Goal: Information Seeking & Learning: Check status

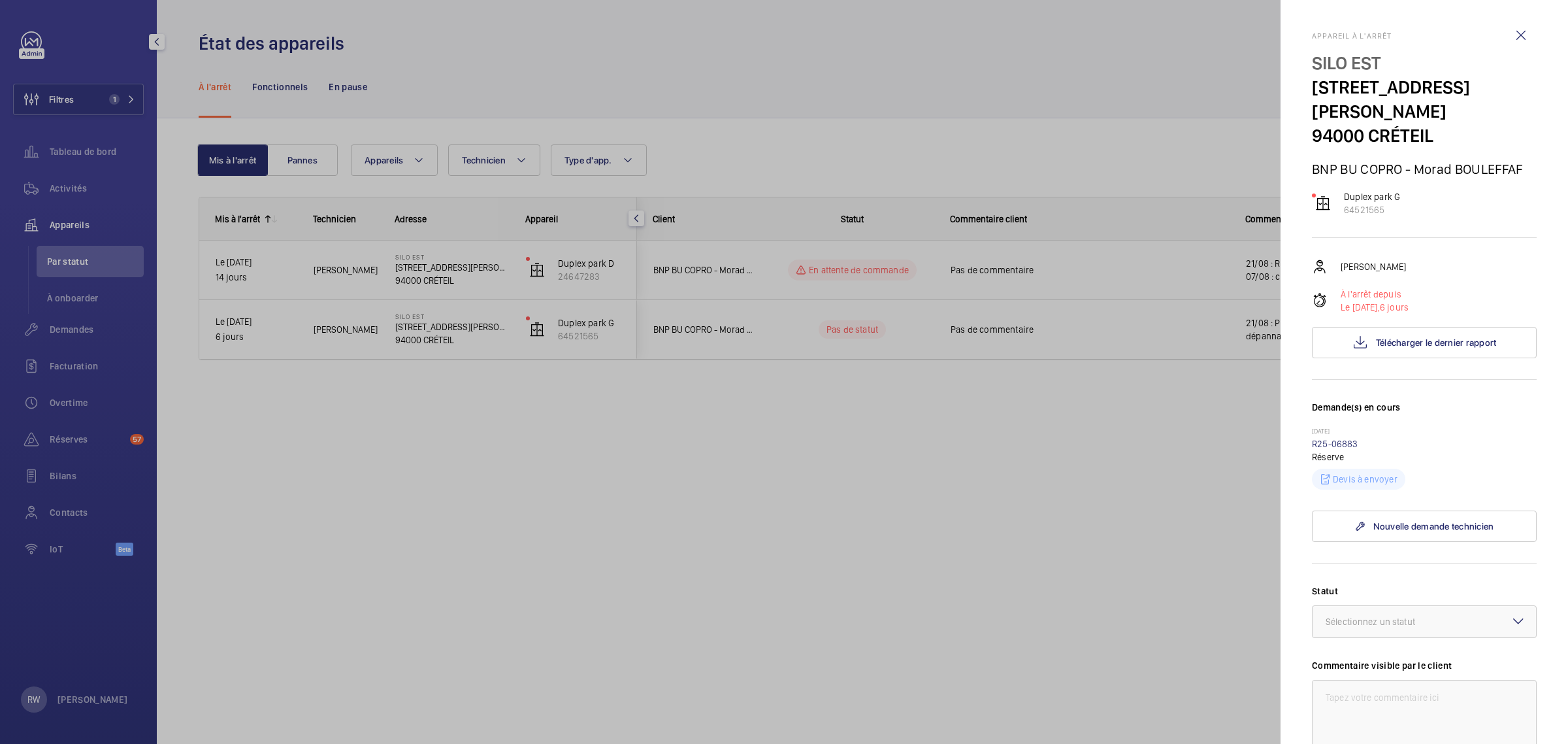
scroll to position [243, 0]
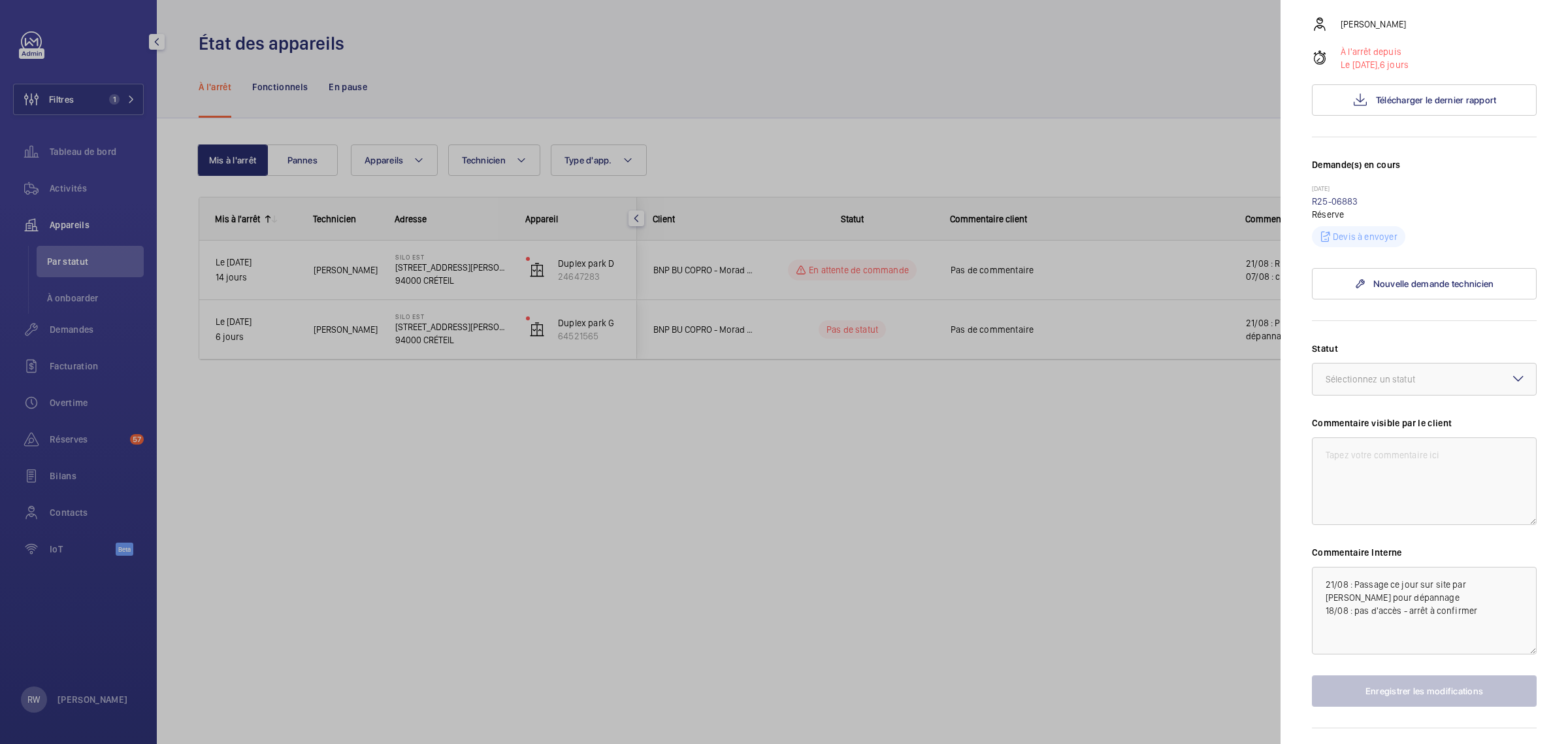
click at [1090, 87] on div at bounding box center [784, 372] width 1568 height 744
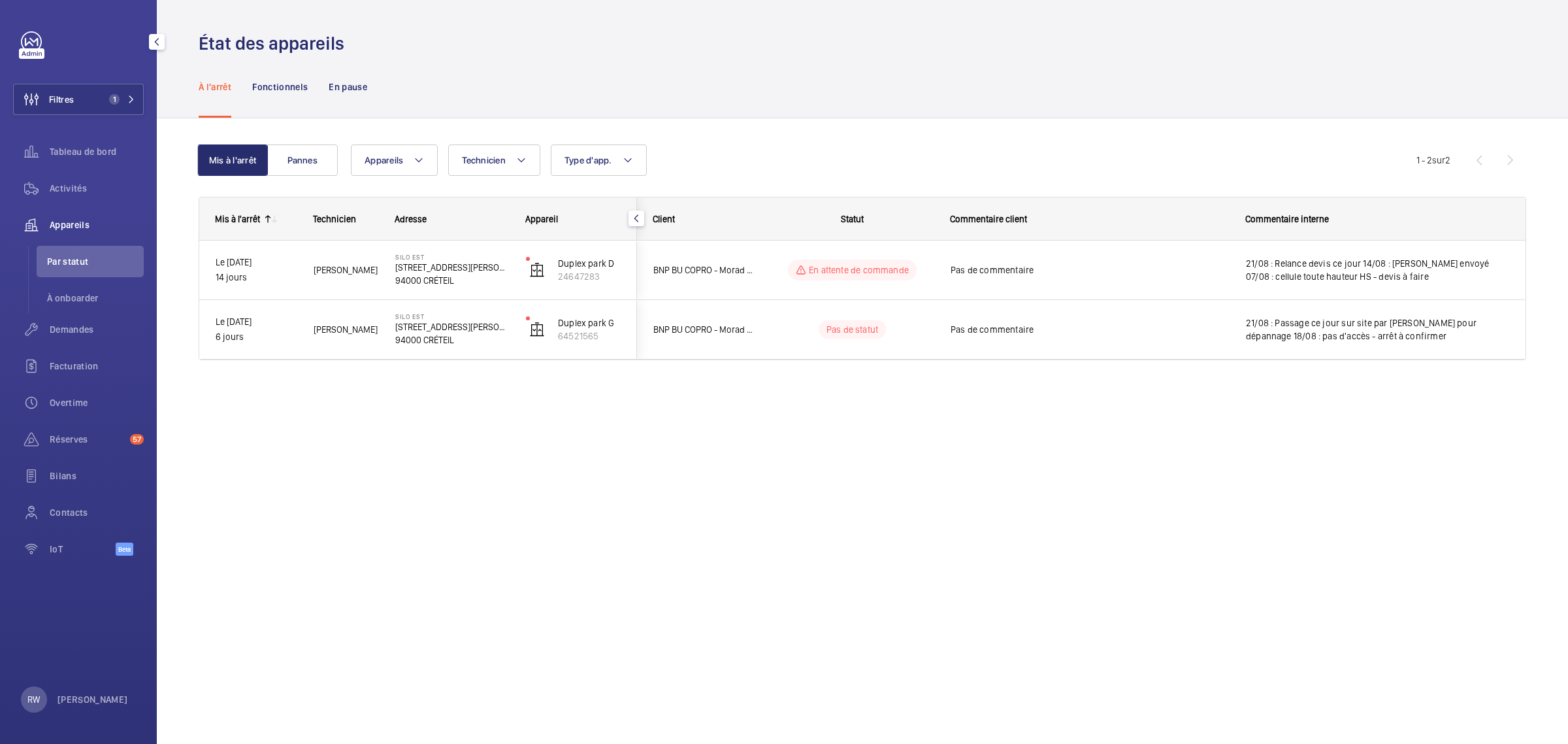
scroll to position [0, 0]
drag, startPoint x: 31, startPoint y: 41, endPoint x: 56, endPoint y: 64, distance: 34.0
click at [31, 41] on link at bounding box center [31, 42] width 21 height 21
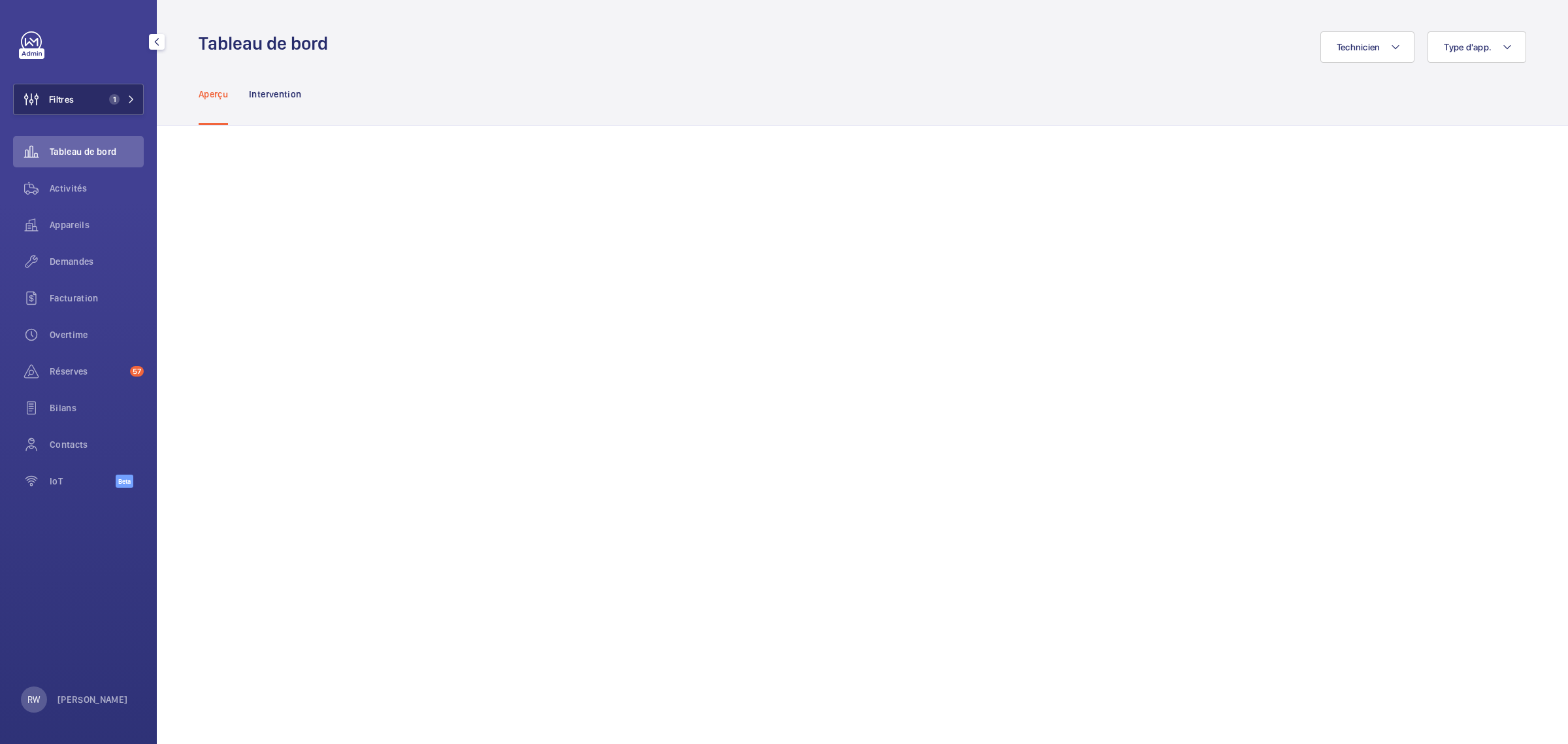
click at [99, 97] on button "Filtres 1" at bounding box center [78, 99] width 131 height 32
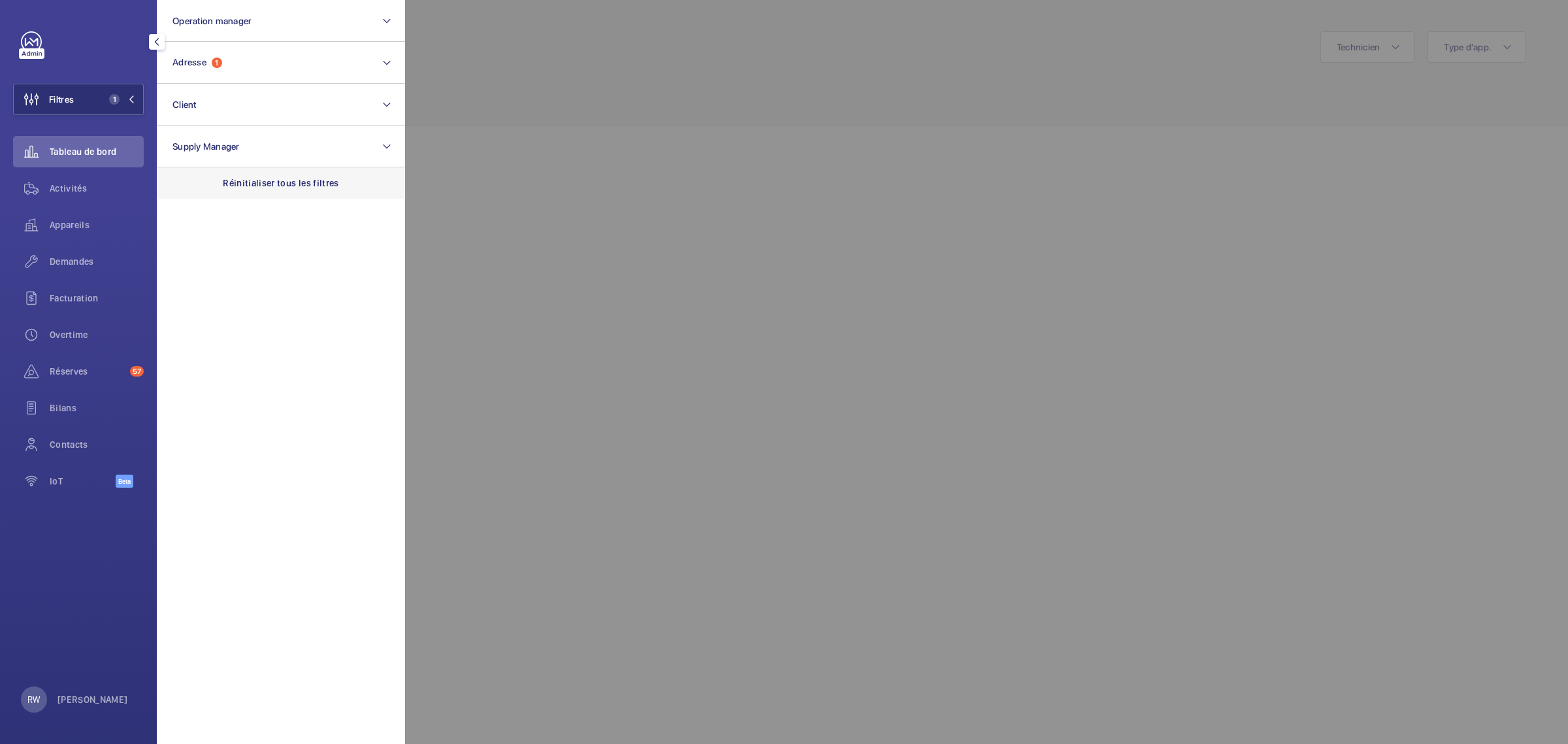
click at [239, 180] on p "Réinitialiser tous les filtres" at bounding box center [281, 183] width 117 height 13
click at [638, 92] on div at bounding box center [1189, 372] width 1568 height 744
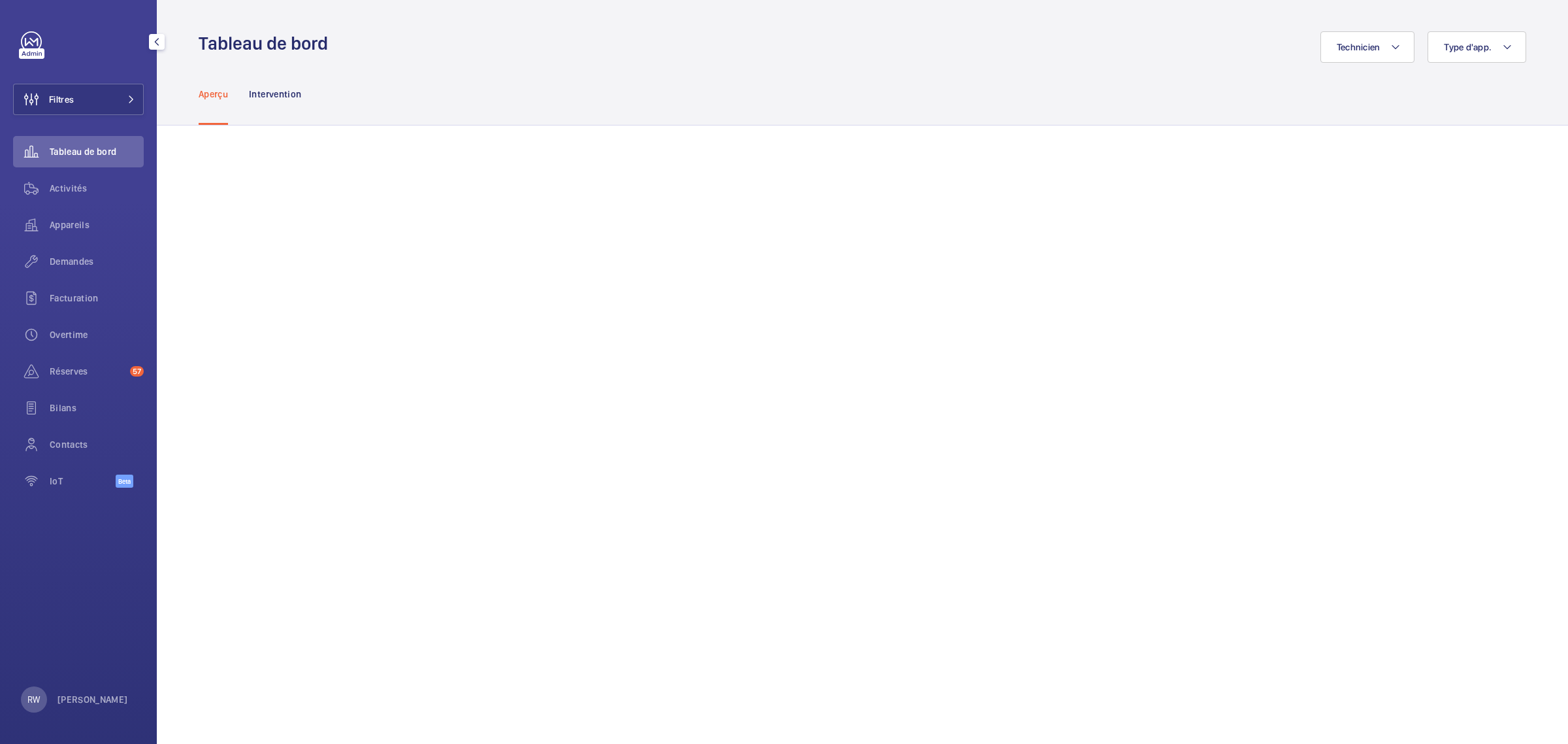
click at [439, 72] on div "Aperçu Intervention" at bounding box center [862, 94] width 1328 height 62
click at [66, 186] on span "Activités" at bounding box center [96, 188] width 94 height 13
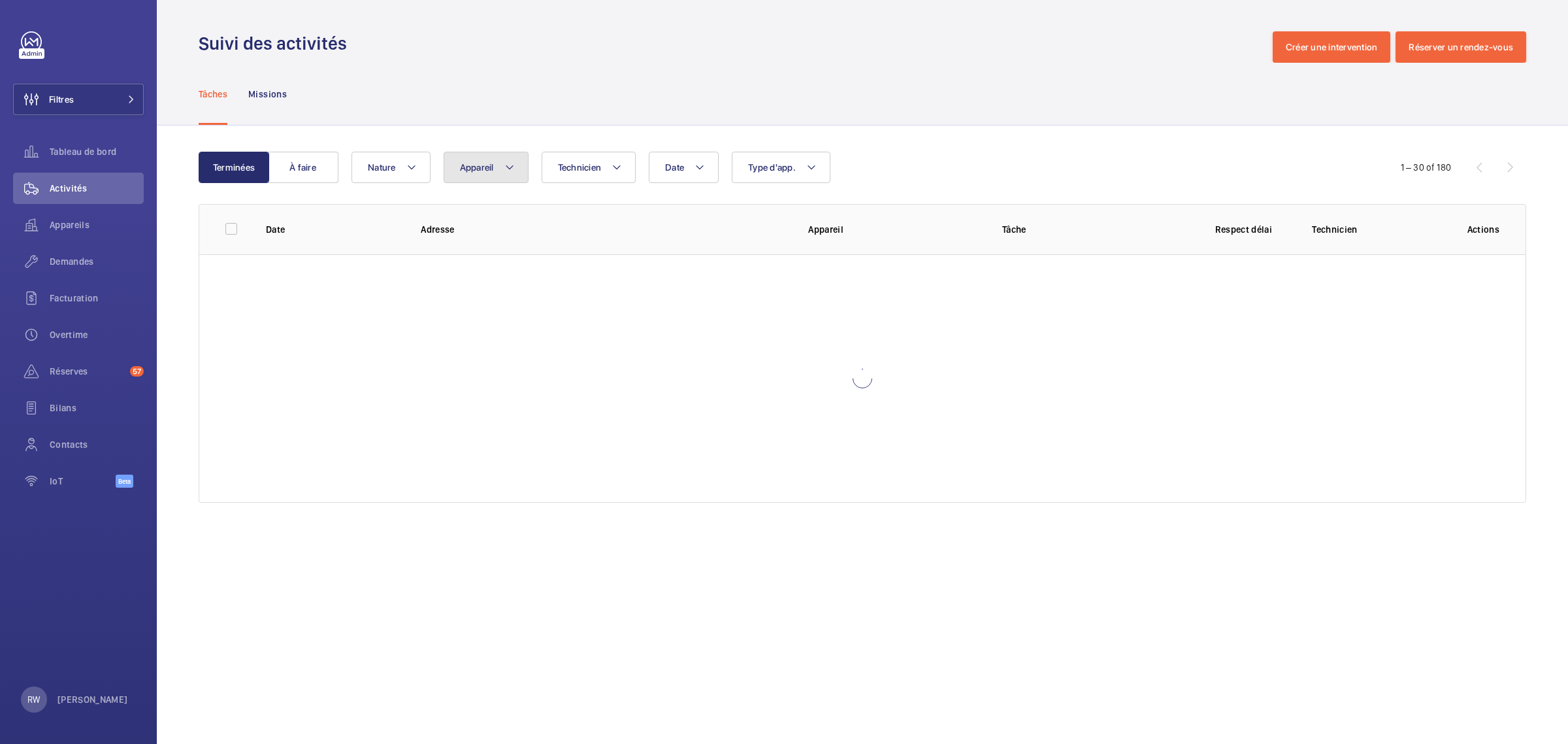
click at [474, 168] on span "Appareil" at bounding box center [477, 168] width 34 height 11
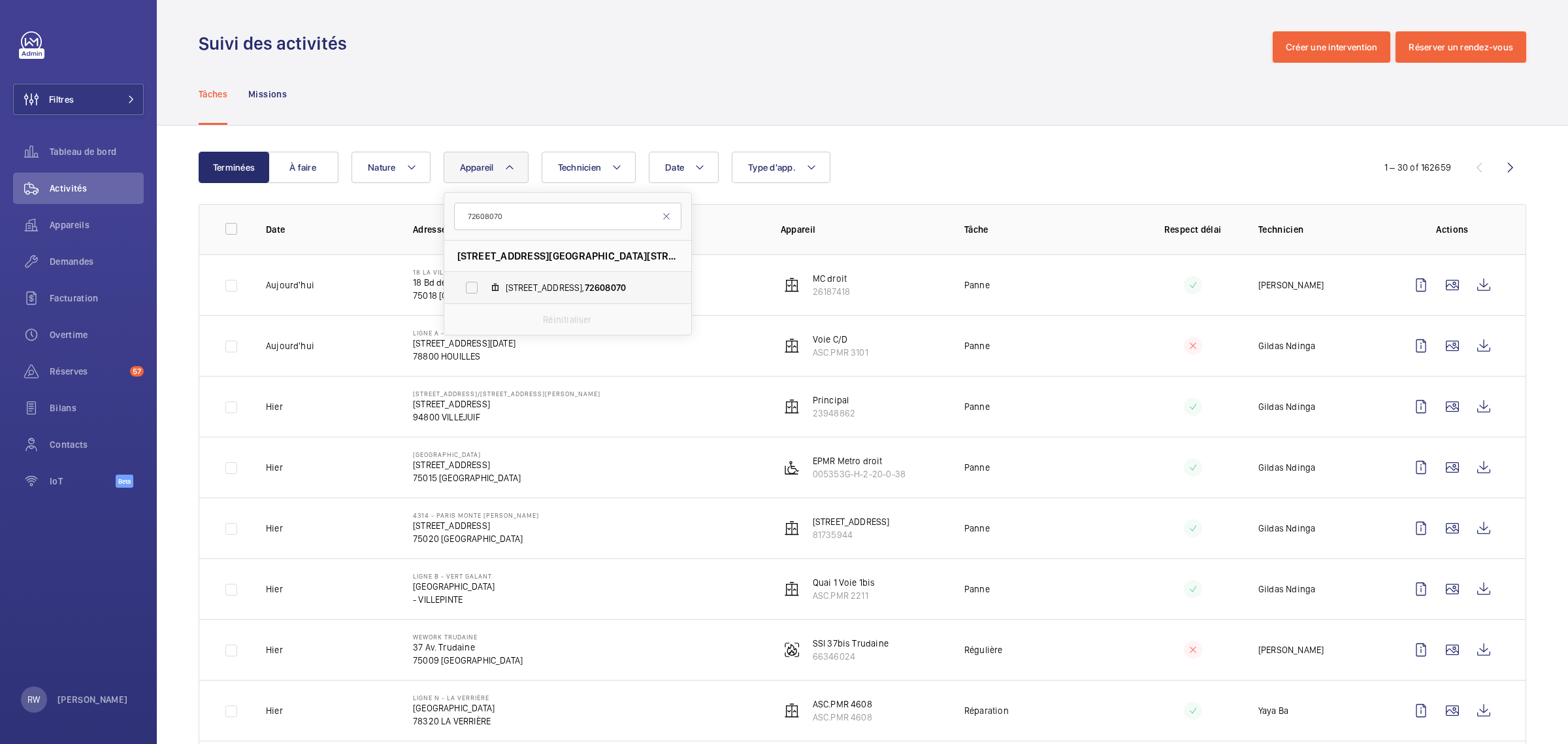
type input "72608070"
click at [468, 289] on label "[STREET_ADDRESS]" at bounding box center [557, 288] width 226 height 32
click at [468, 289] on input "[STREET_ADDRESS]" at bounding box center [472, 288] width 26 height 26
checkbox input "true"
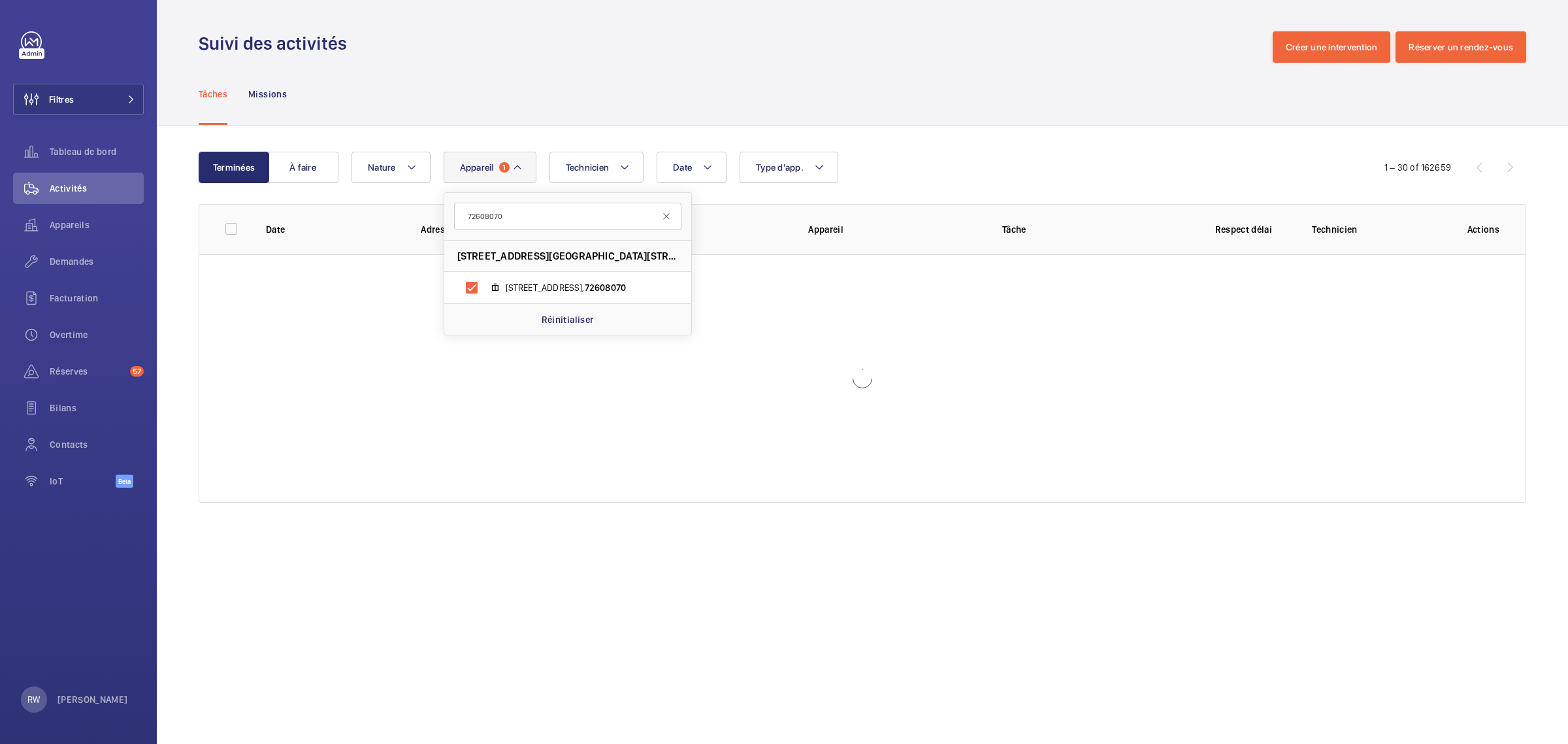
click at [474, 83] on div "Tâches Missions" at bounding box center [862, 94] width 1328 height 62
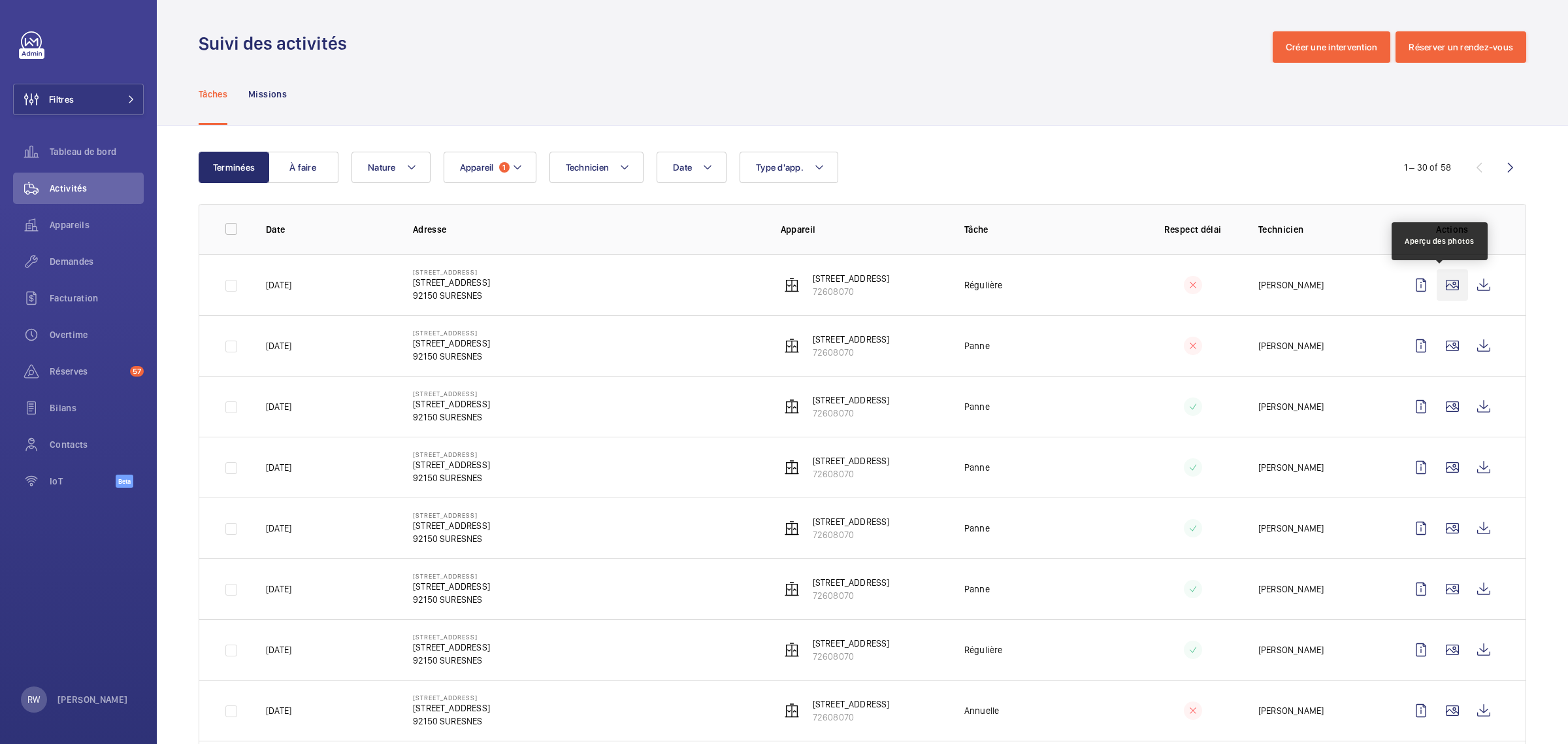
click at [1438, 283] on wm-front-icon-button at bounding box center [1452, 285] width 31 height 32
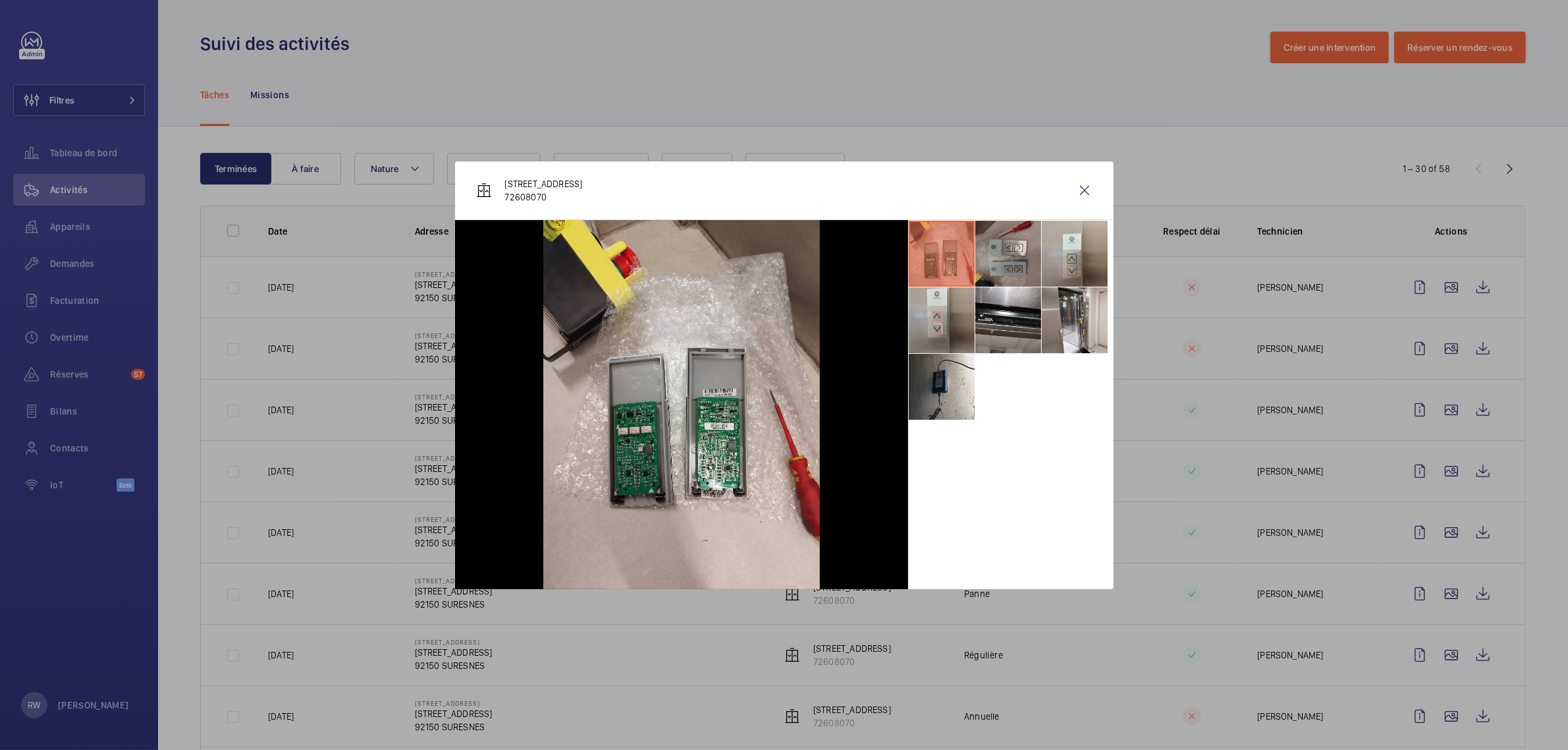
click at [1004, 251] on li at bounding box center [1008, 254] width 66 height 66
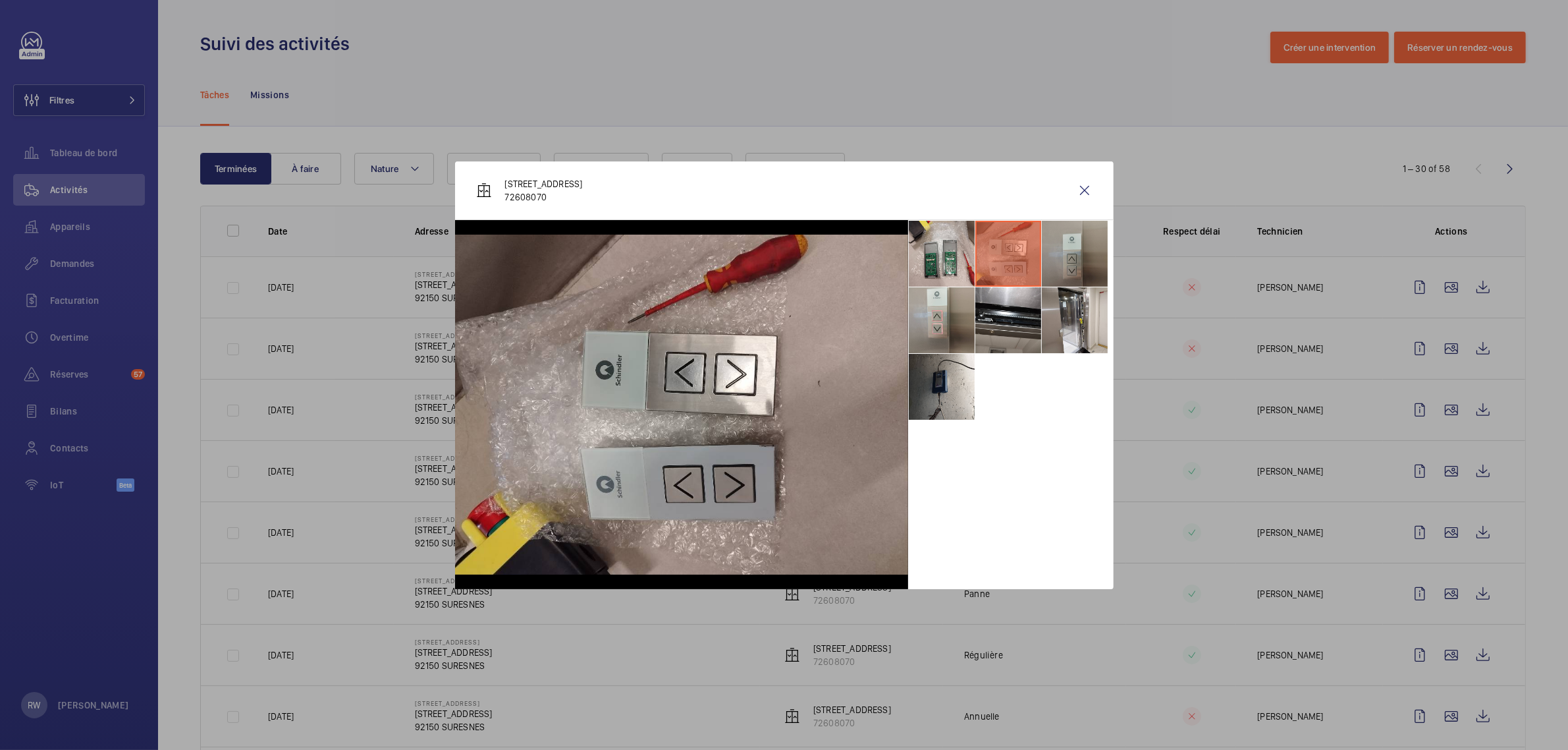
click at [1060, 249] on li at bounding box center [1075, 254] width 66 height 66
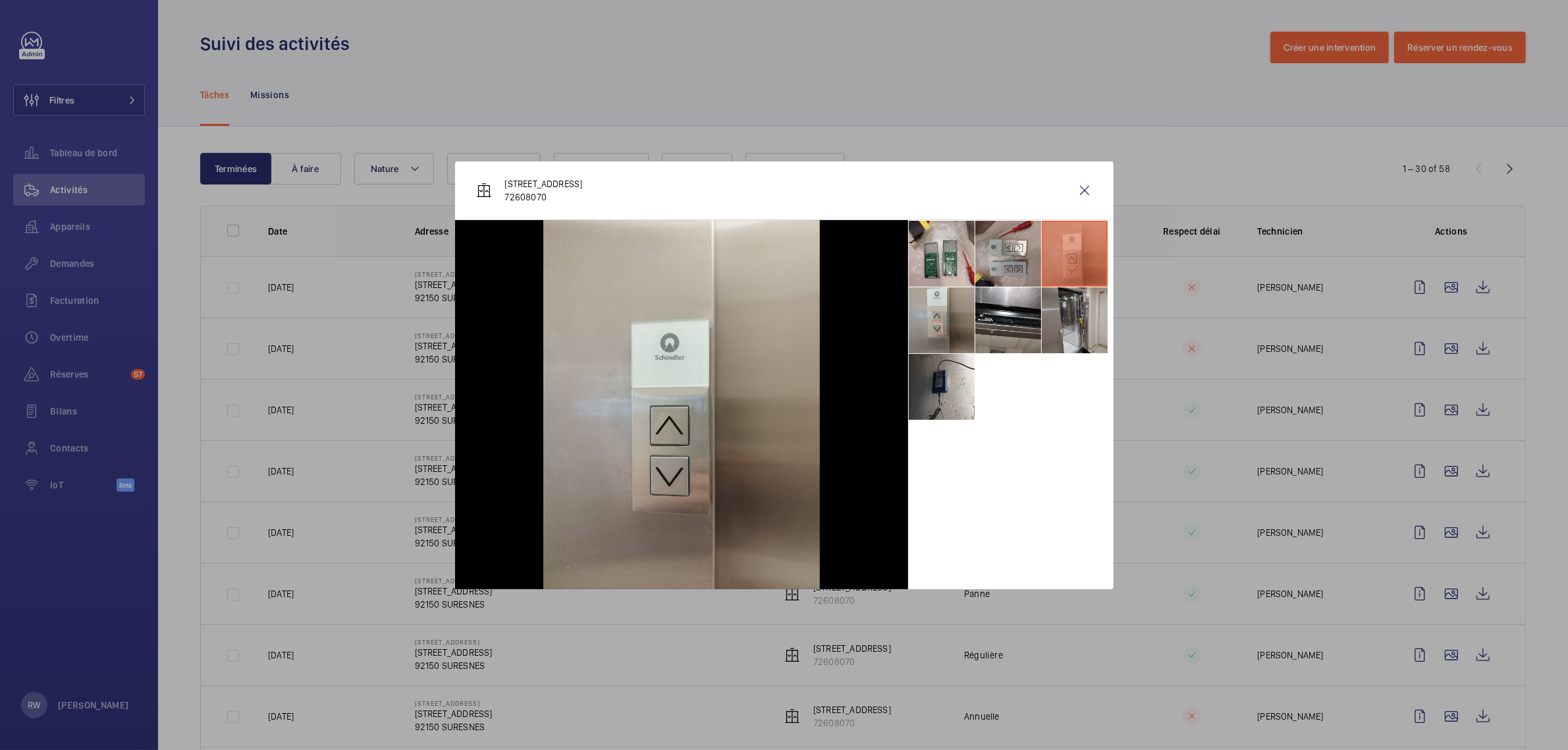
click at [1062, 320] on li at bounding box center [1075, 320] width 66 height 66
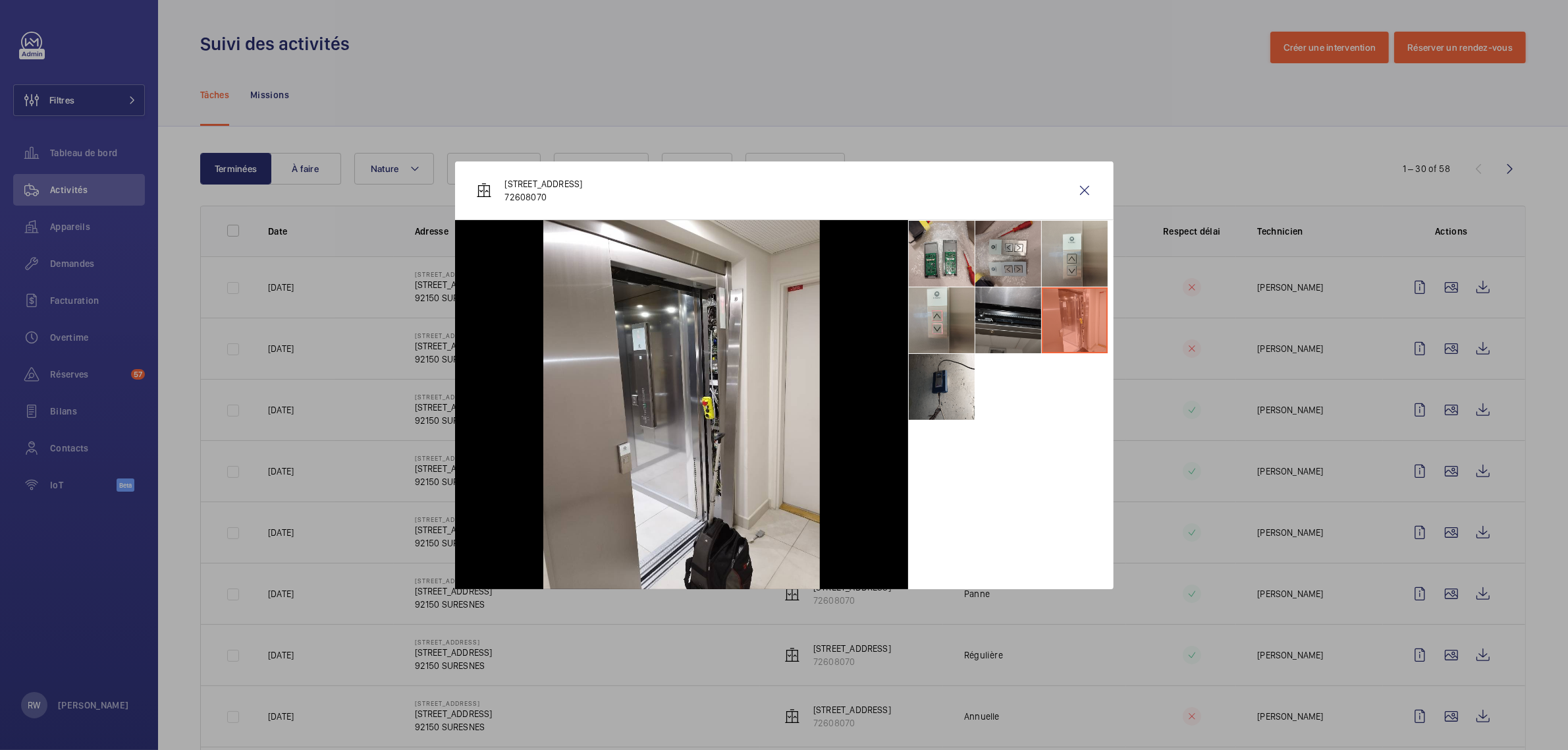
click at [1009, 322] on li at bounding box center [1008, 320] width 66 height 66
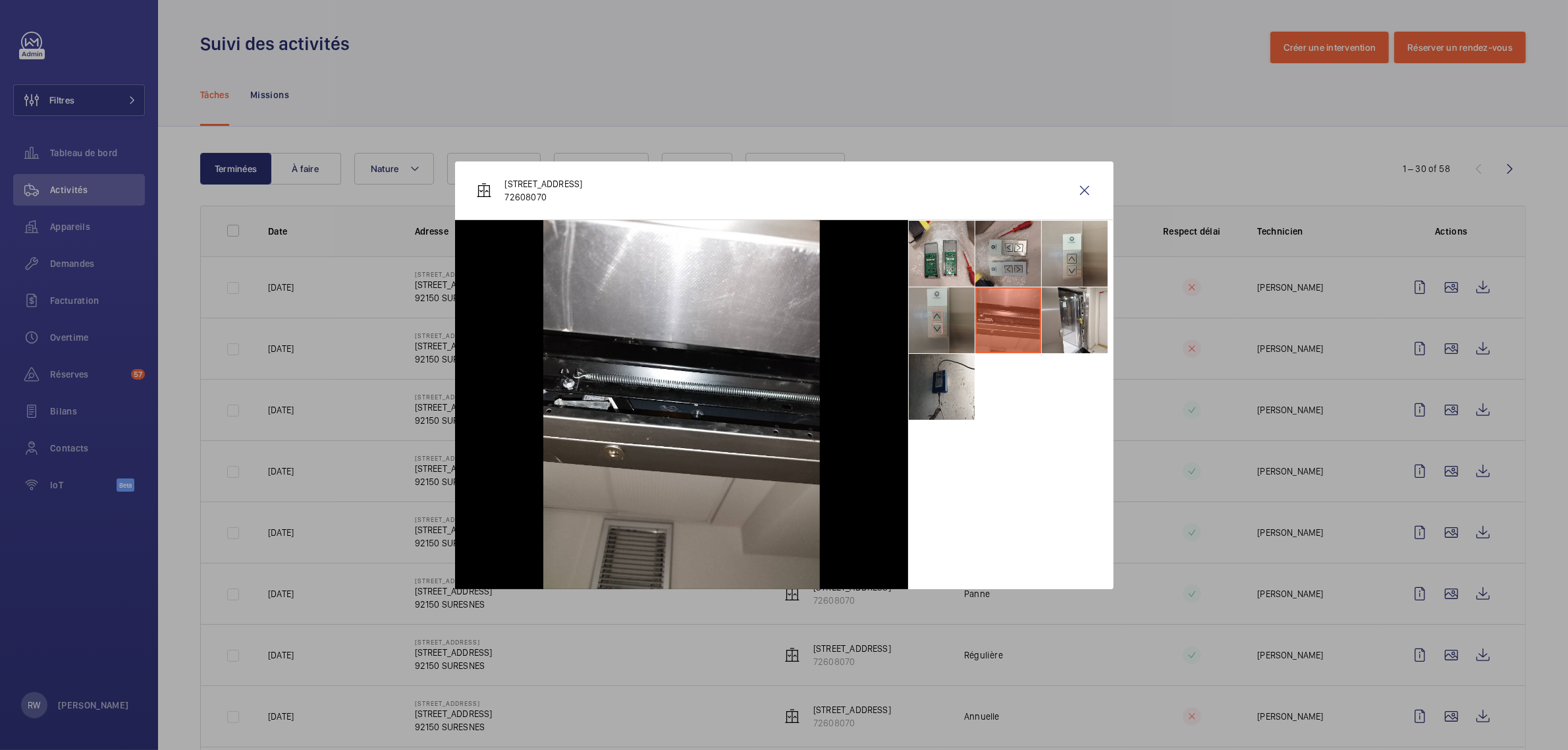
click at [945, 321] on li at bounding box center [942, 320] width 66 height 66
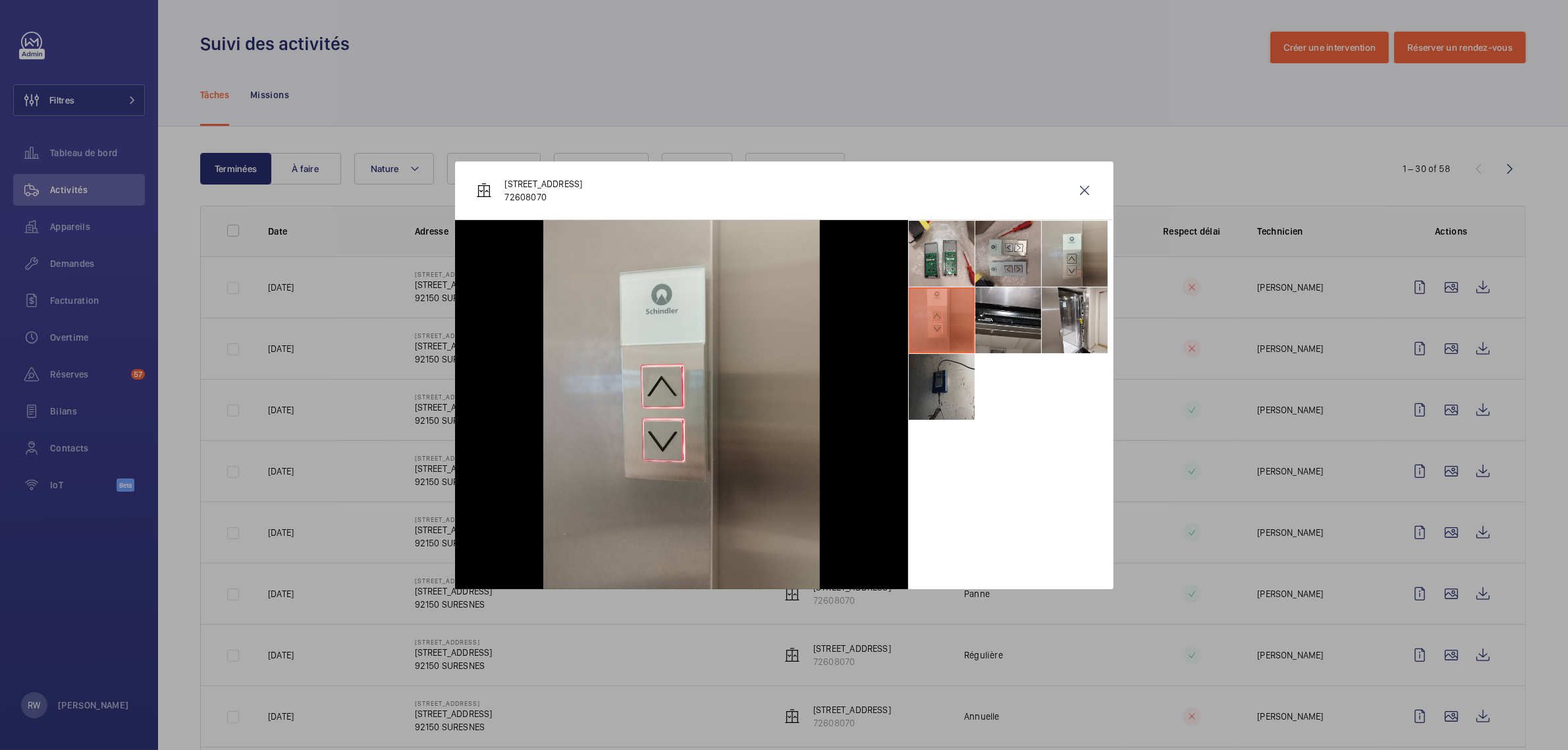
click at [940, 389] on li at bounding box center [942, 387] width 66 height 66
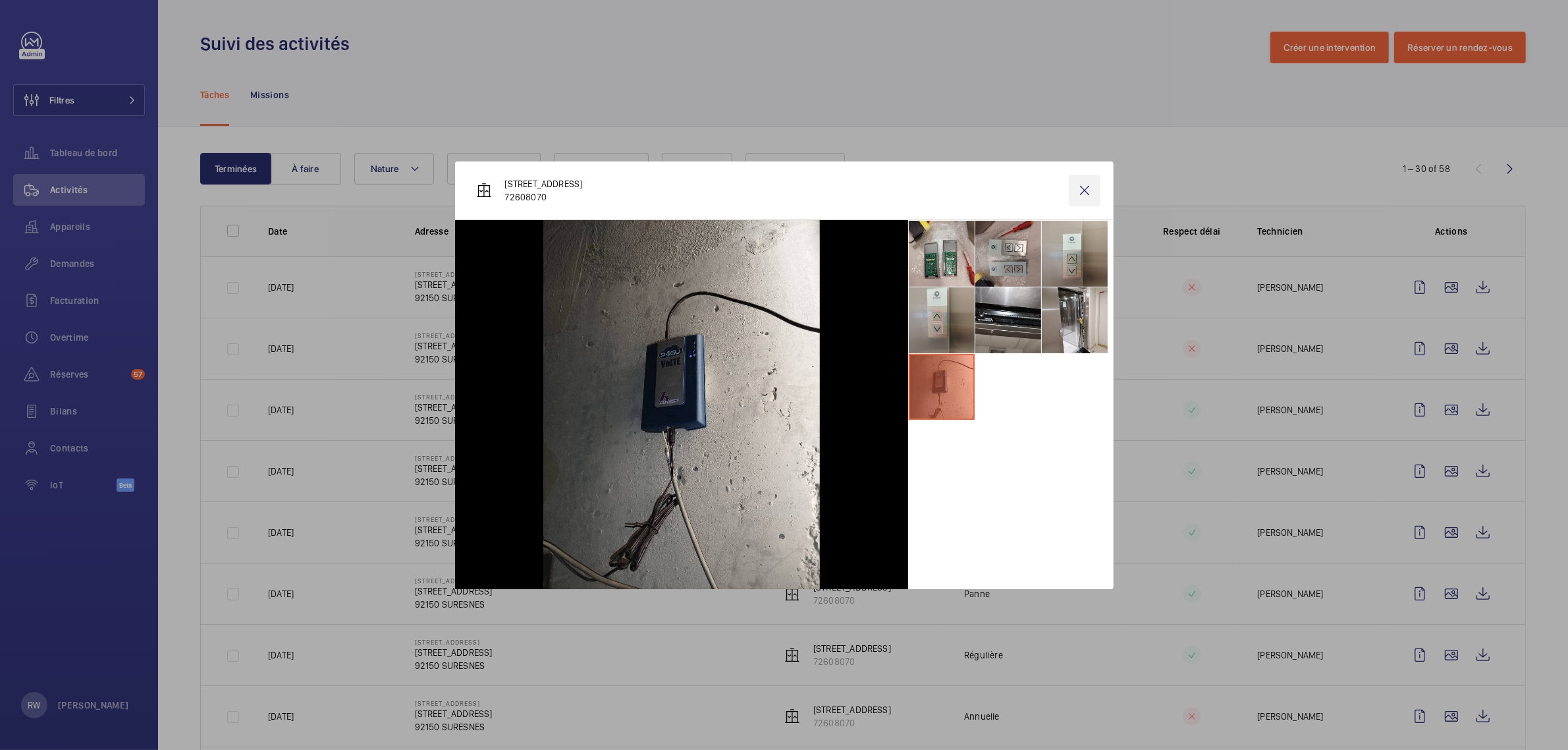
click at [1083, 189] on wm-front-icon-button at bounding box center [1084, 190] width 32 height 32
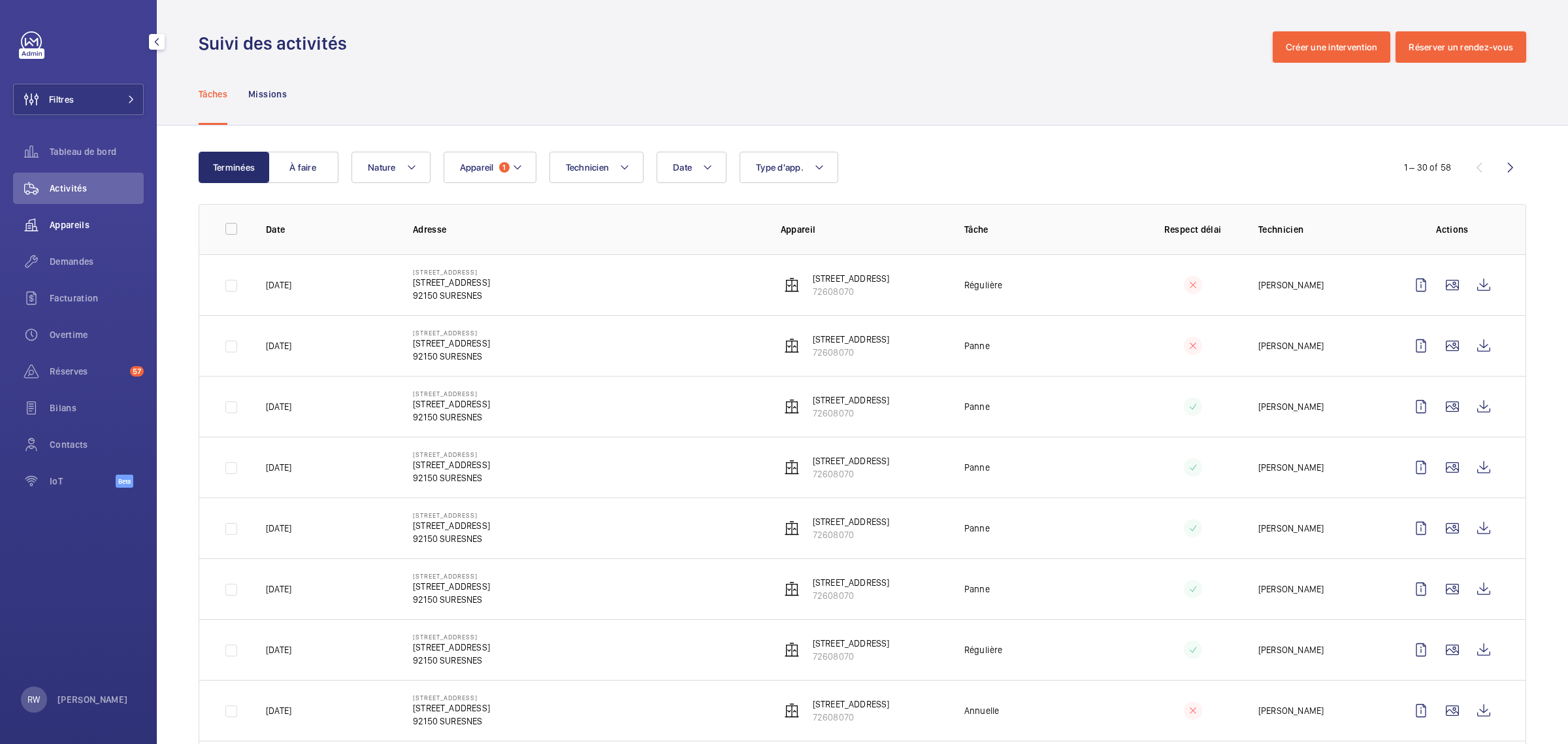
click at [69, 223] on span "Appareils" at bounding box center [96, 225] width 94 height 13
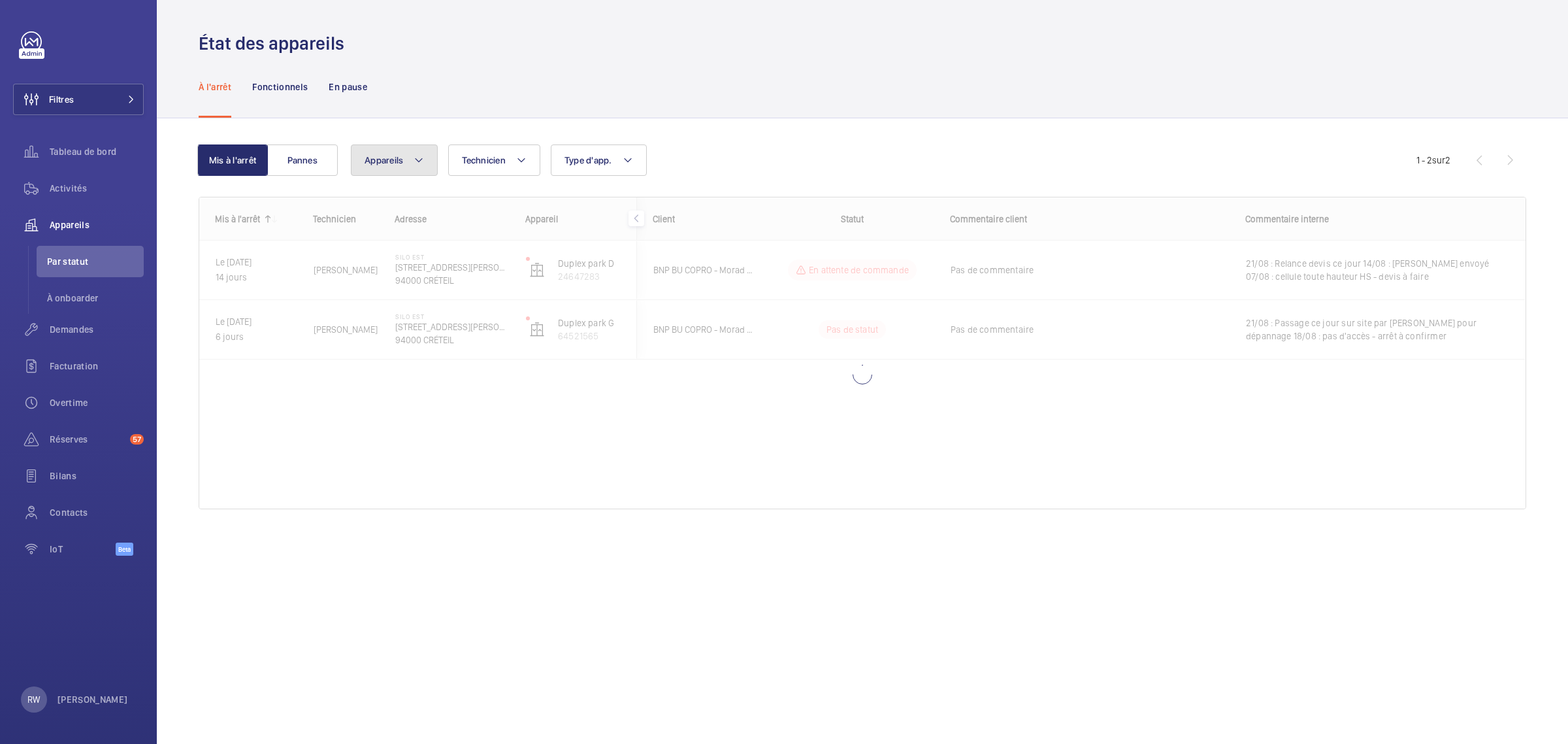
click at [413, 162] on mat-icon at bounding box center [419, 160] width 11 height 15
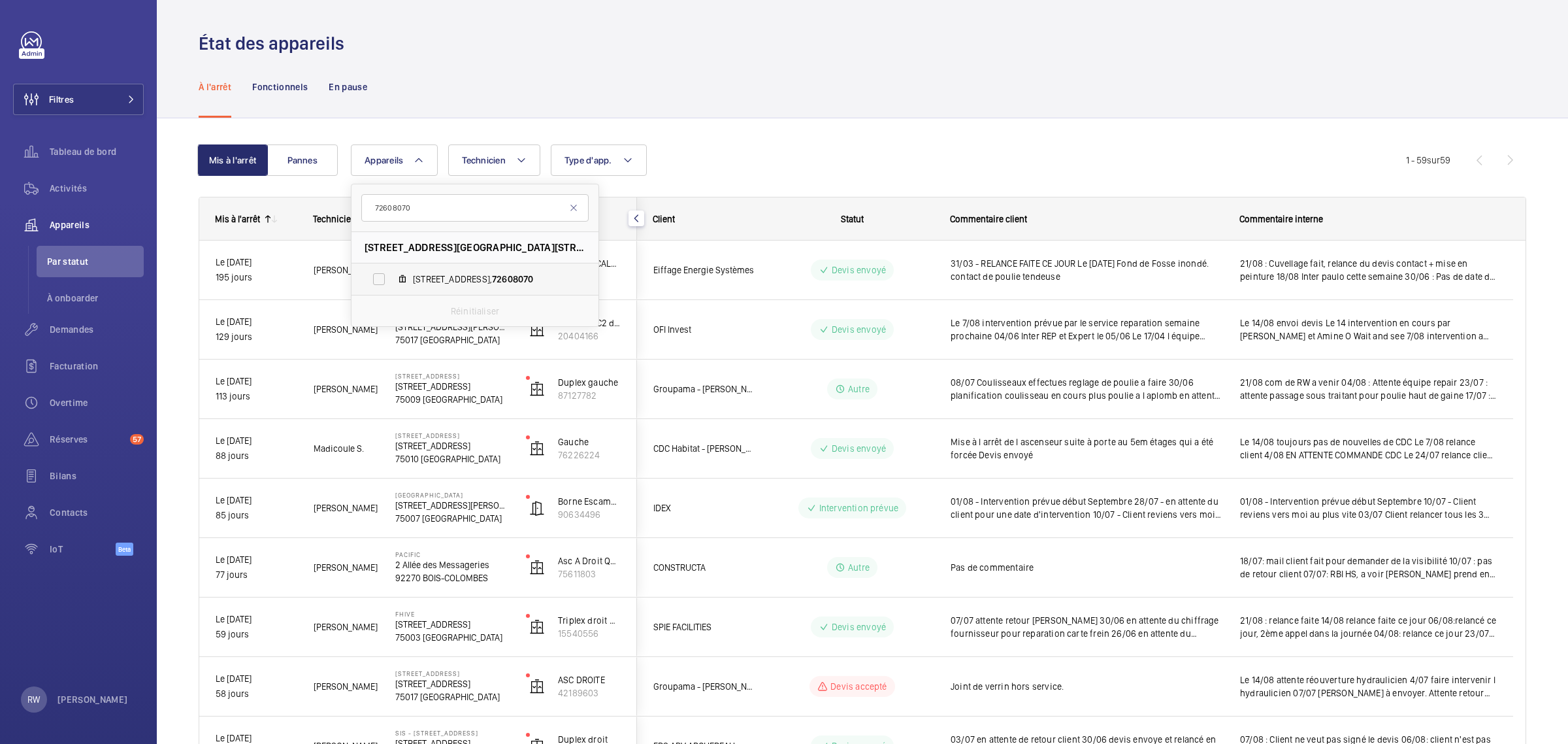
type input "72608070"
click at [383, 277] on label "[STREET_ADDRESS]" at bounding box center [464, 279] width 226 height 32
click at [383, 277] on input "[STREET_ADDRESS]" at bounding box center [379, 279] width 26 height 26
checkbox input "true"
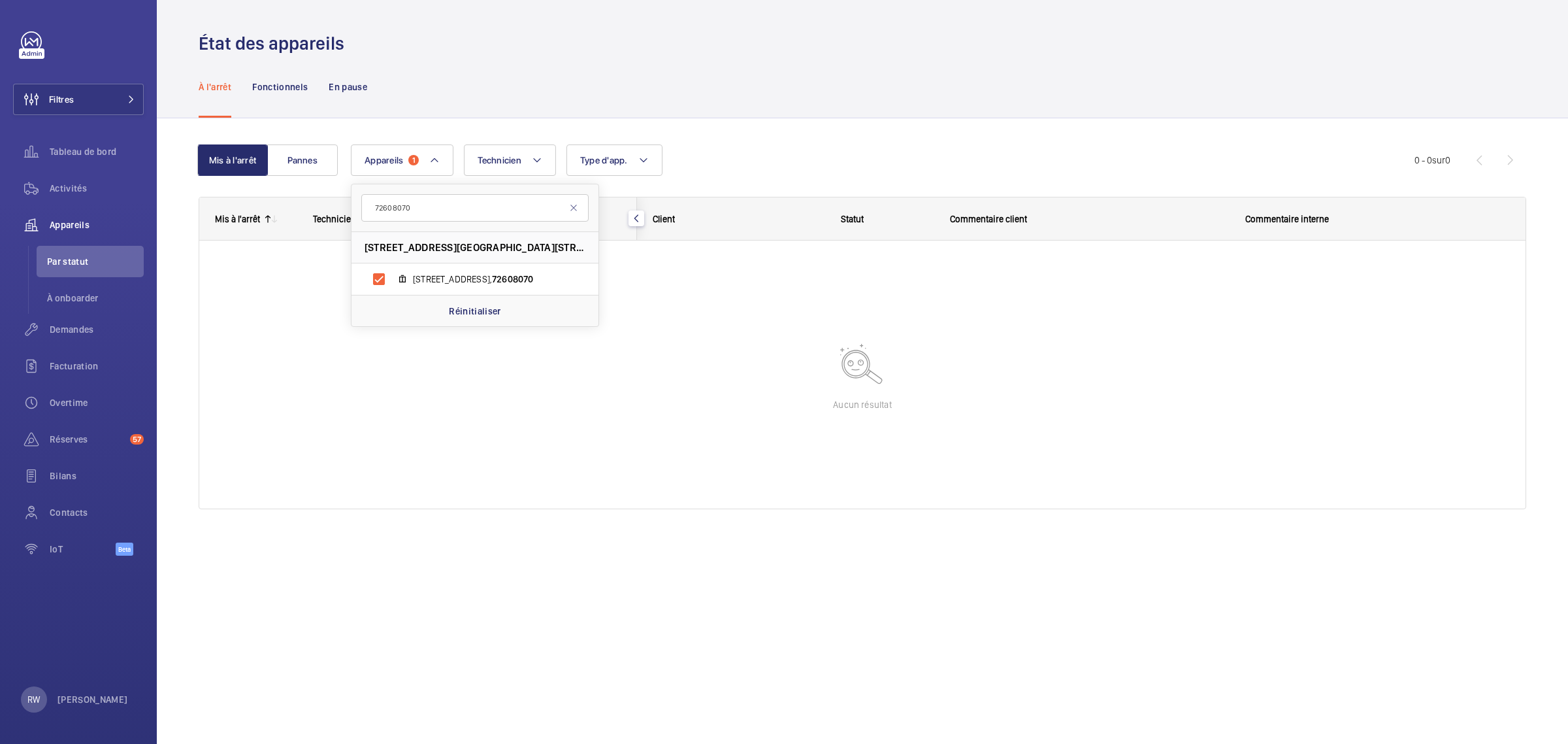
click at [564, 86] on div "À l'arrêt Fonctionnels En pause" at bounding box center [862, 86] width 1328 height 62
click at [82, 145] on span "Tableau de bord" at bounding box center [96, 151] width 94 height 13
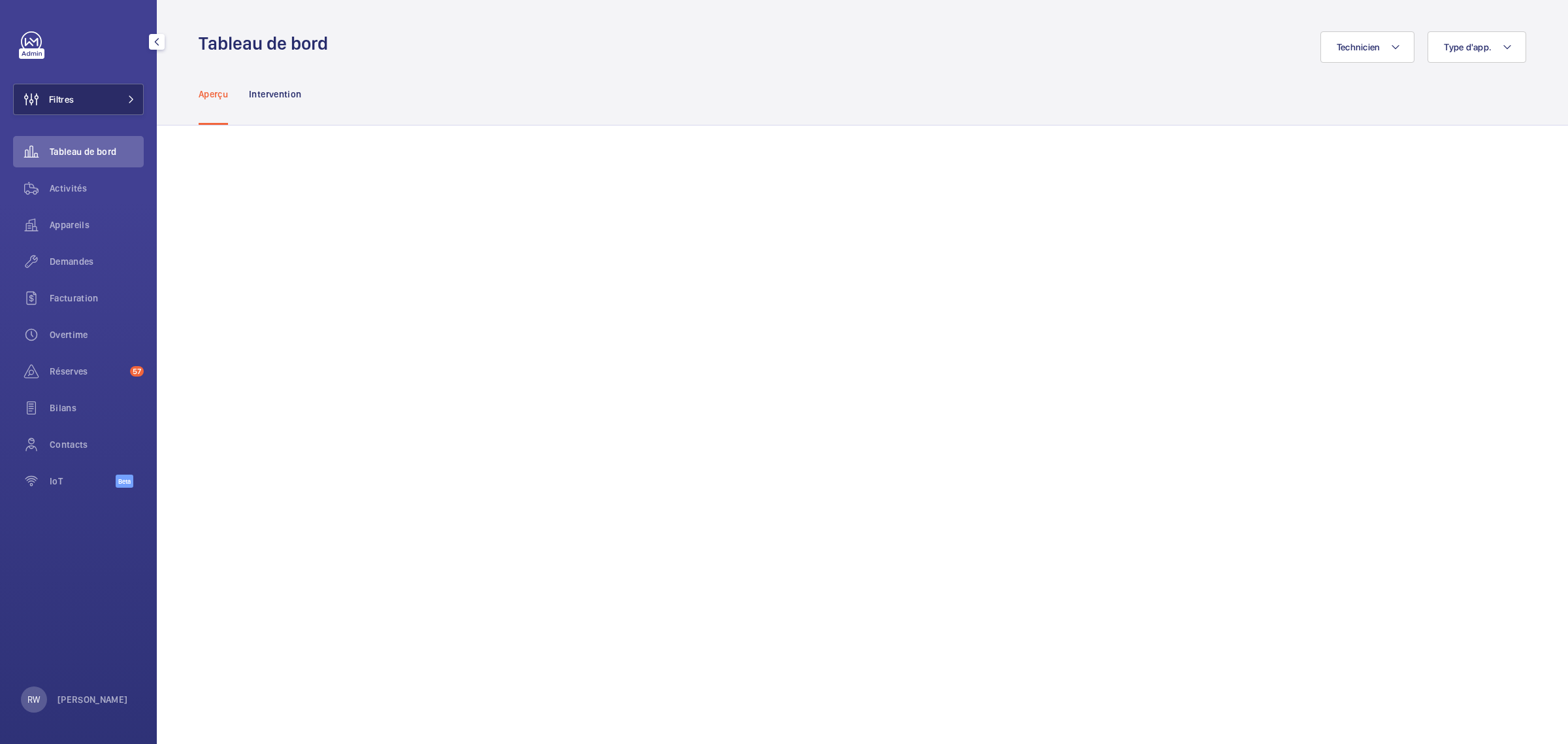
click at [79, 92] on button "Filtres" at bounding box center [78, 99] width 131 height 32
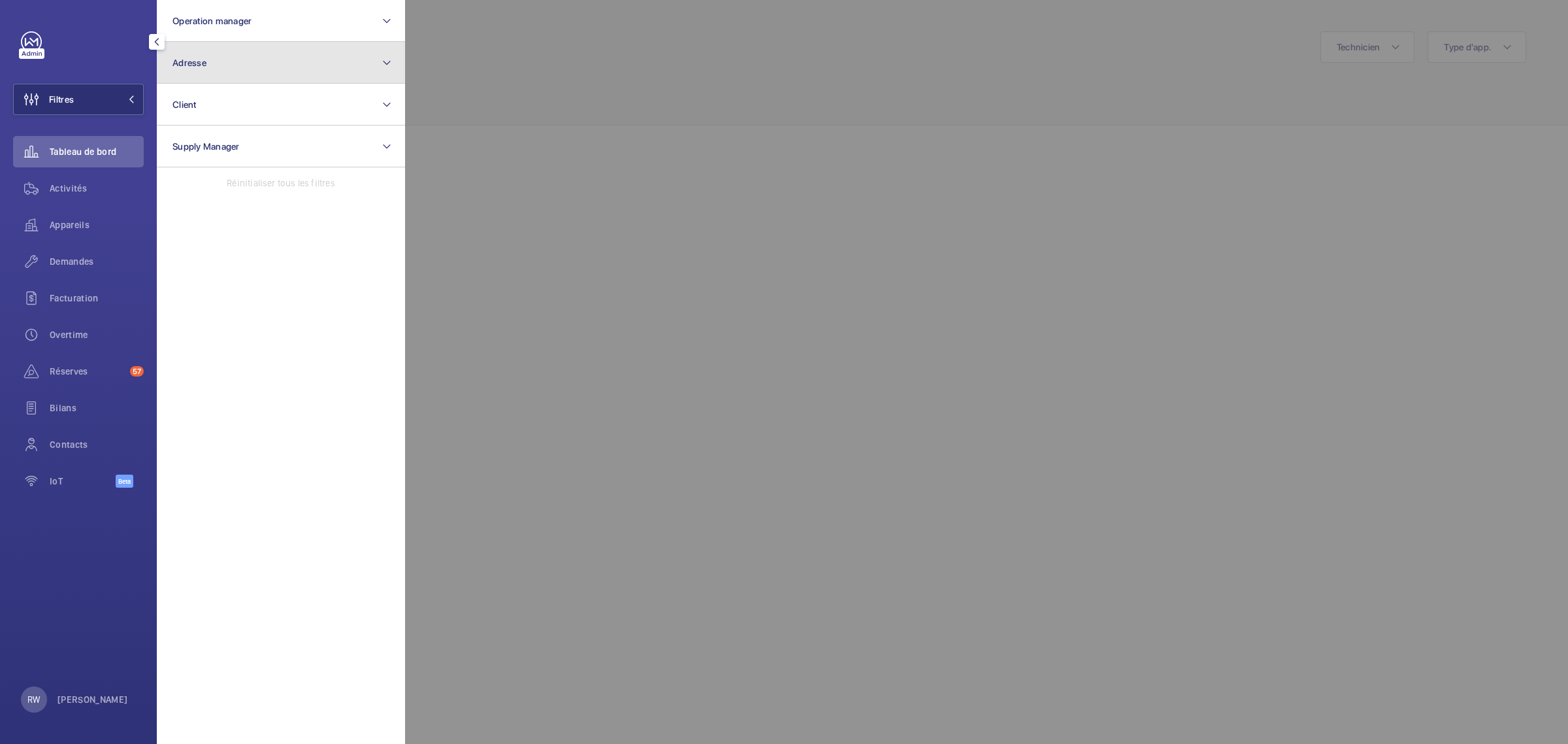
click at [191, 60] on span "Adresse" at bounding box center [189, 63] width 34 height 11
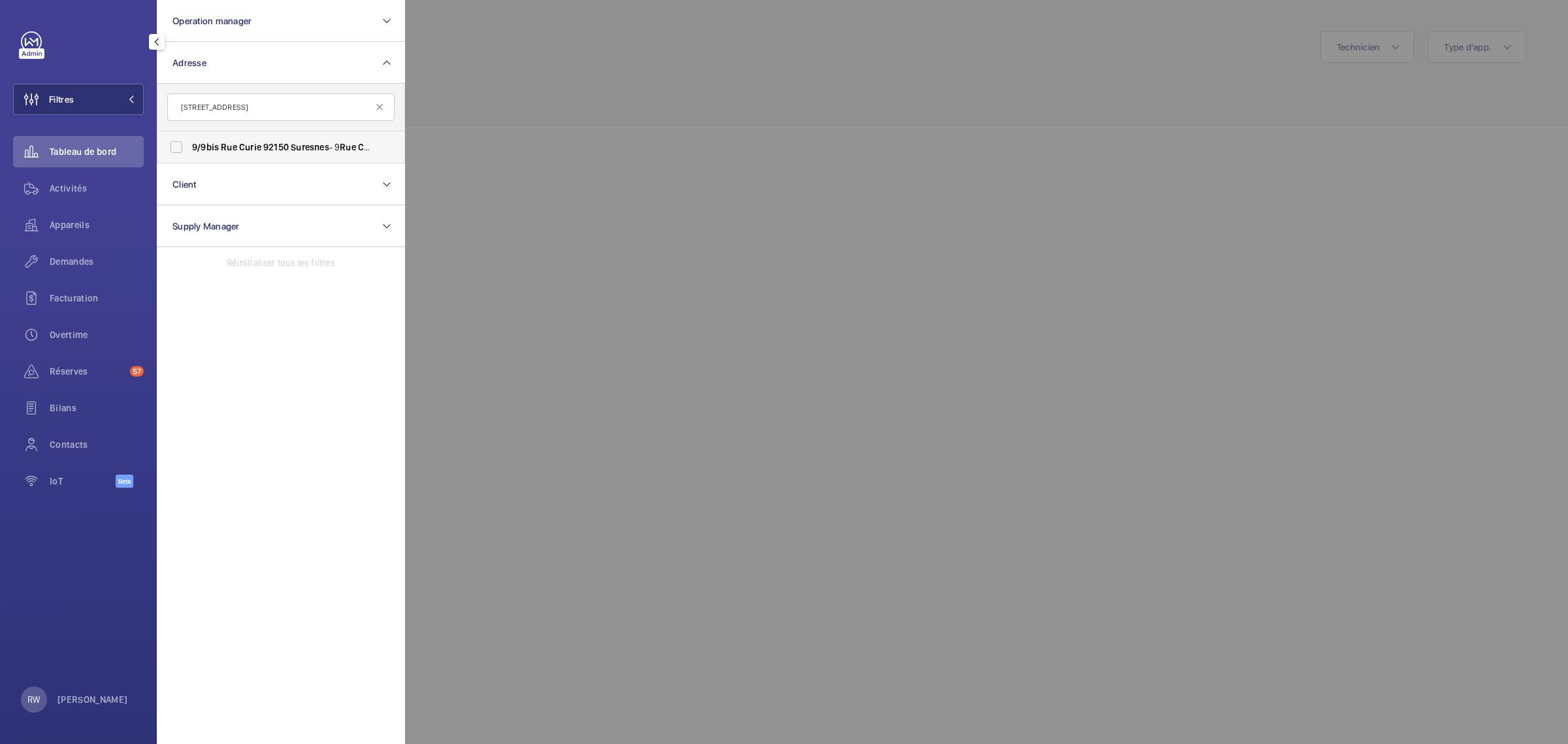
type input "[STREET_ADDRESS]"
click at [174, 144] on label "[STREET_ADDRESS]" at bounding box center [271, 147] width 227 height 32
click at [174, 144] on input "[STREET_ADDRESS]" at bounding box center [176, 147] width 26 height 26
checkbox input "true"
click at [818, 125] on div at bounding box center [1189, 372] width 1568 height 744
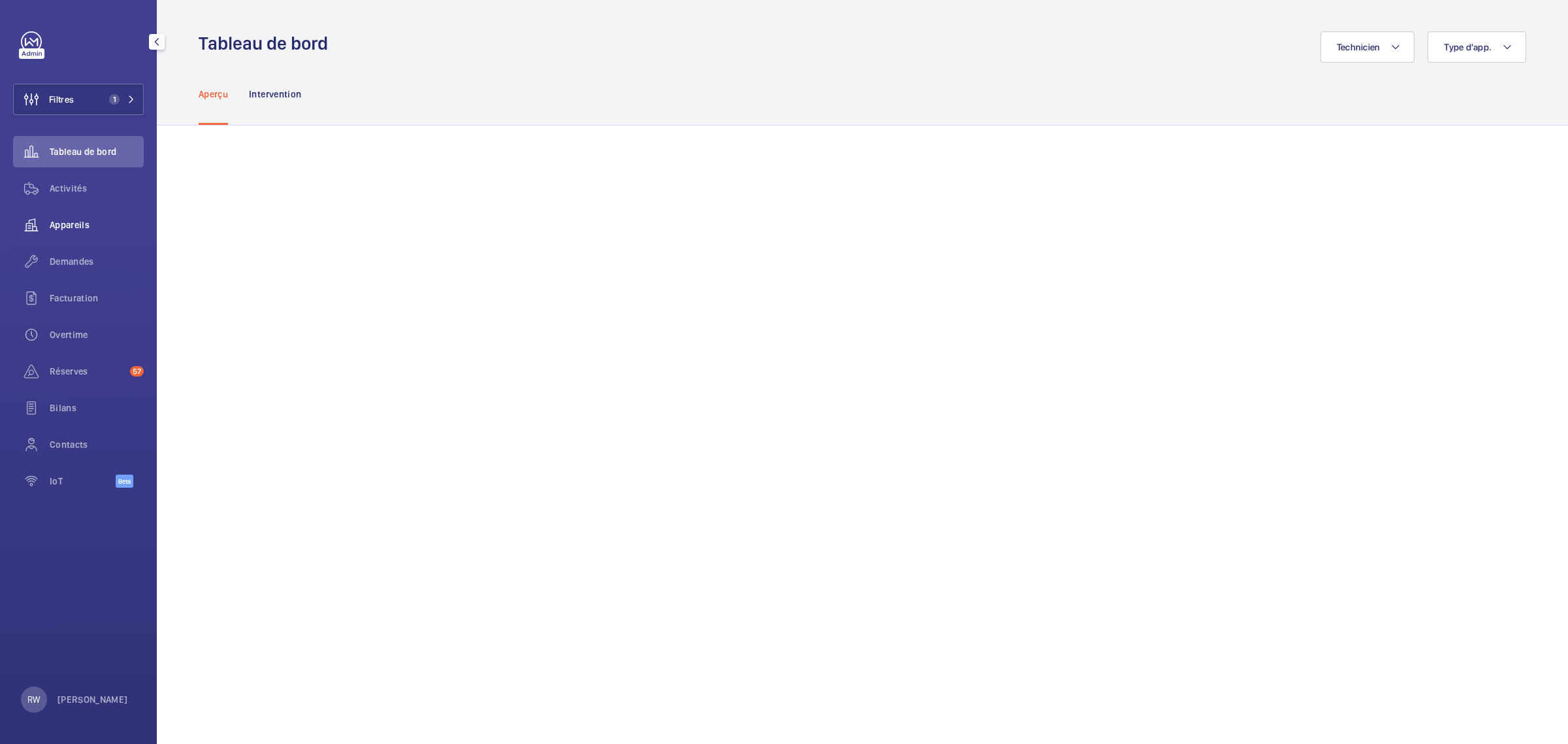
click at [60, 223] on span "Appareils" at bounding box center [96, 225] width 94 height 13
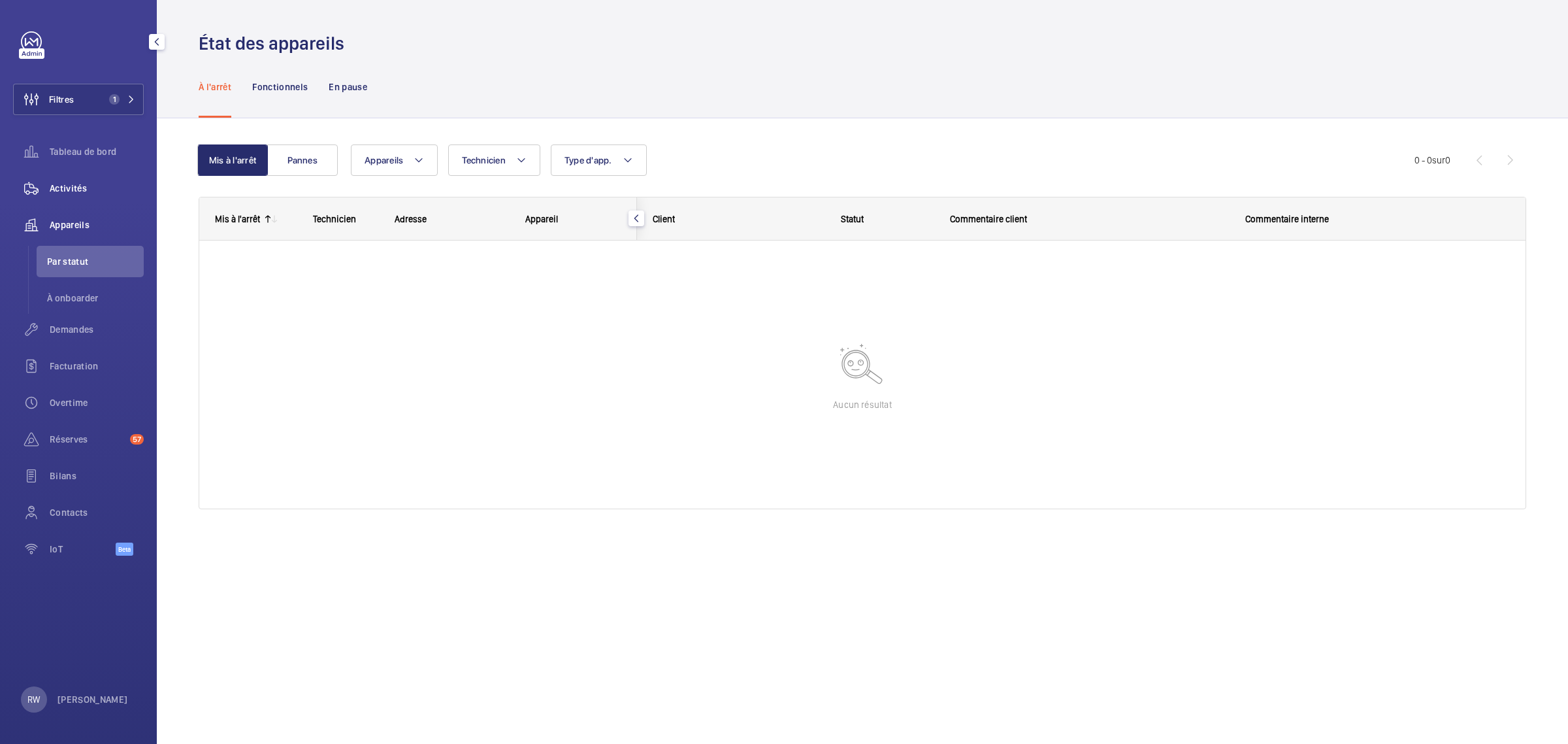
click at [63, 186] on span "Activités" at bounding box center [96, 188] width 94 height 13
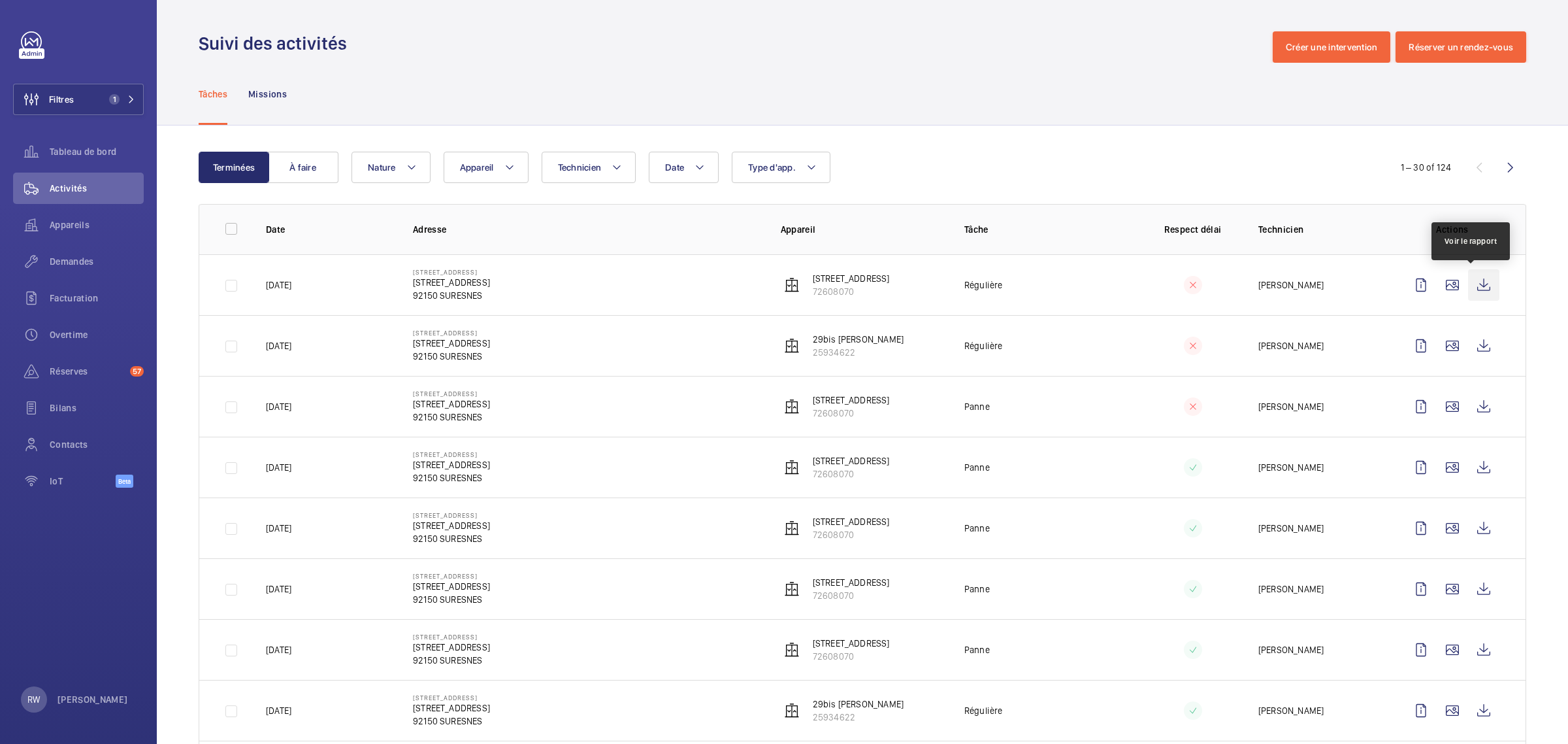
click at [1474, 286] on wm-front-icon-button at bounding box center [1484, 285] width 31 height 32
click at [1443, 406] on wm-front-icon-button at bounding box center [1452, 406] width 31 height 32
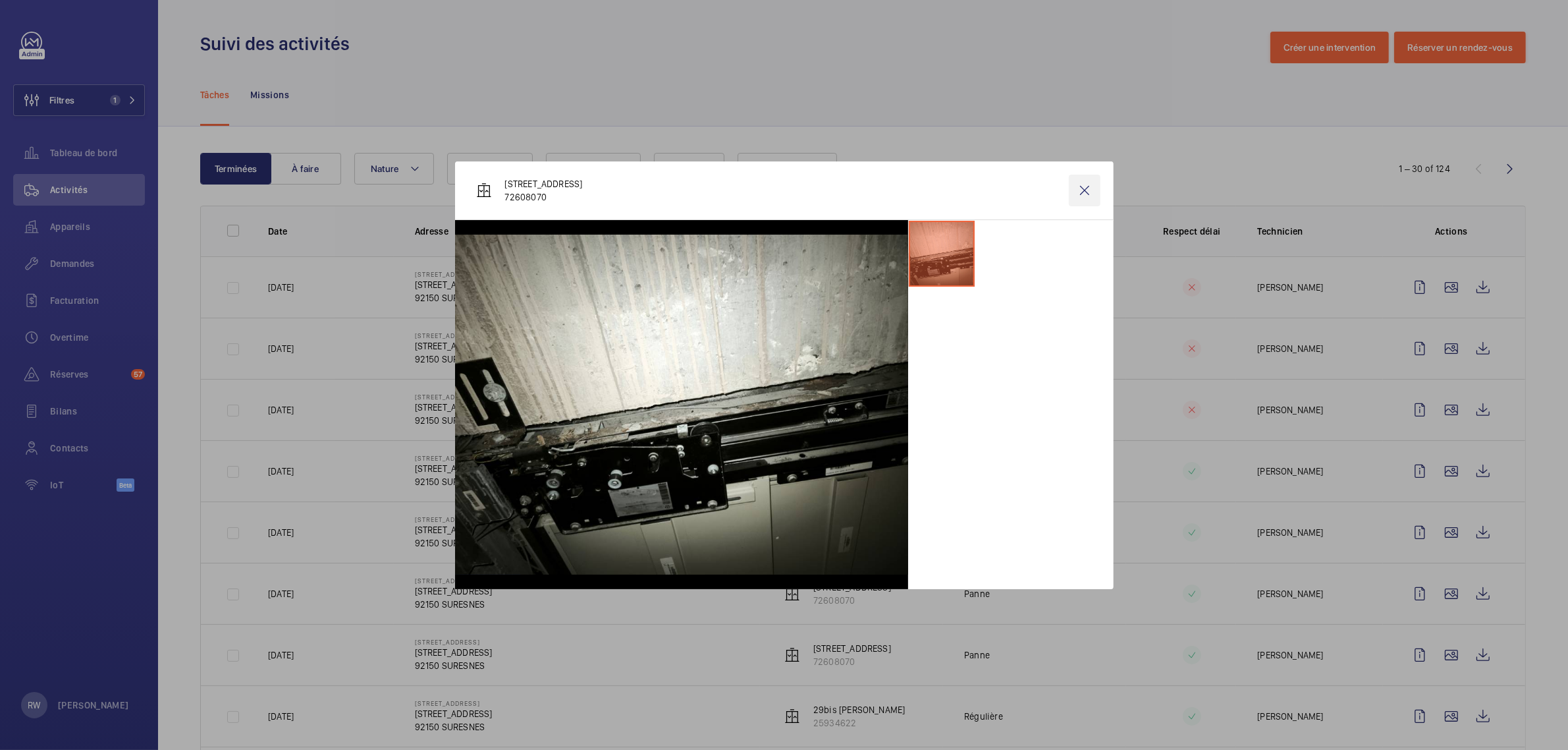
click at [1080, 189] on wm-front-icon-button at bounding box center [1084, 190] width 32 height 32
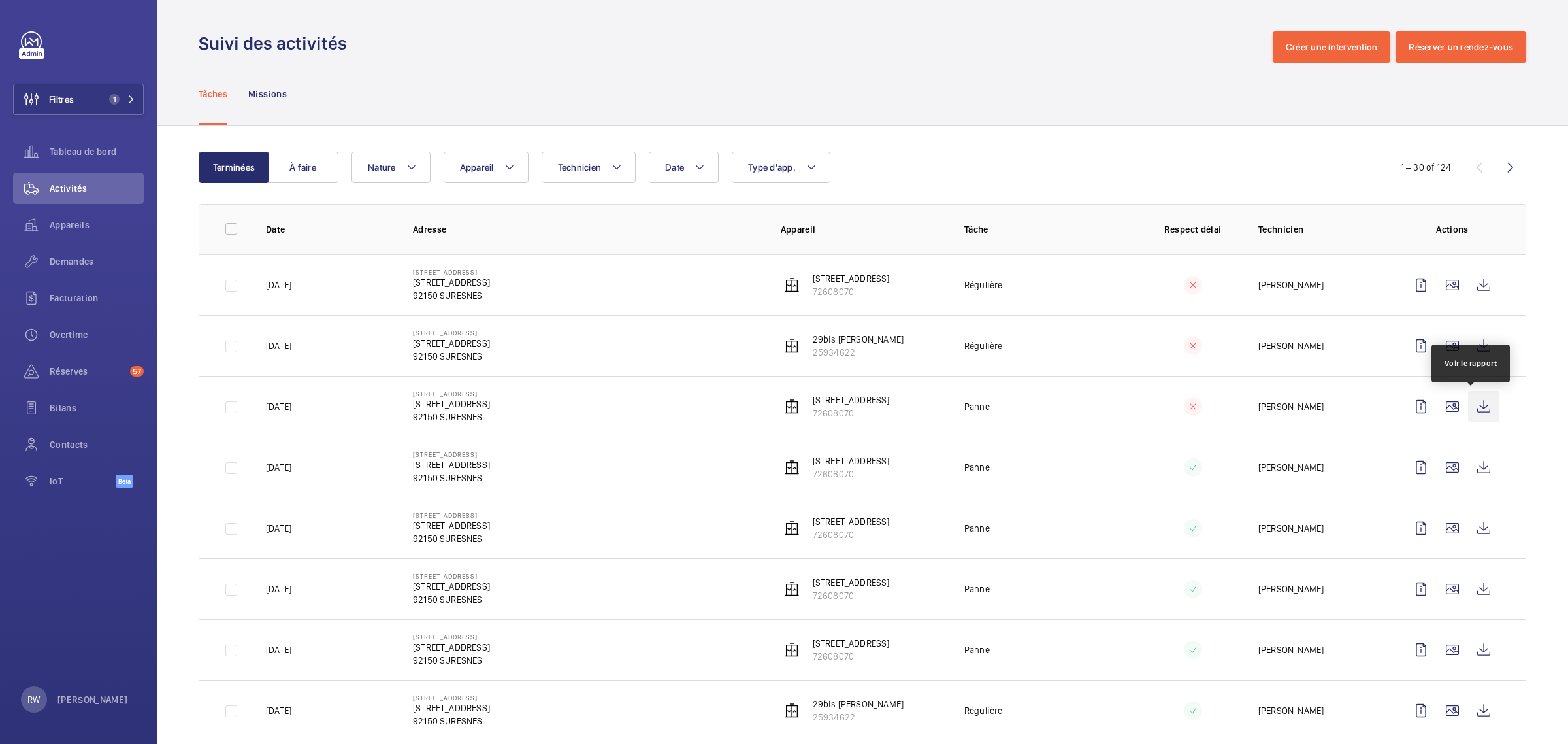
click at [1468, 408] on wm-front-icon-button at bounding box center [1484, 406] width 31 height 32
click at [1438, 343] on wm-front-icon-button at bounding box center [1452, 345] width 31 height 32
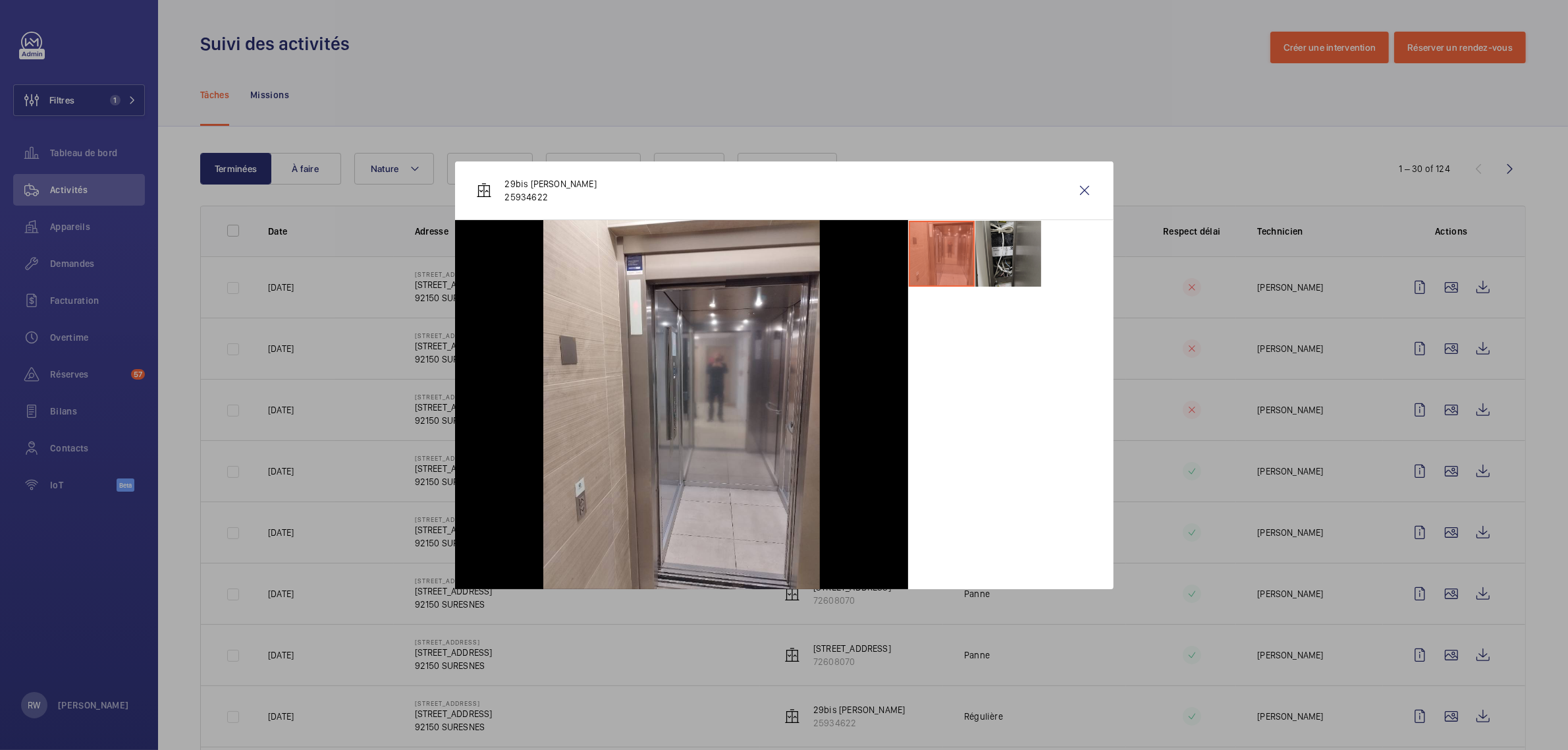
click at [978, 251] on li at bounding box center [1008, 254] width 66 height 66
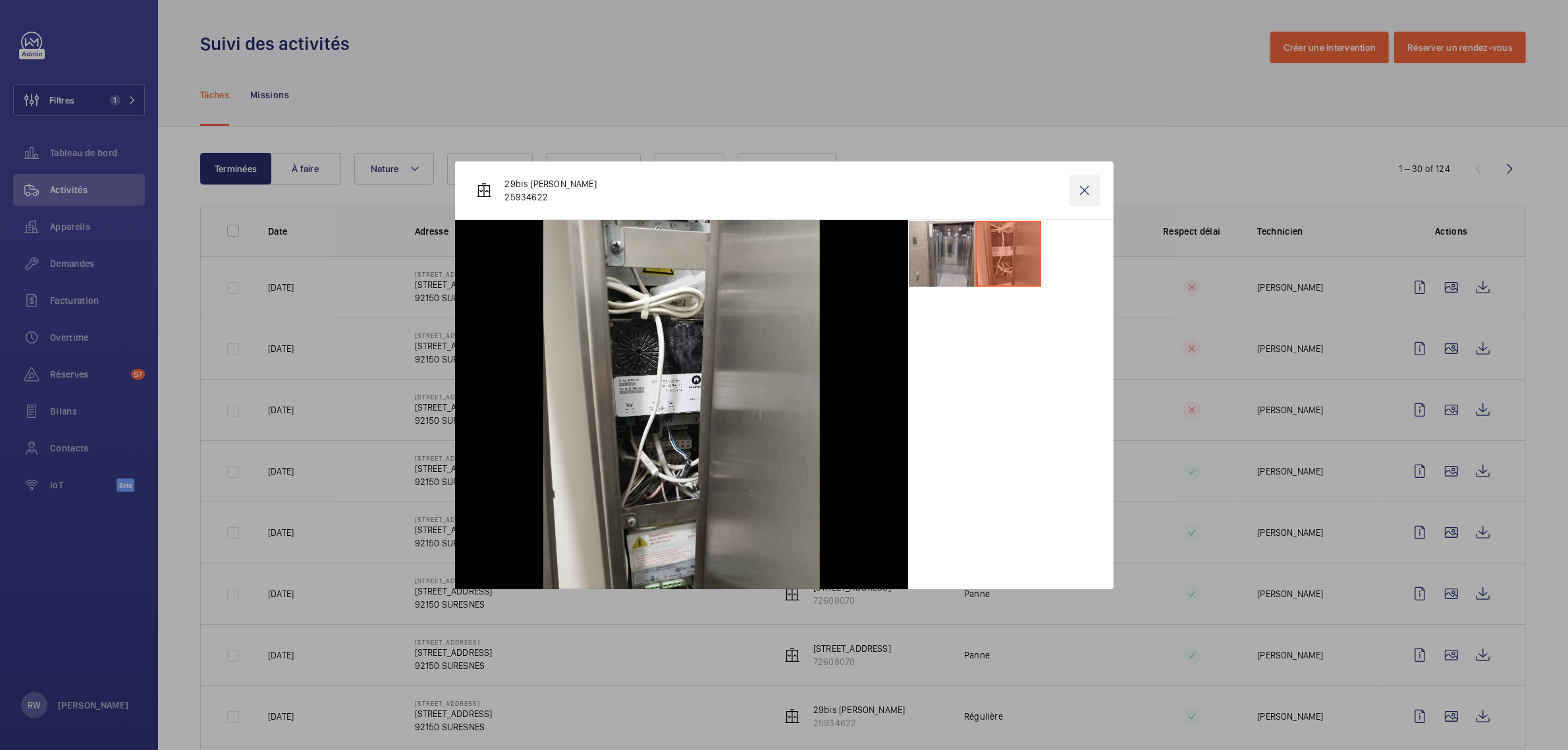
click at [1084, 192] on wm-front-icon-button at bounding box center [1084, 190] width 32 height 32
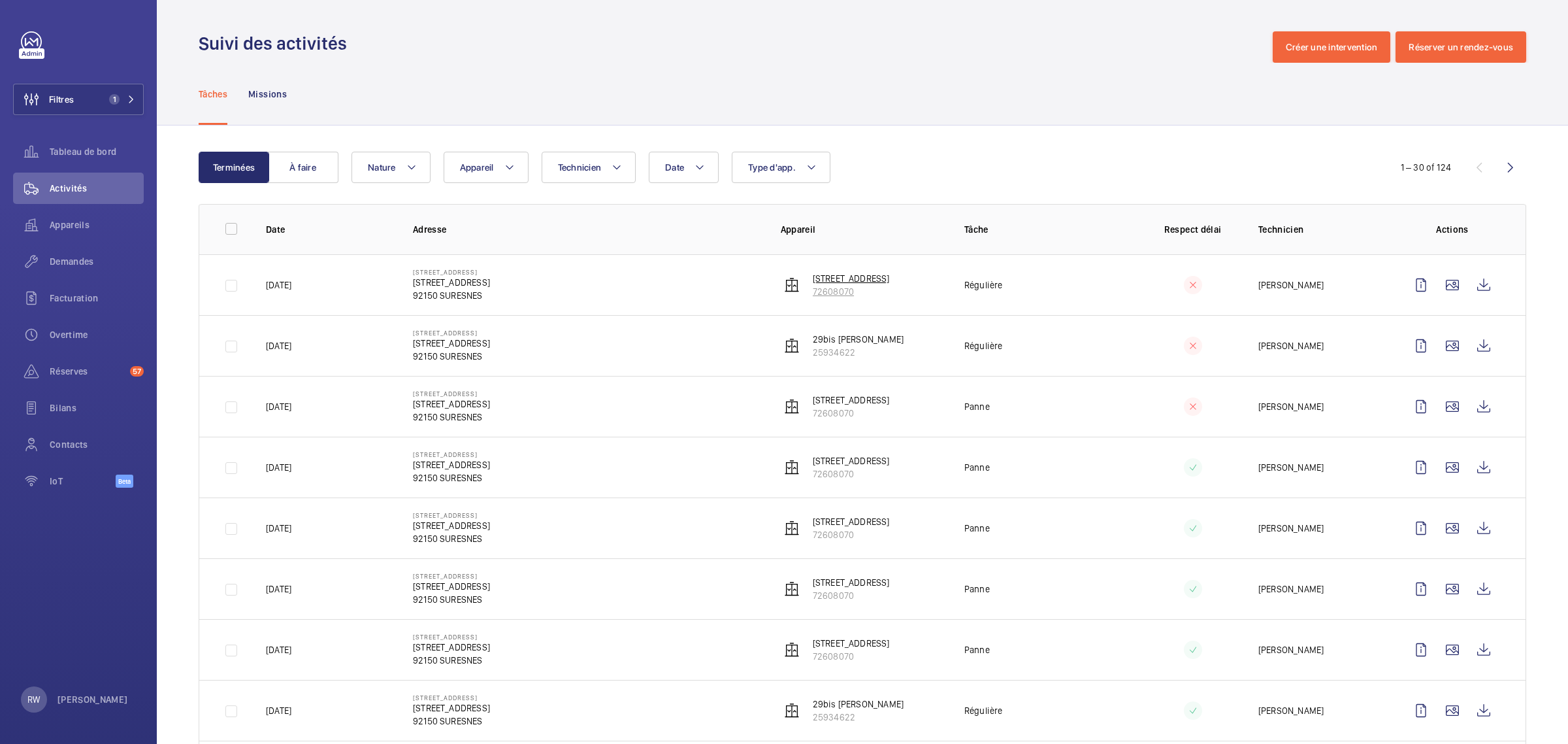
drag, startPoint x: 857, startPoint y: 292, endPoint x: 808, endPoint y: 292, distance: 49.0
click at [808, 292] on td "[STREET_ADDRESS]" at bounding box center [852, 284] width 184 height 61
copy p "72608070"
click at [681, 57] on div "Suivi des activités Créer une intervention Réserver un rendez-vous" at bounding box center [862, 47] width 1328 height 32
click at [470, 92] on div "Tâches Missions" at bounding box center [862, 94] width 1328 height 62
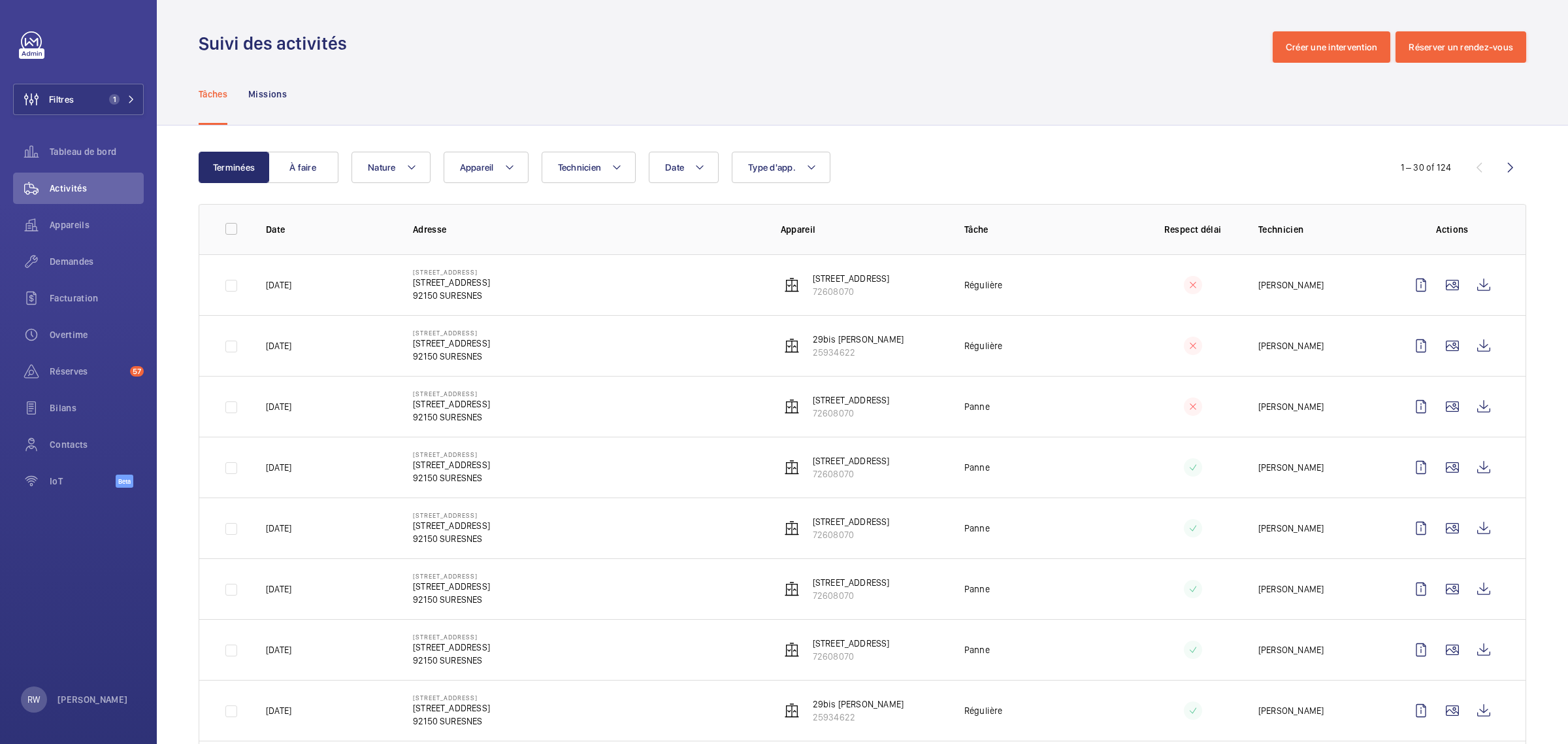
click at [673, 60] on div "Suivi des activités Créer une intervention Réserver un rendez-vous" at bounding box center [862, 47] width 1328 height 32
click at [426, 80] on div "Tâches Missions" at bounding box center [862, 94] width 1328 height 62
click at [474, 93] on div "Tâches Missions" at bounding box center [862, 94] width 1328 height 62
click at [27, 41] on link at bounding box center [31, 42] width 21 height 21
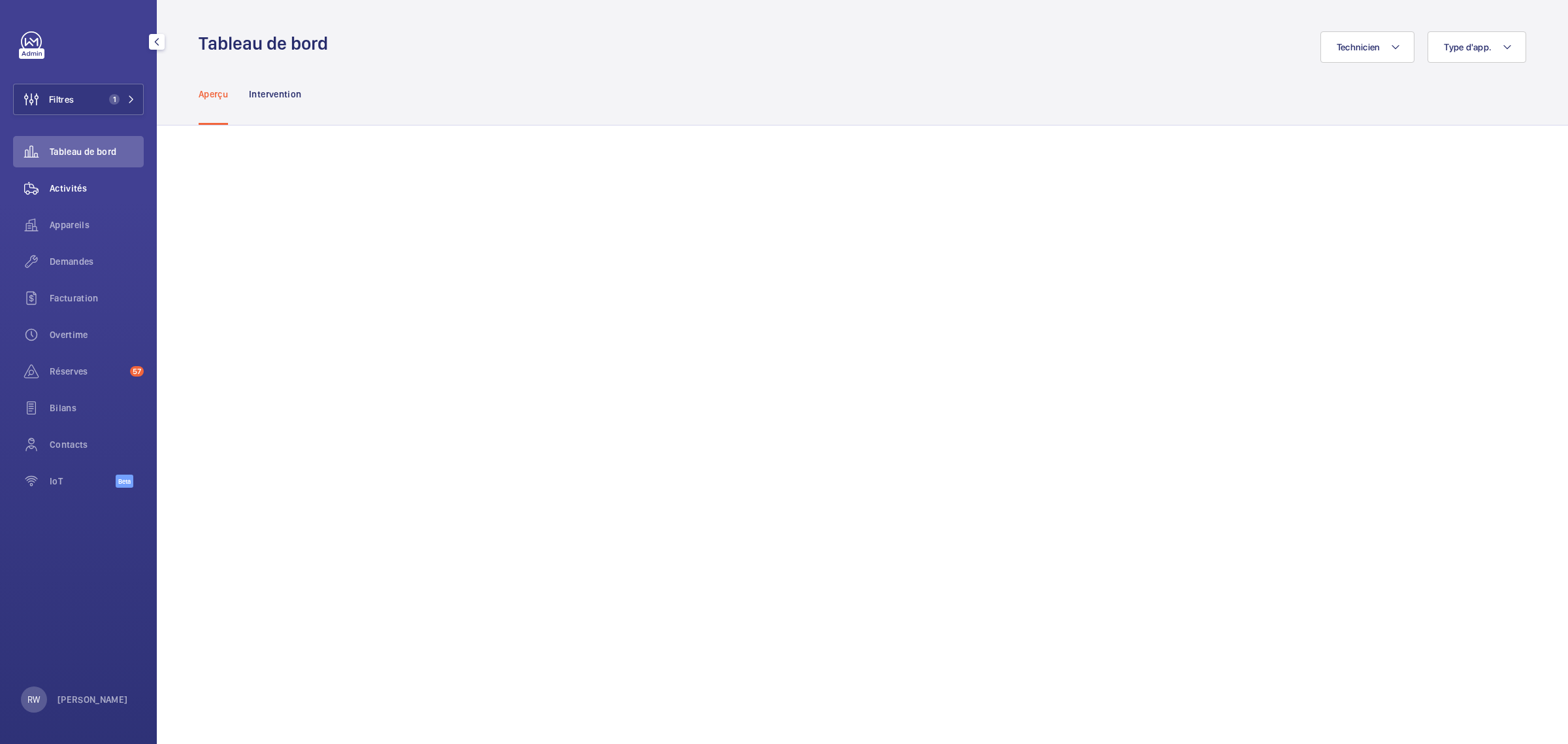
click at [61, 184] on span "Activités" at bounding box center [96, 188] width 94 height 13
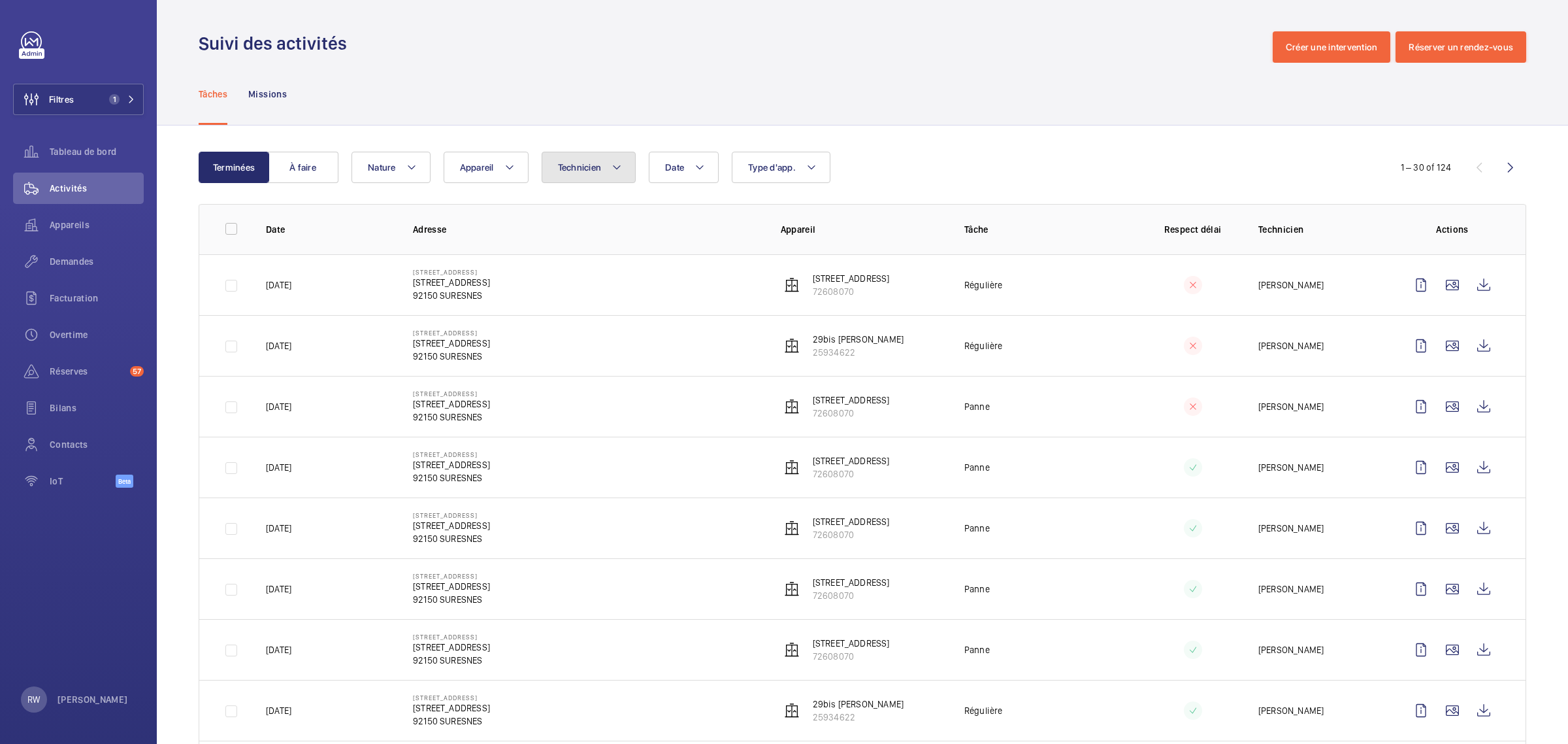
click at [605, 170] on button "Technicien" at bounding box center [588, 167] width 94 height 32
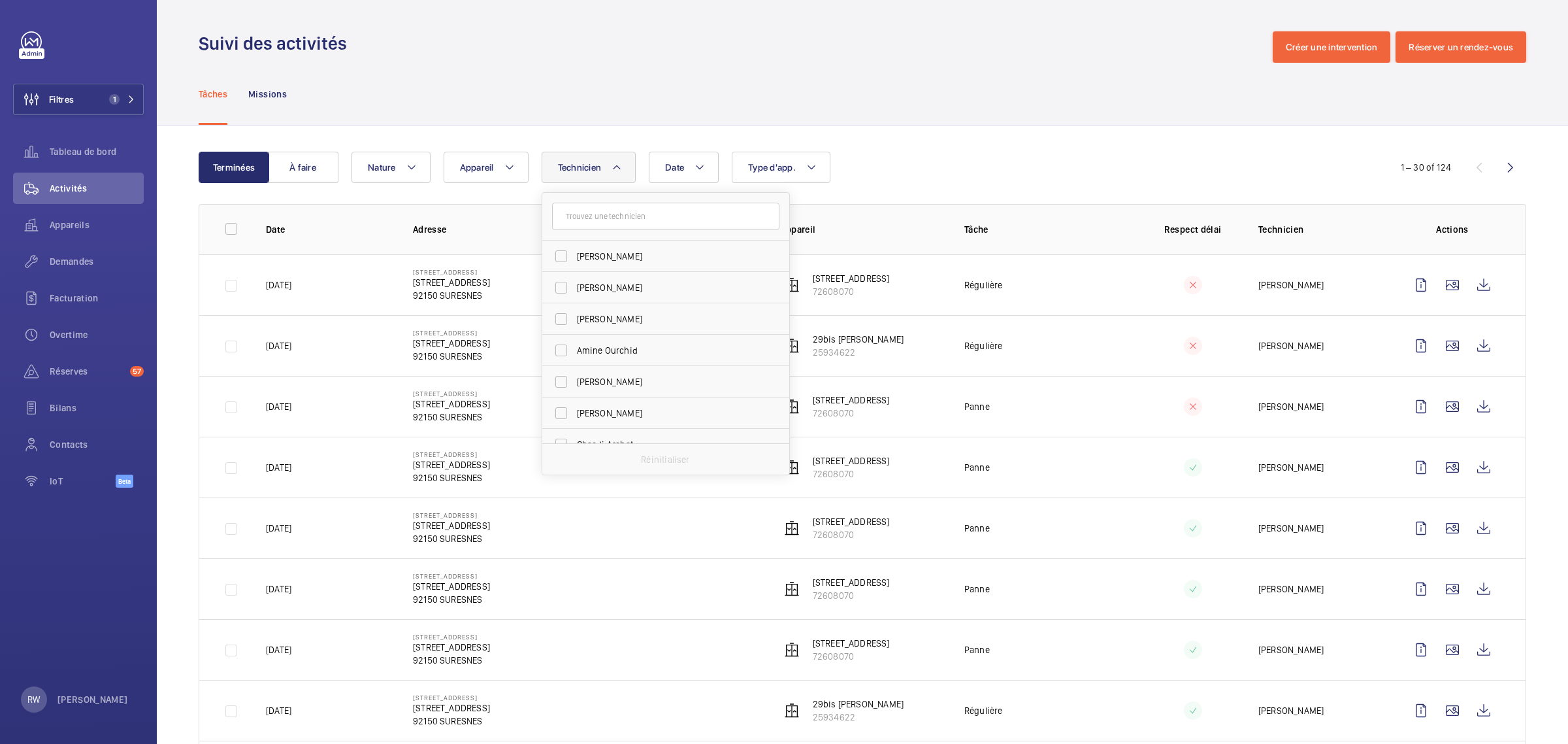
click at [608, 206] on input "text" at bounding box center [665, 216] width 227 height 27
type input "willeme"
click at [556, 261] on label "Willème Joassaint" at bounding box center [655, 256] width 227 height 32
click at [556, 261] on input "Willème Joassaint" at bounding box center [561, 256] width 26 height 26
checkbox input "true"
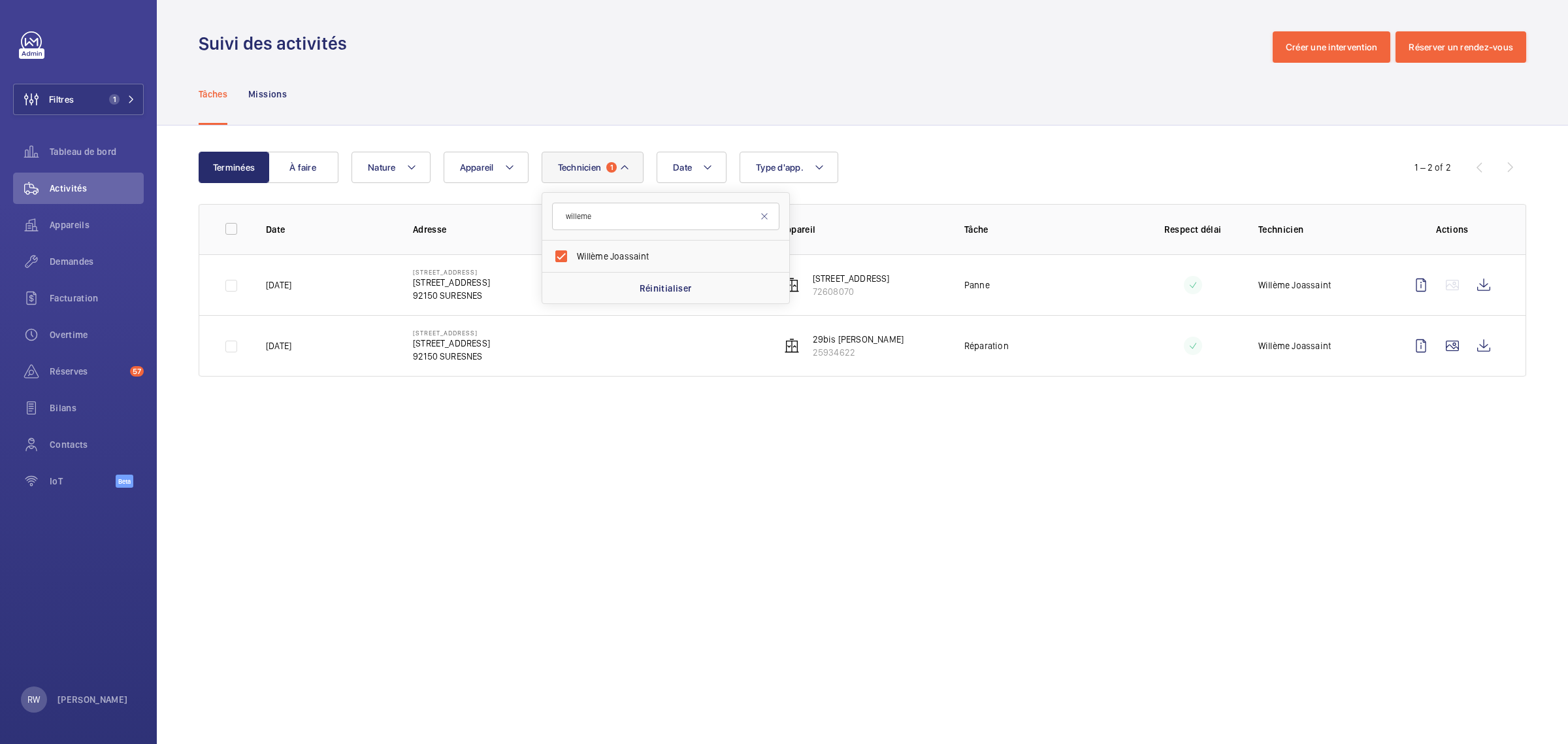
click at [560, 86] on div "Tâches Missions" at bounding box center [862, 94] width 1328 height 62
click at [103, 90] on button "Filtres 1" at bounding box center [78, 99] width 131 height 32
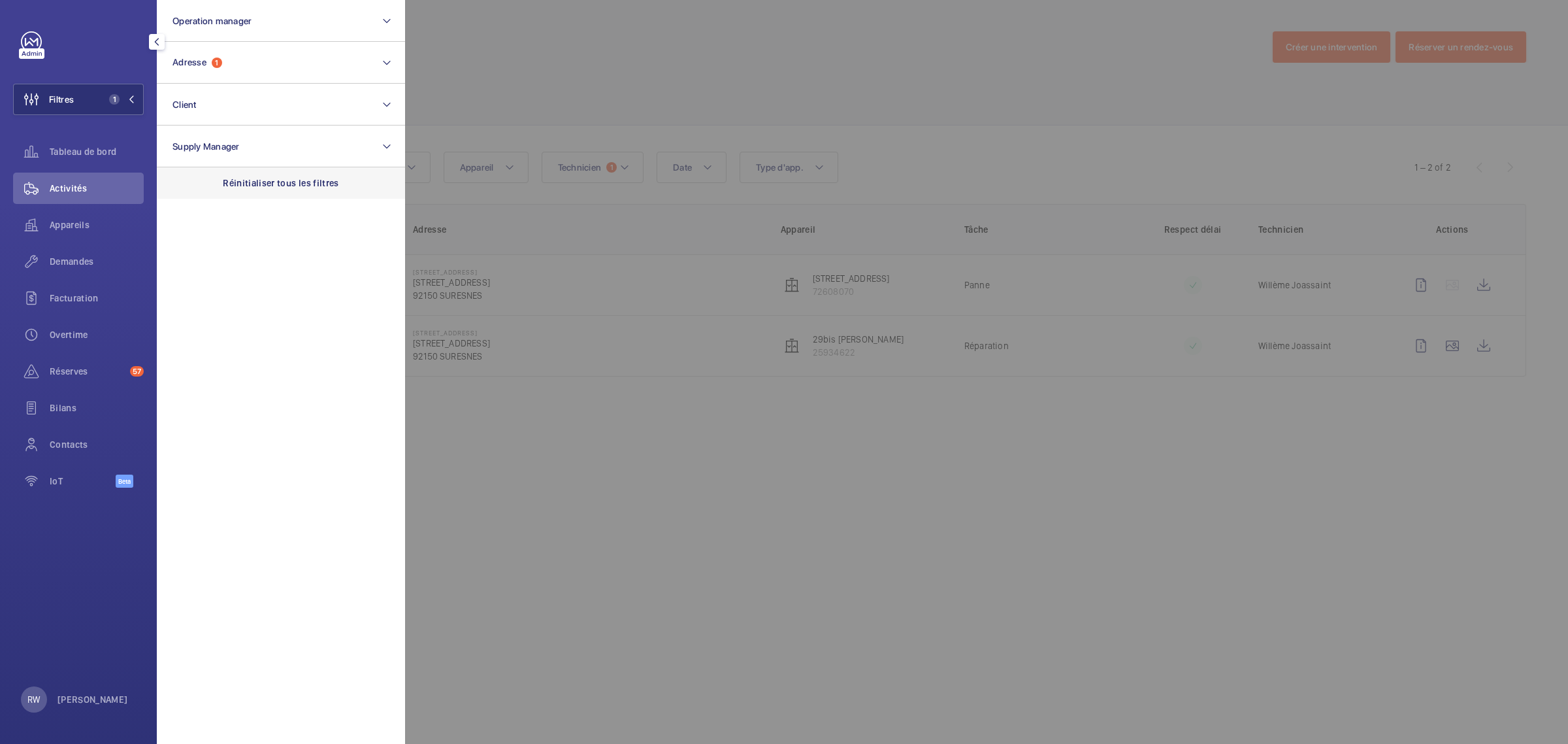
click at [243, 186] on p "Réinitialiser tous les filtres" at bounding box center [281, 183] width 117 height 13
click at [690, 69] on div at bounding box center [1189, 372] width 1568 height 744
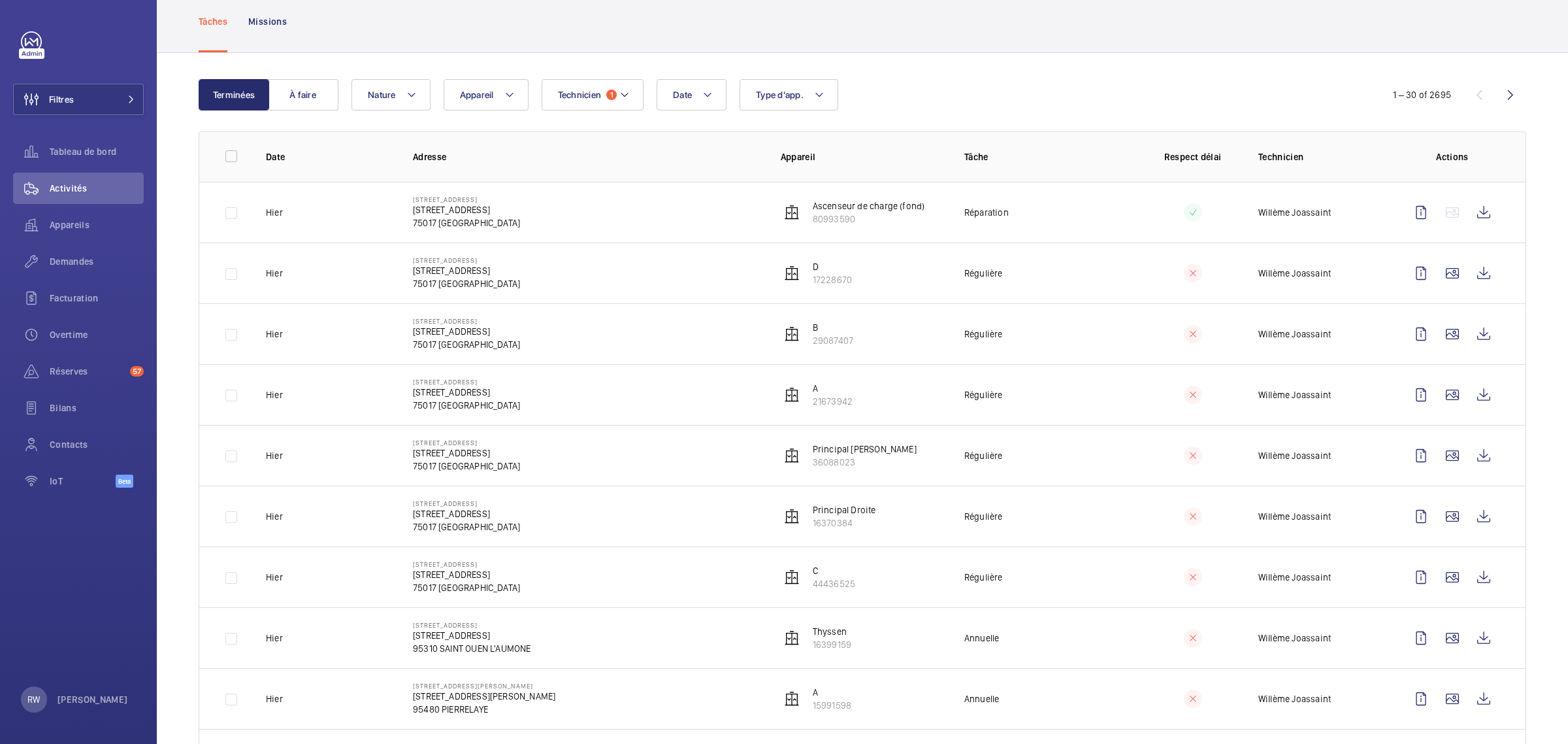
scroll to position [82, 0]
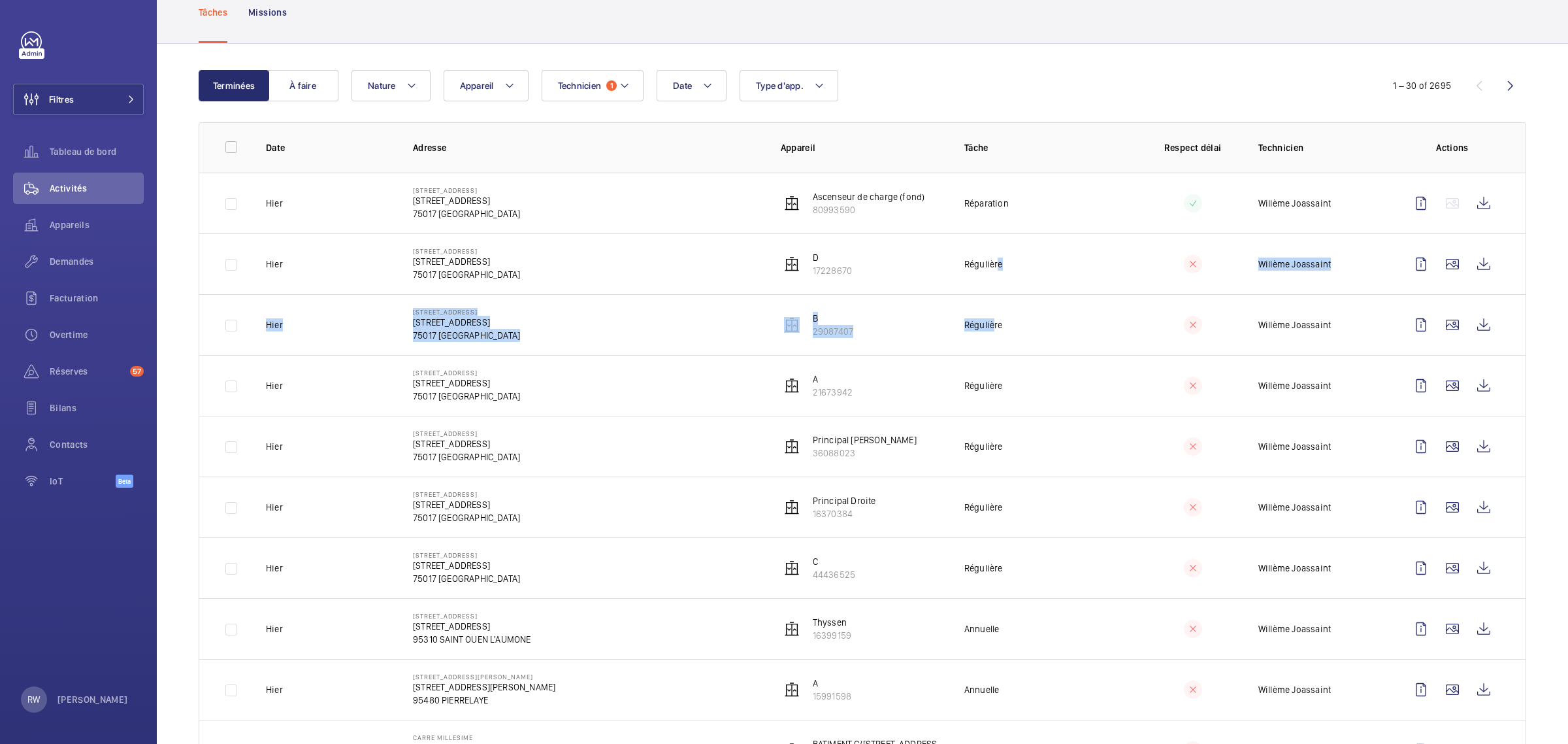
drag, startPoint x: 986, startPoint y: 265, endPoint x: 982, endPoint y: 328, distance: 63.1
click at [0, 0] on tbody "[DATE] [STREET_ADDRESS][GEOGRAPHIC_DATA][STREET_ADDRESS] Ascenseur de charge (f…" at bounding box center [0, 0] width 0 height 0
click at [1025, 316] on td "Régulière" at bounding box center [1035, 324] width 184 height 61
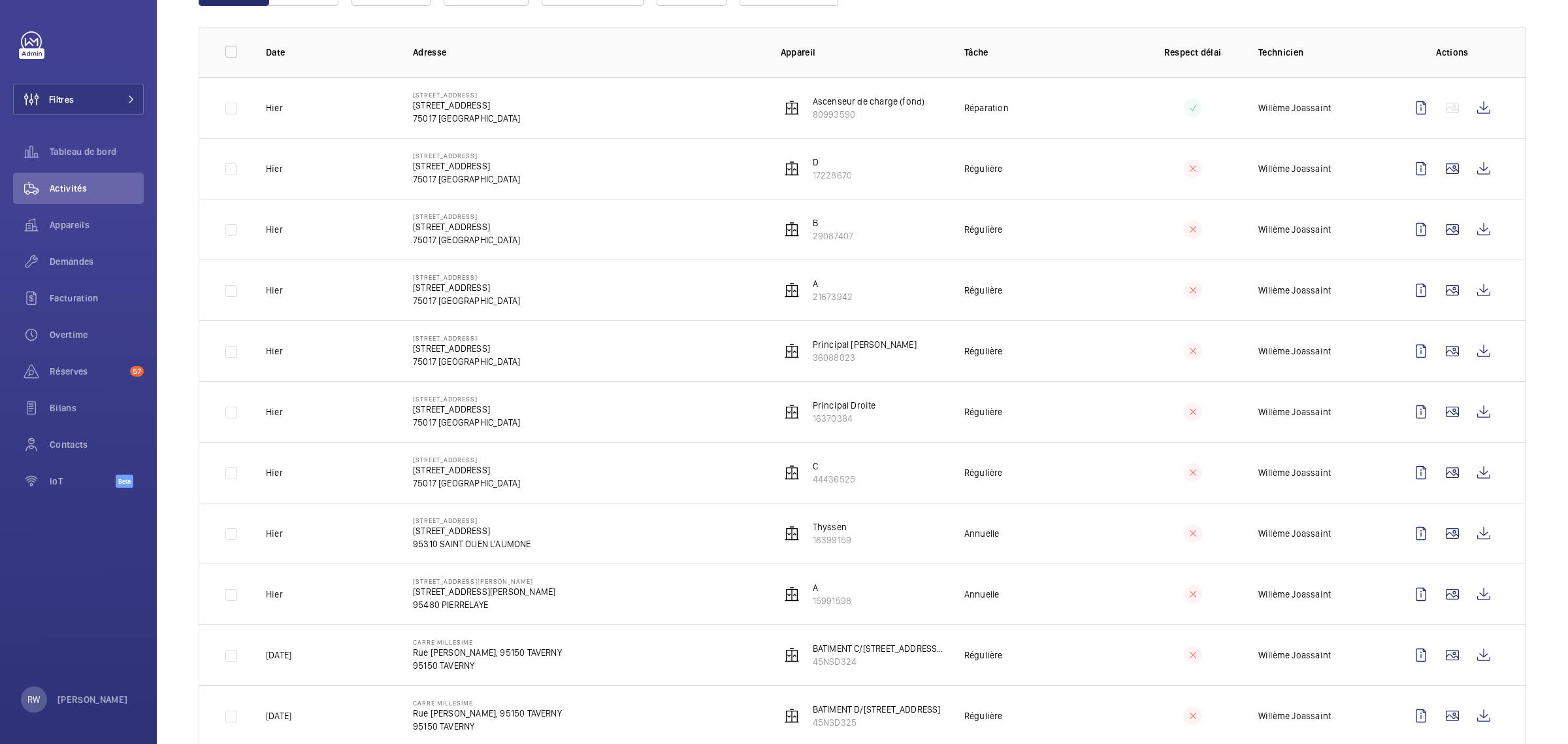
scroll to position [0, 0]
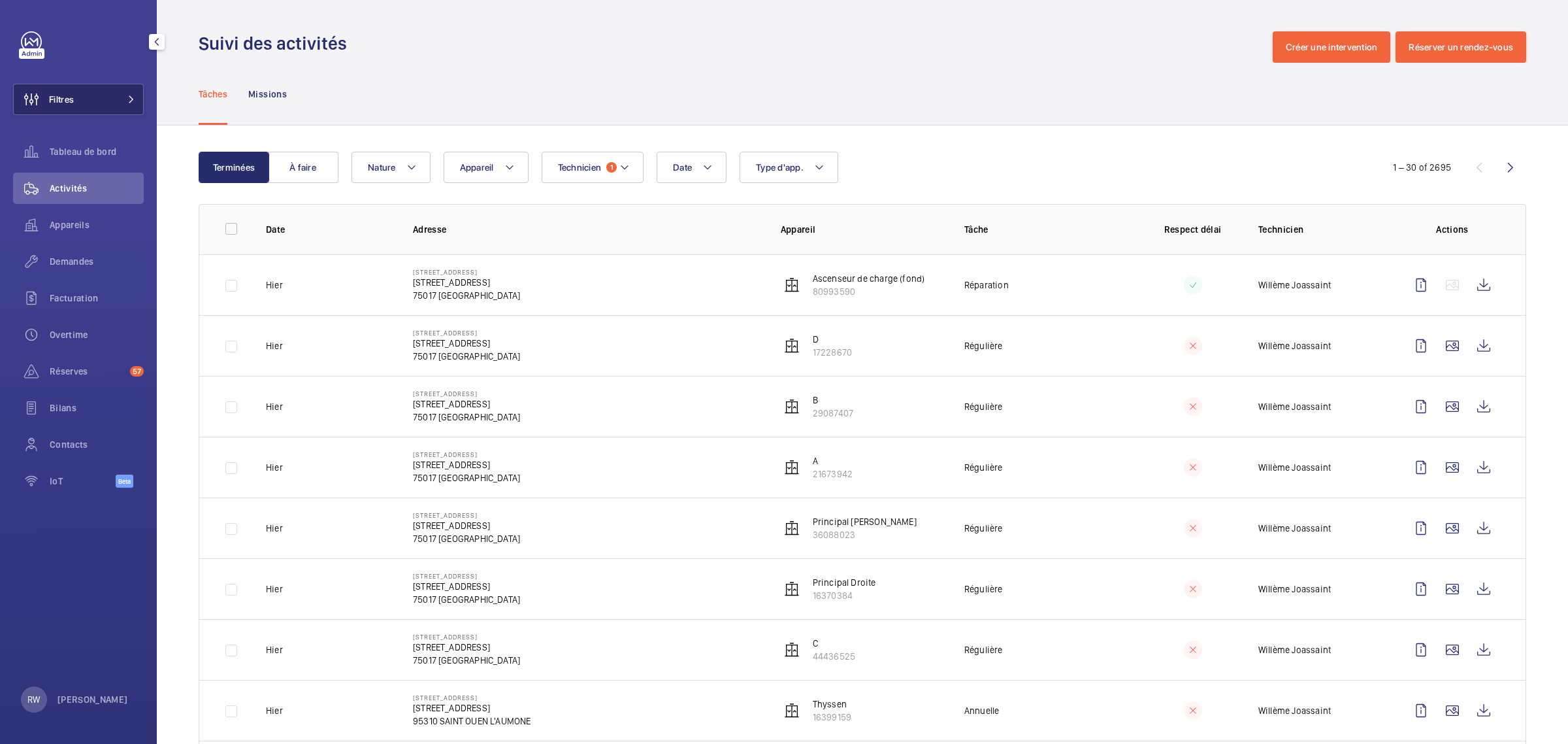
click at [116, 95] on button "Filtres" at bounding box center [78, 99] width 131 height 32
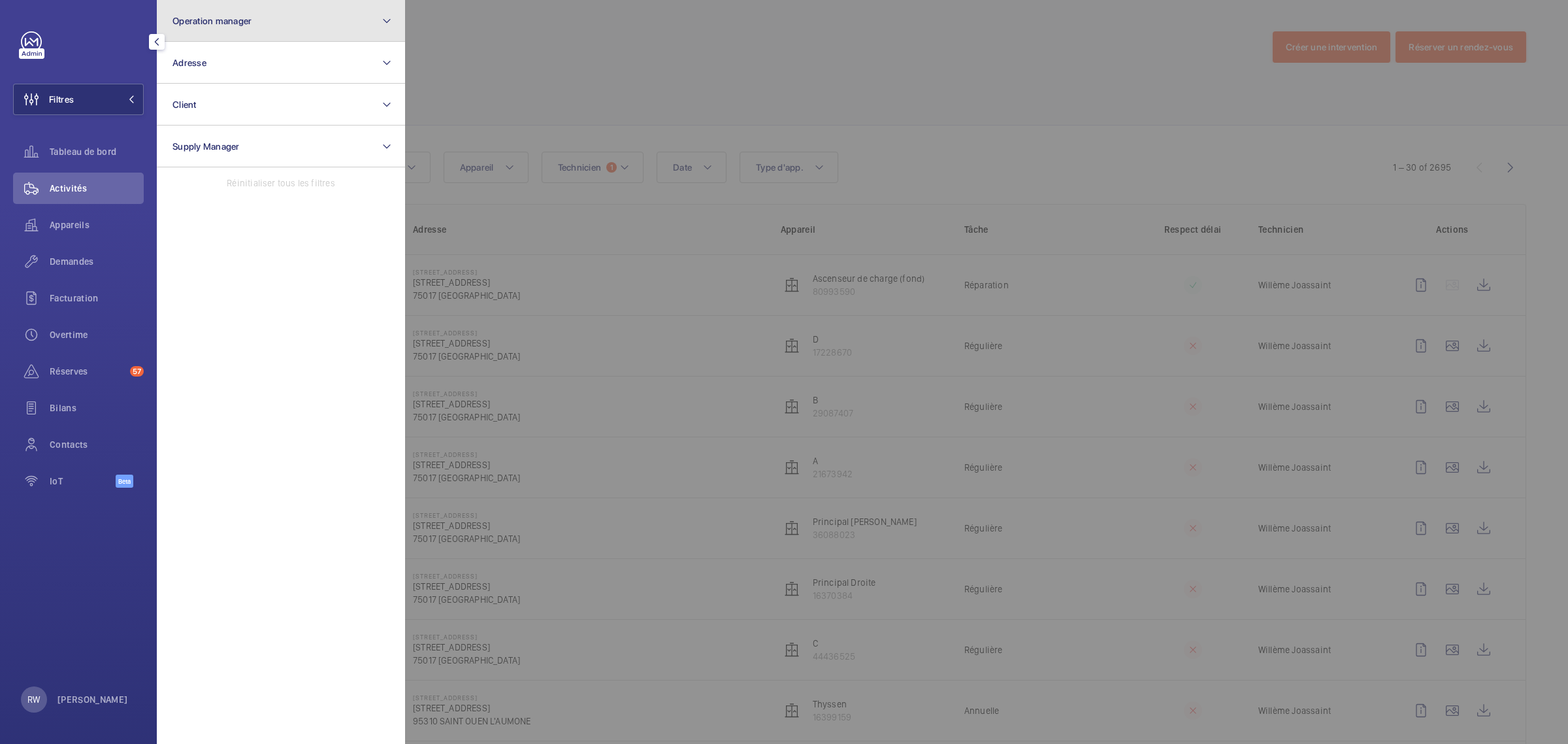
click at [220, 21] on span "Operation manager" at bounding box center [212, 21] width 79 height 11
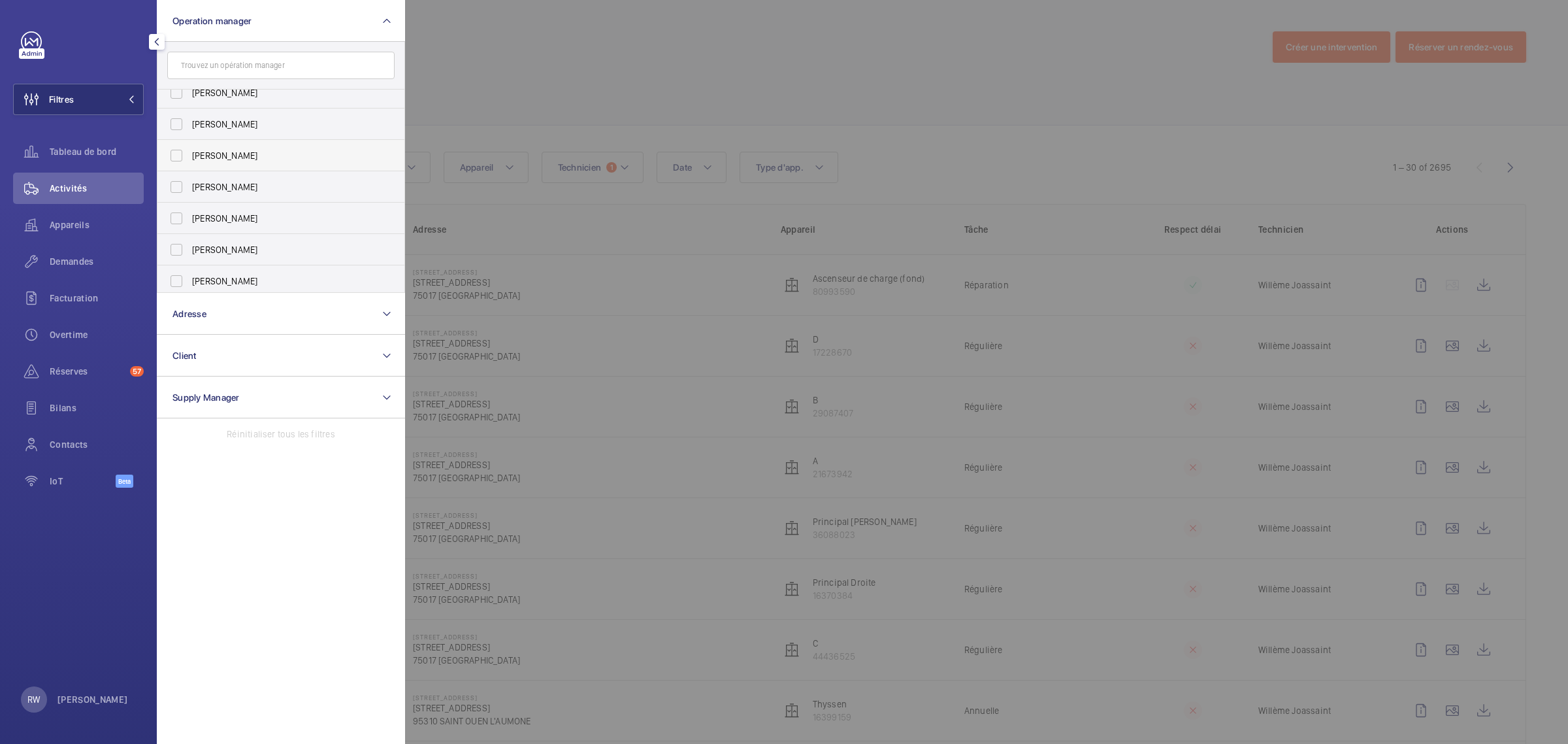
scroll to position [48, 0]
click at [176, 275] on label "[PERSON_NAME]" at bounding box center [271, 277] width 227 height 32
click at [176, 275] on input "[PERSON_NAME]" at bounding box center [176, 277] width 26 height 26
checkbox input "true"
click at [605, 66] on div at bounding box center [1189, 372] width 1568 height 744
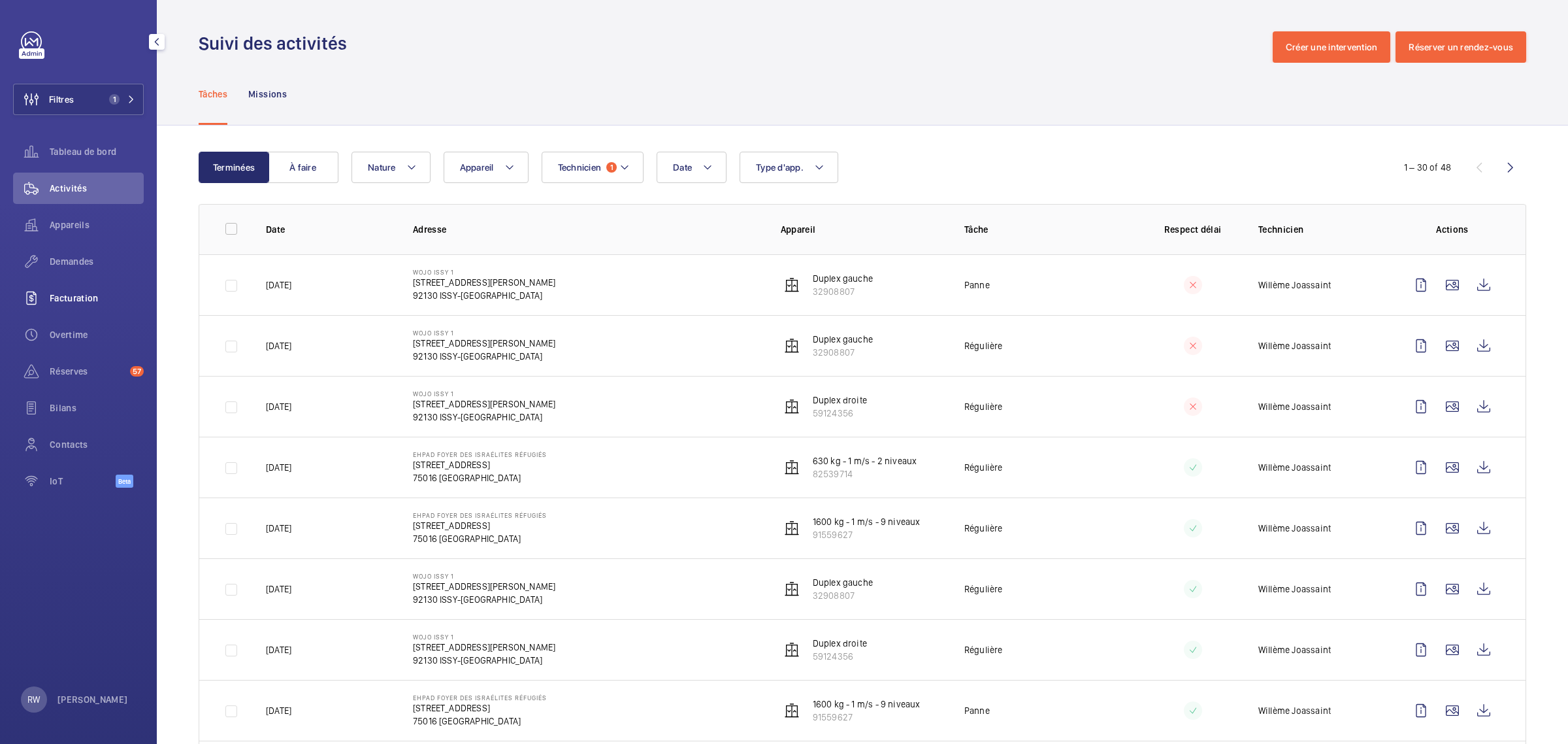
click at [73, 296] on span "Facturation" at bounding box center [96, 298] width 94 height 13
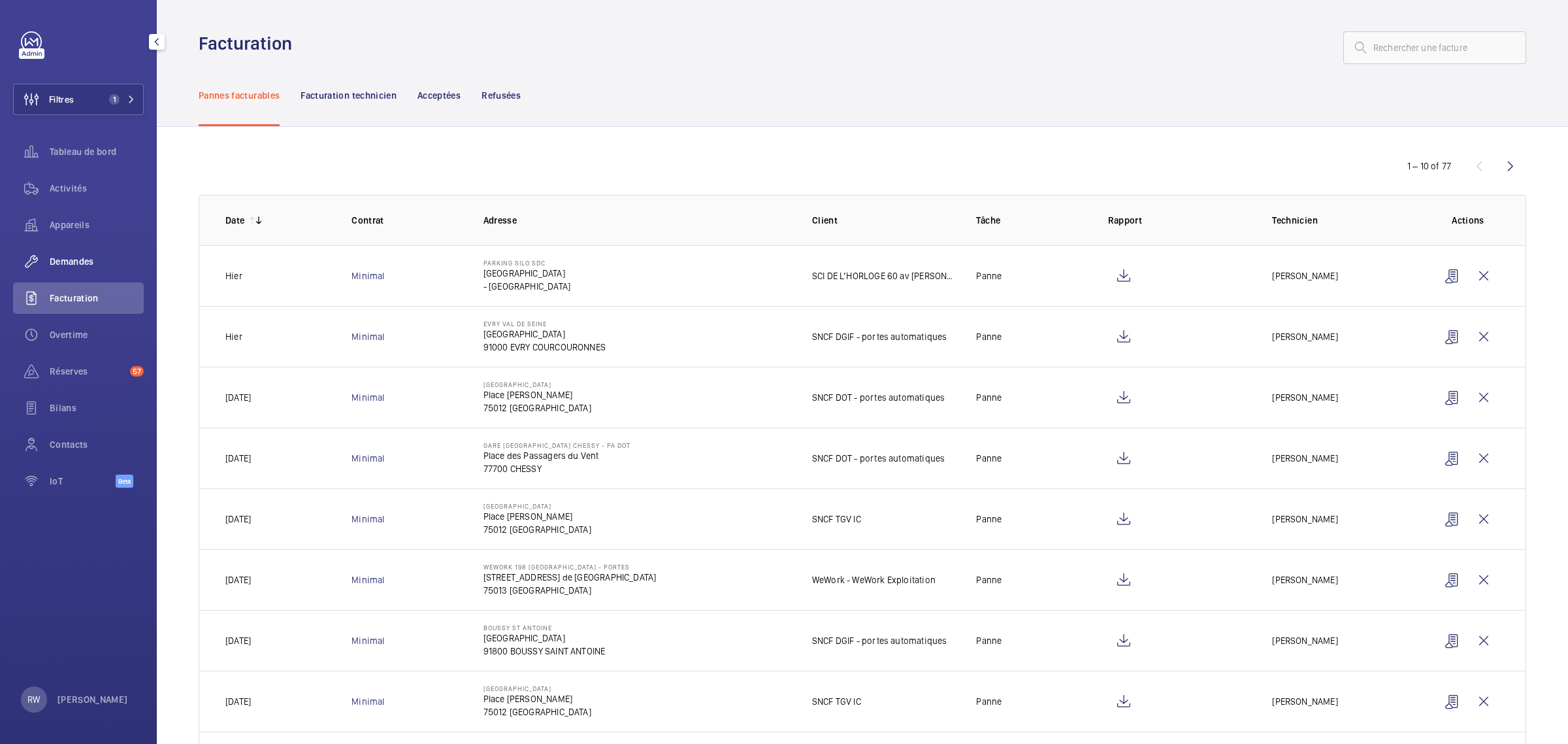
click at [66, 260] on span "Demandes" at bounding box center [96, 261] width 94 height 13
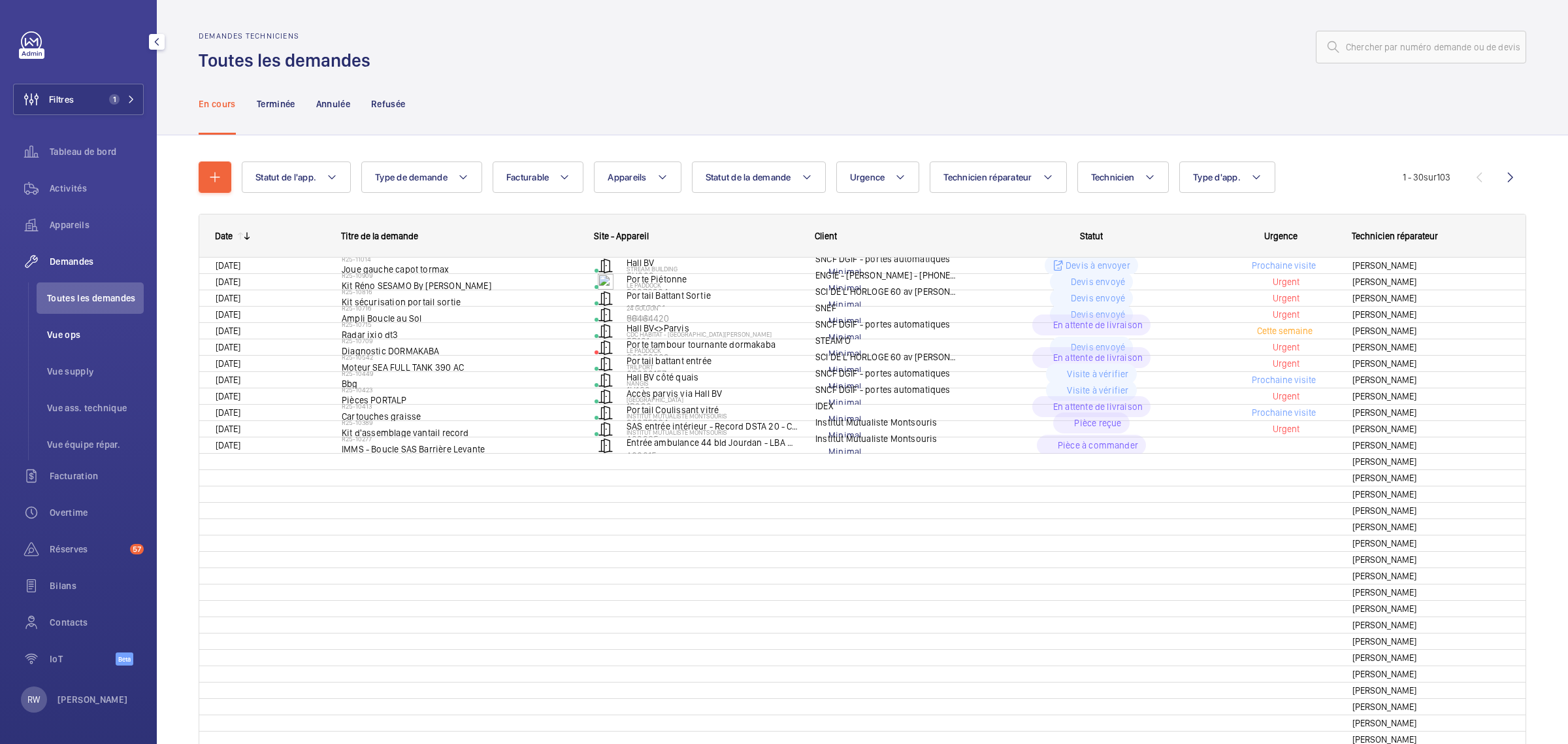
click at [57, 334] on span "Vue ops" at bounding box center [95, 335] width 96 height 13
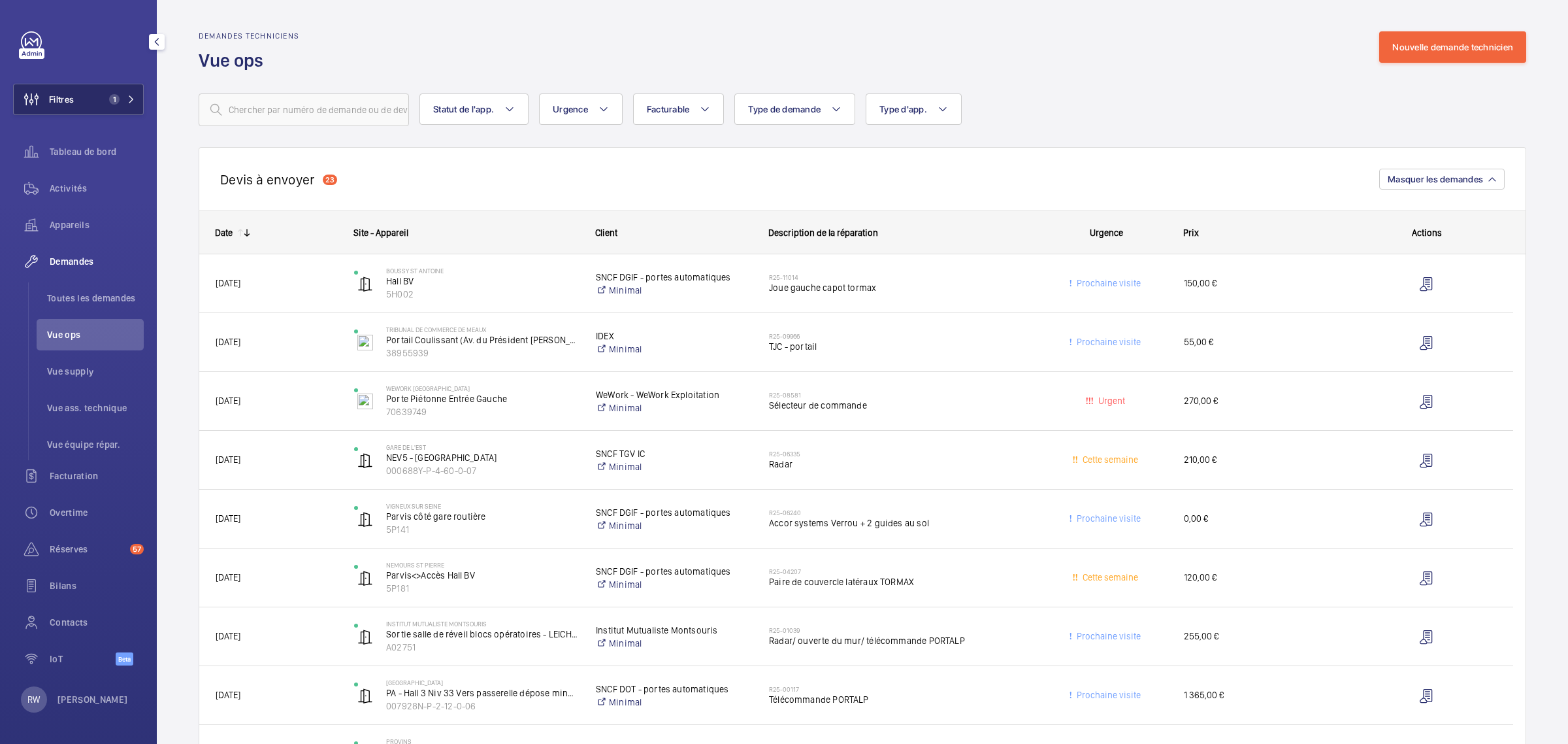
click at [63, 105] on span "Filtres" at bounding box center [61, 99] width 25 height 13
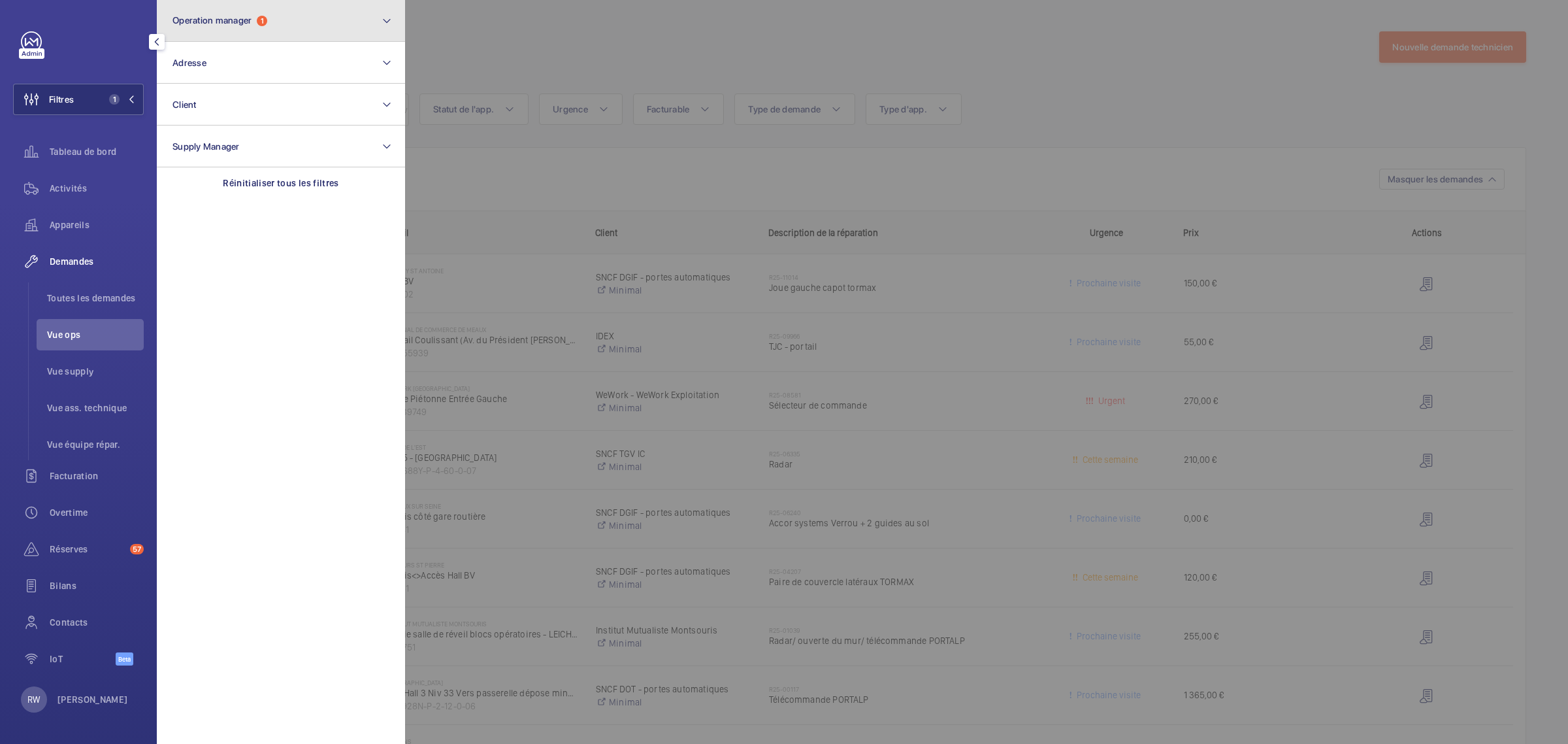
click at [252, 13] on button "Operation manager 1" at bounding box center [281, 21] width 249 height 42
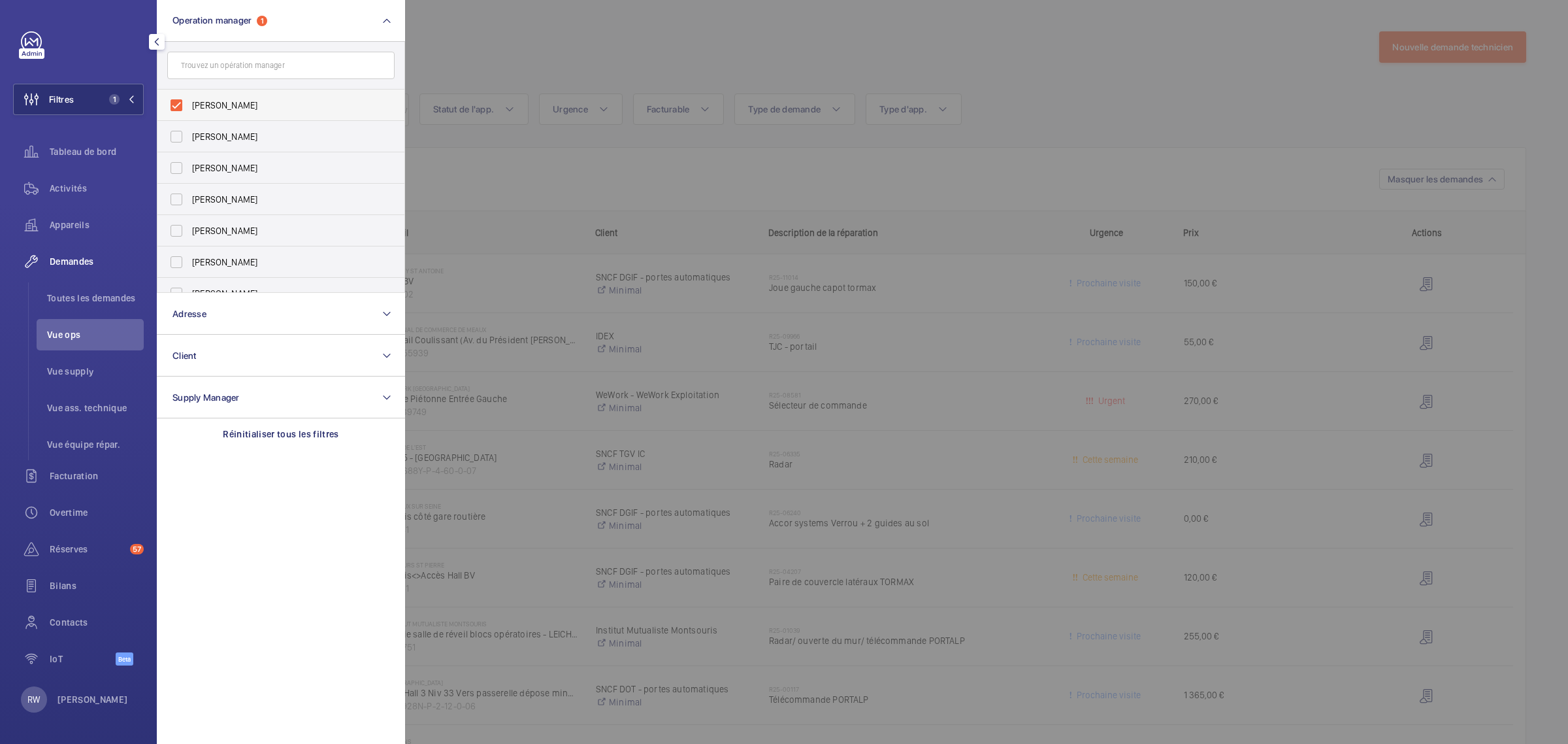
click at [175, 102] on label "[PERSON_NAME]" at bounding box center [271, 105] width 227 height 32
click at [175, 102] on input "[PERSON_NAME]" at bounding box center [176, 105] width 26 height 26
checkbox input "false"
click at [173, 168] on label "[PERSON_NAME]" at bounding box center [271, 168] width 227 height 32
click at [173, 168] on input "[PERSON_NAME]" at bounding box center [176, 168] width 26 height 26
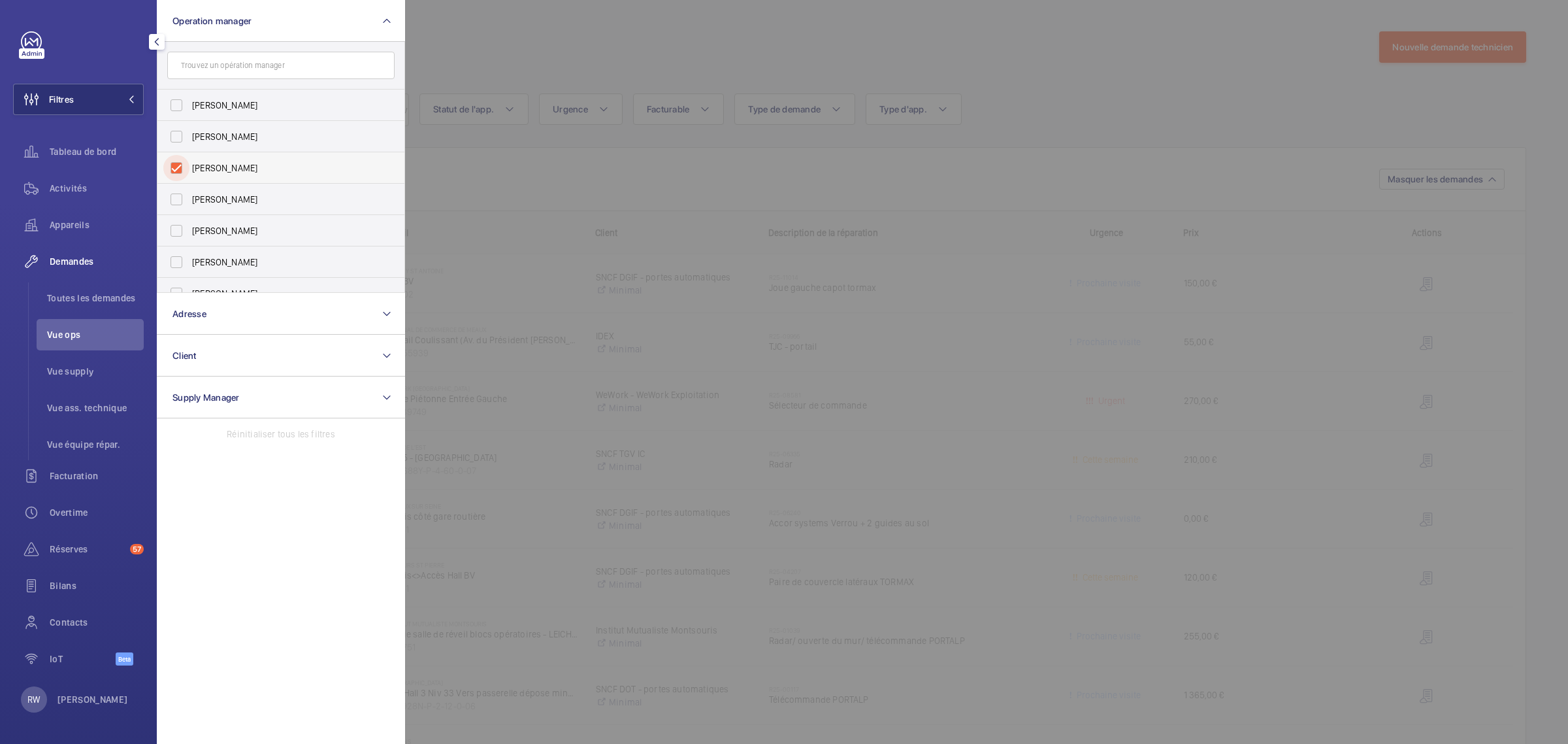
checkbox input "true"
click at [632, 31] on div at bounding box center [1189, 372] width 1568 height 744
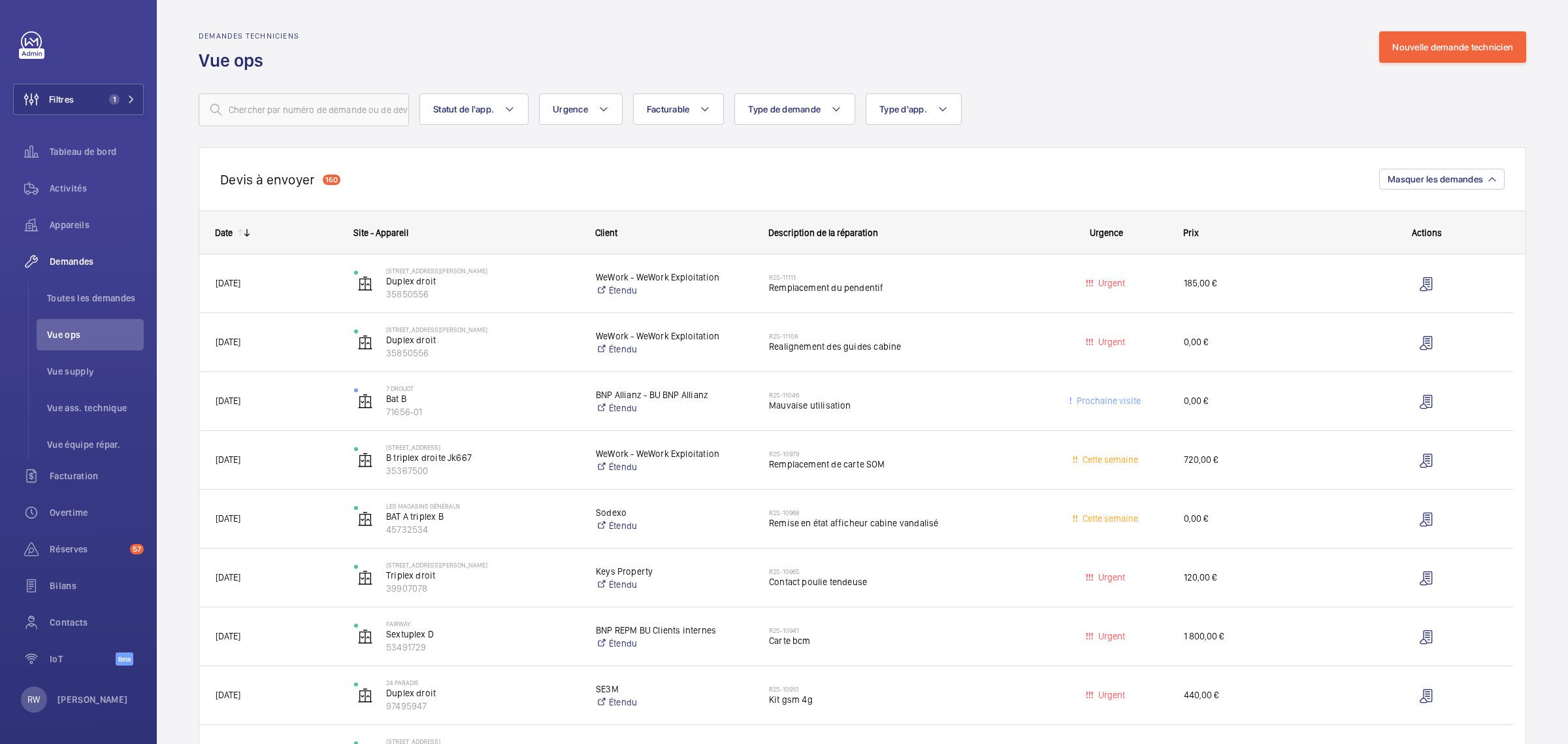
click at [1052, 70] on div "Demandes techniciens Vue ops Nouvelle demande technicien" at bounding box center [862, 52] width 1328 height 41
click at [407, 181] on div "[PERSON_NAME] à envoyer 160 Masquer les demandes" at bounding box center [862, 178] width 1328 height 64
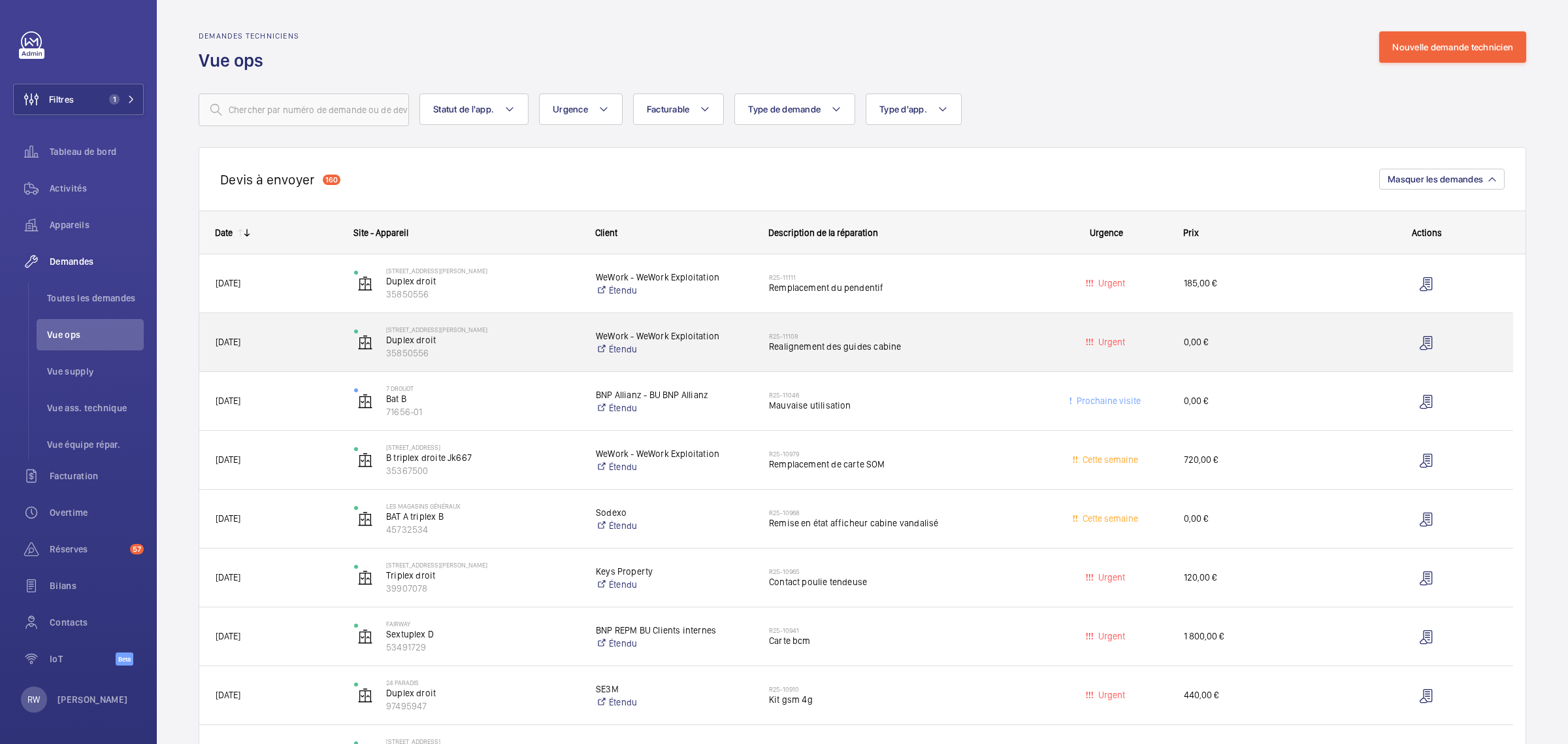
scroll to position [82, 0]
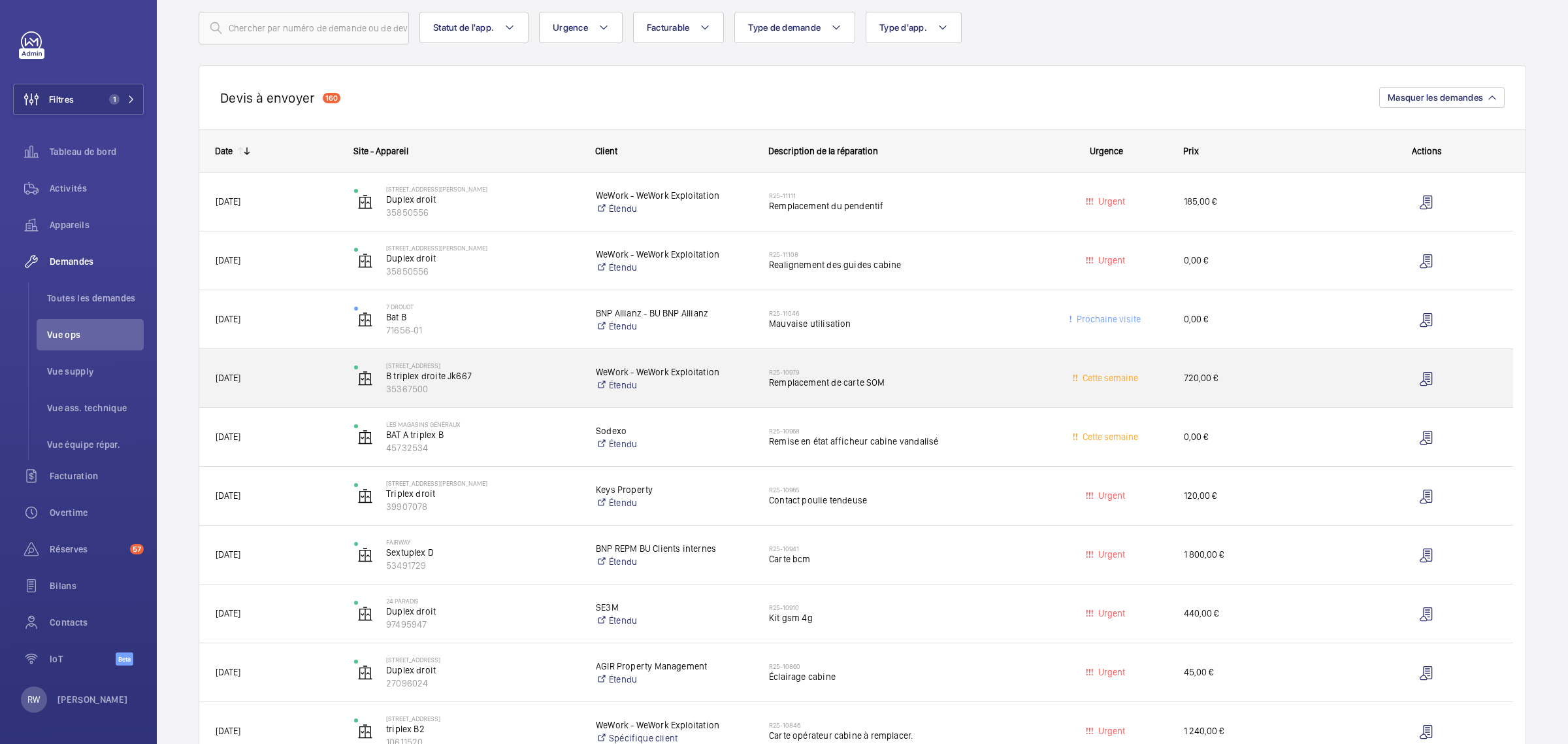
click at [858, 381] on span "Remplacement de carte SOM" at bounding box center [899, 383] width 259 height 13
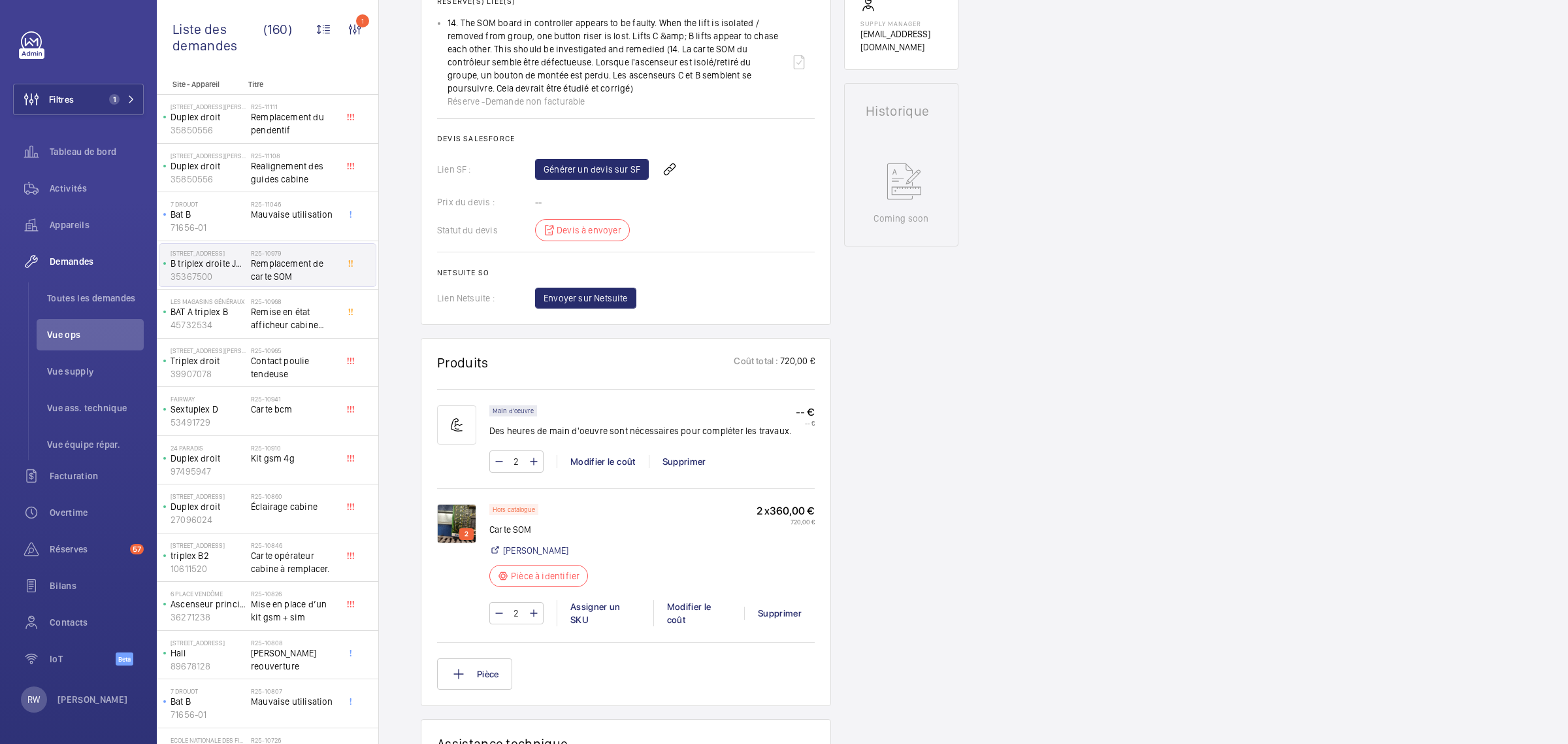
scroll to position [572, 0]
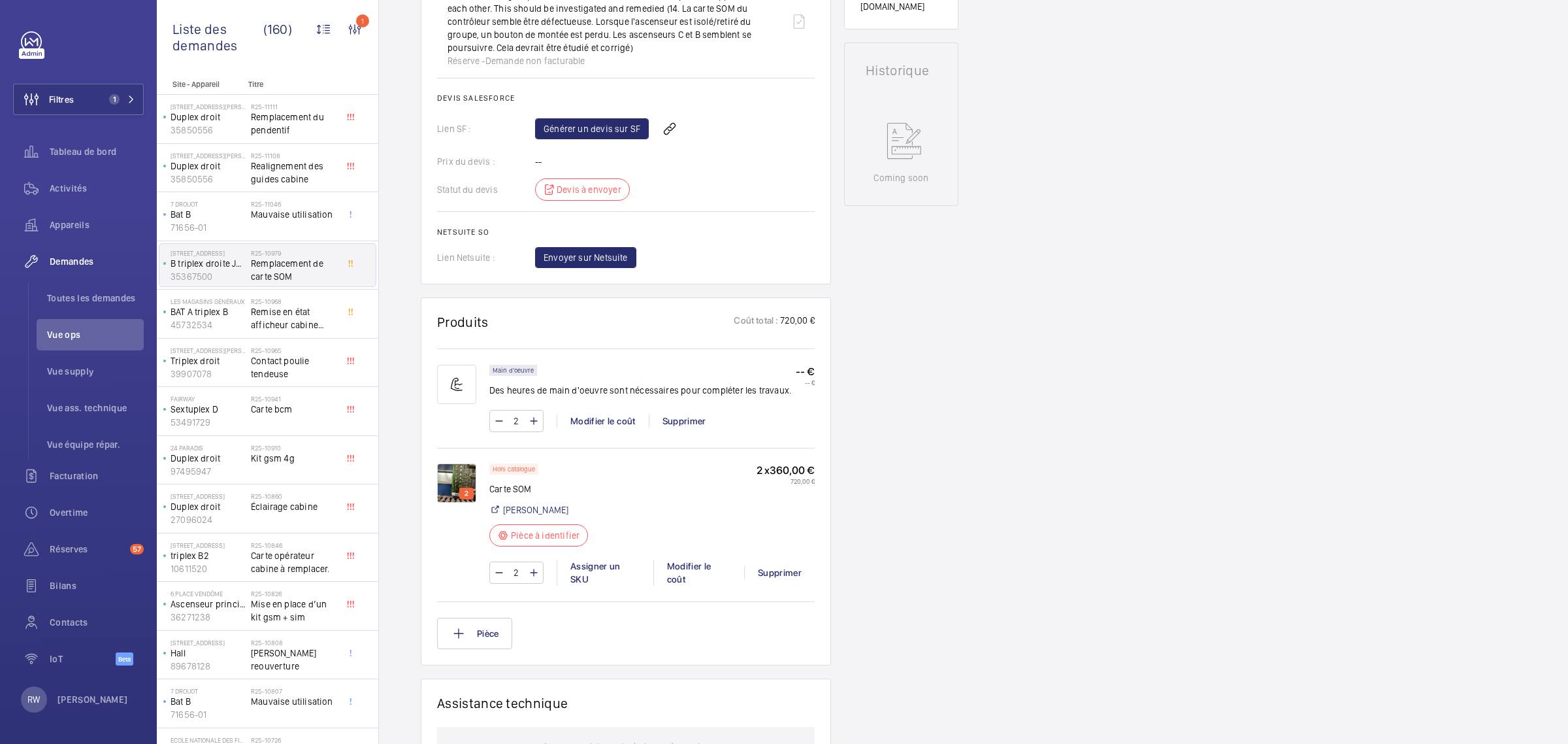
click at [450, 481] on img at bounding box center [456, 483] width 40 height 40
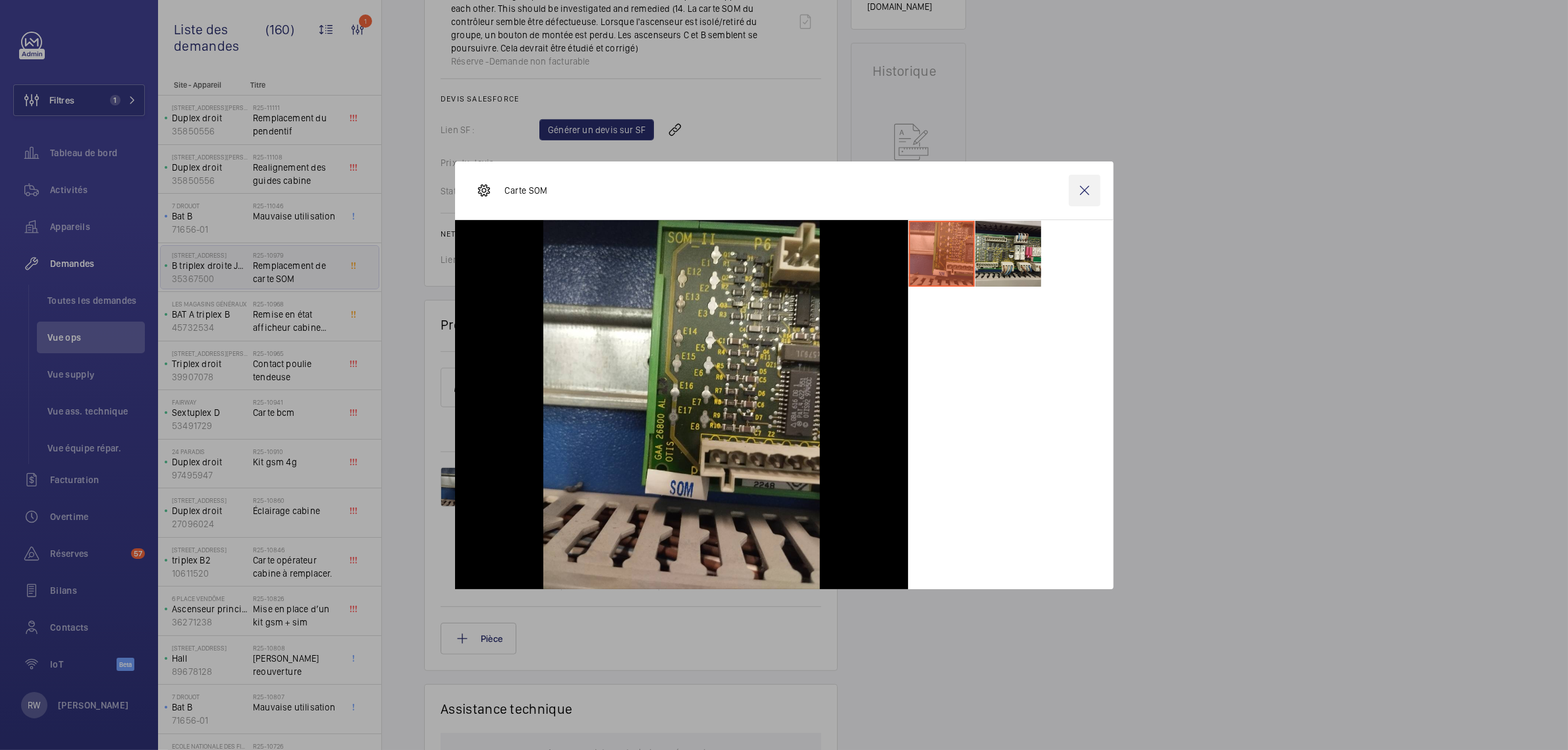
click at [1080, 190] on wm-front-icon-button at bounding box center [1084, 190] width 32 height 32
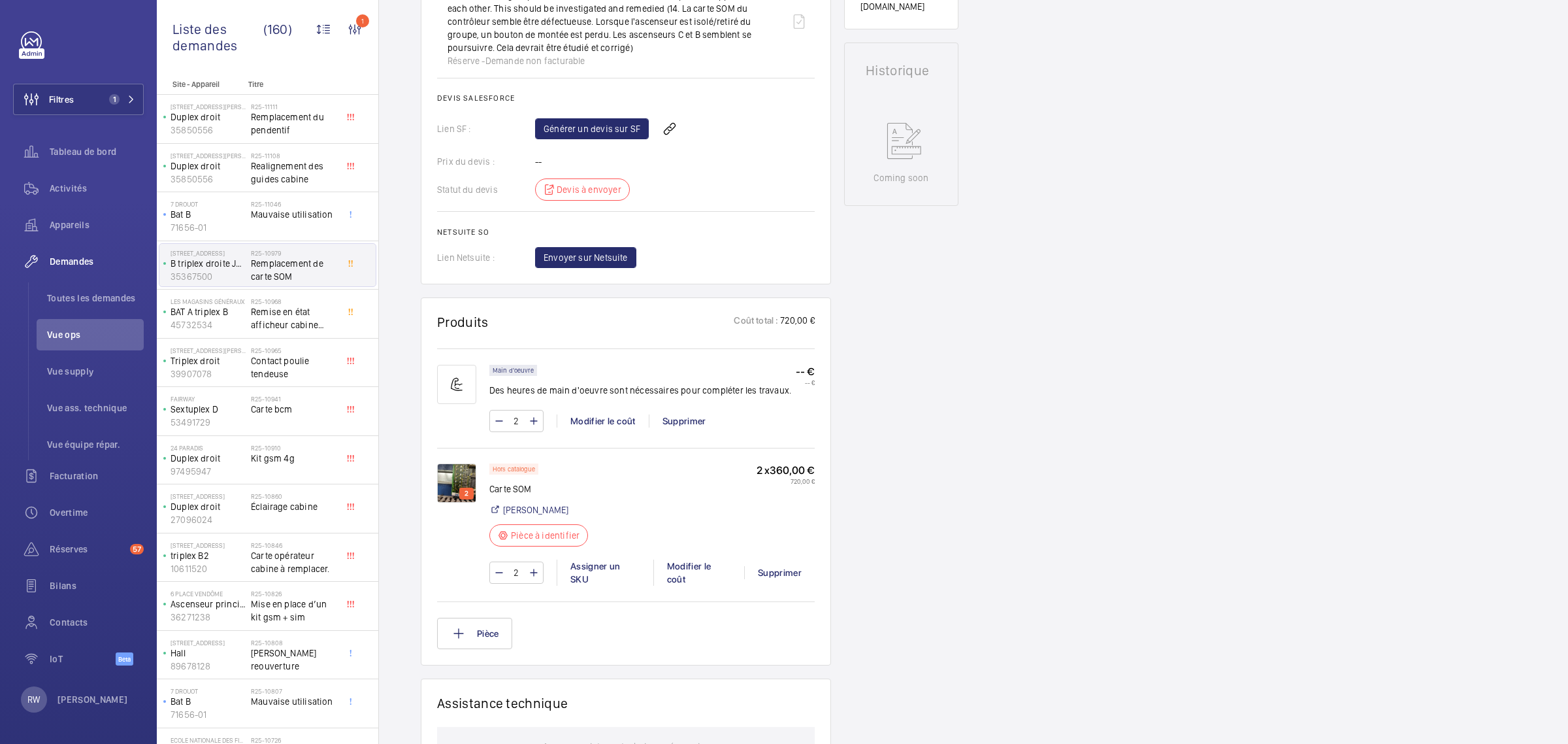
click at [446, 35] on ul "14. The SOM board in controller appears to be faulty. When the lift is isolated…" at bounding box center [626, 21] width 378 height 92
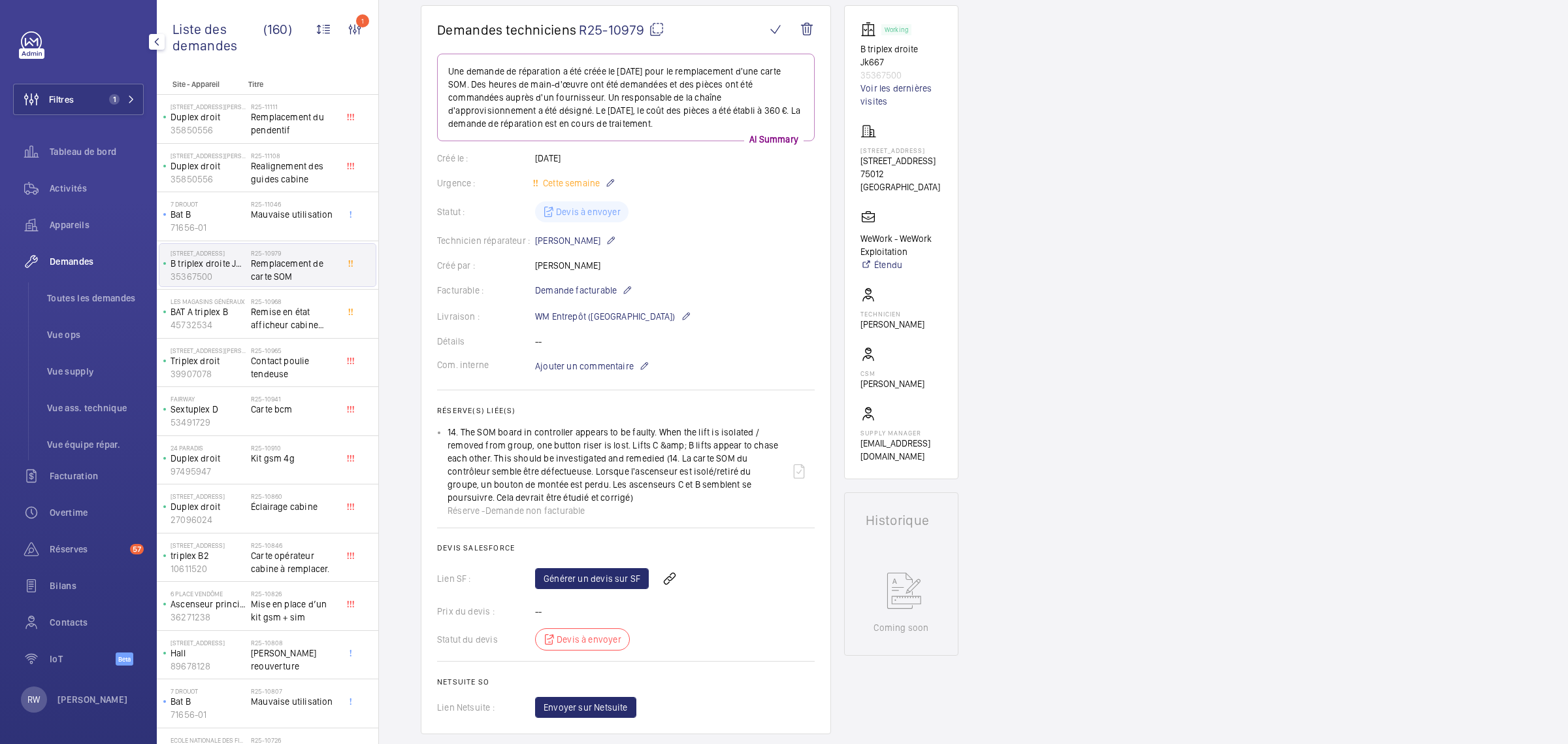
click at [41, 48] on div at bounding box center [31, 54] width 25 height 11
click at [70, 84] on span "Filtres" at bounding box center [44, 99] width 60 height 32
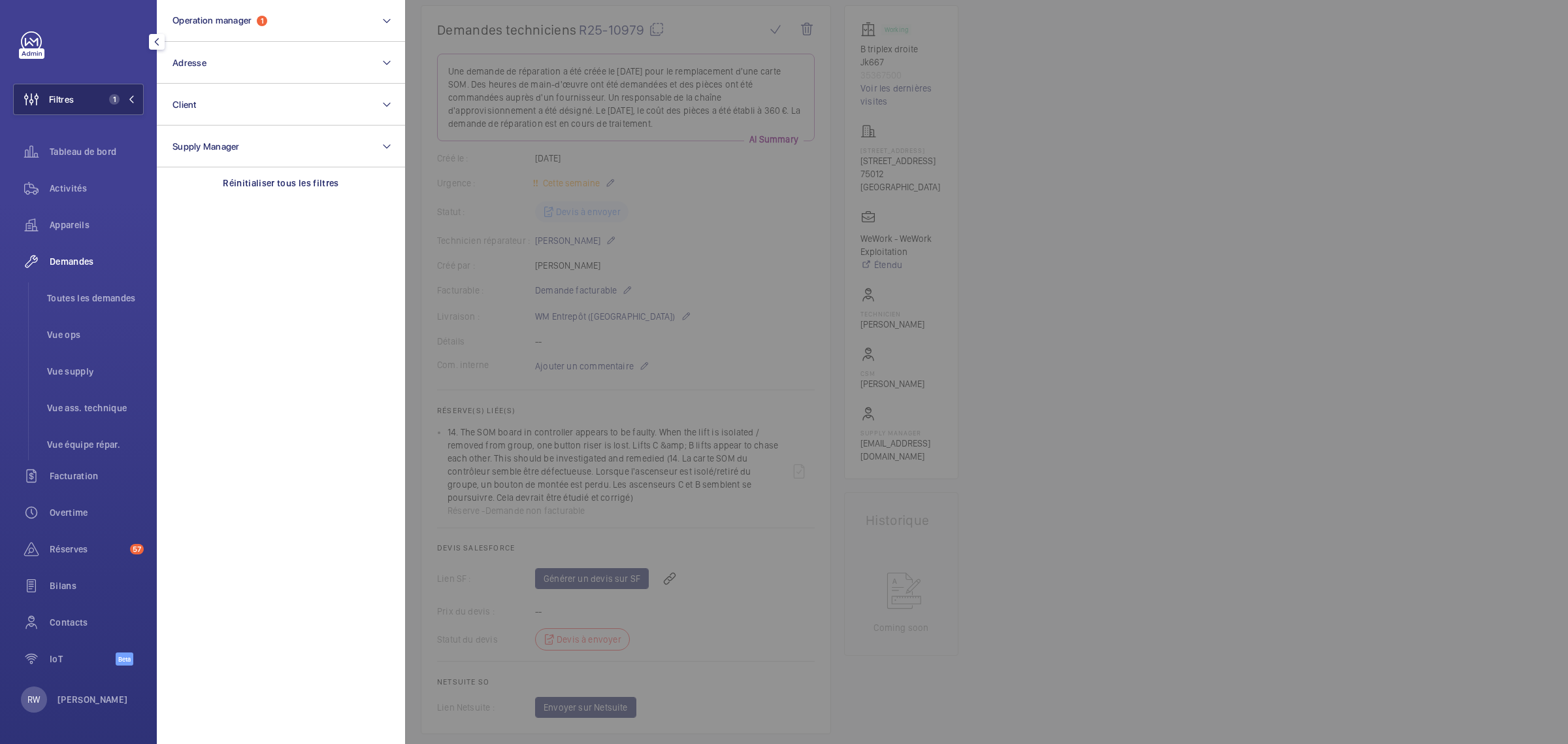
click at [82, 99] on button "Filtres 1" at bounding box center [78, 99] width 131 height 32
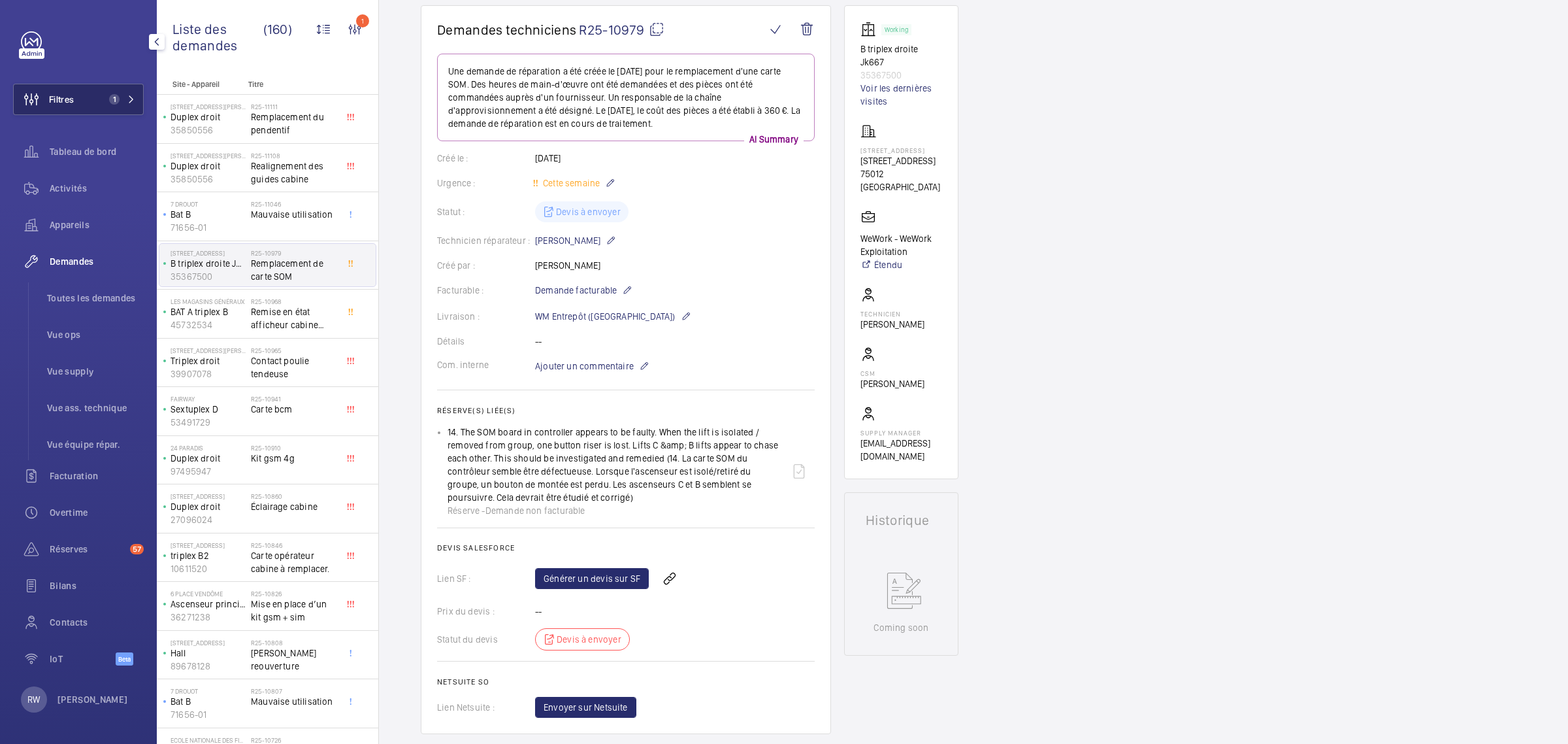
click at [113, 85] on button "Filtres 1" at bounding box center [78, 99] width 131 height 32
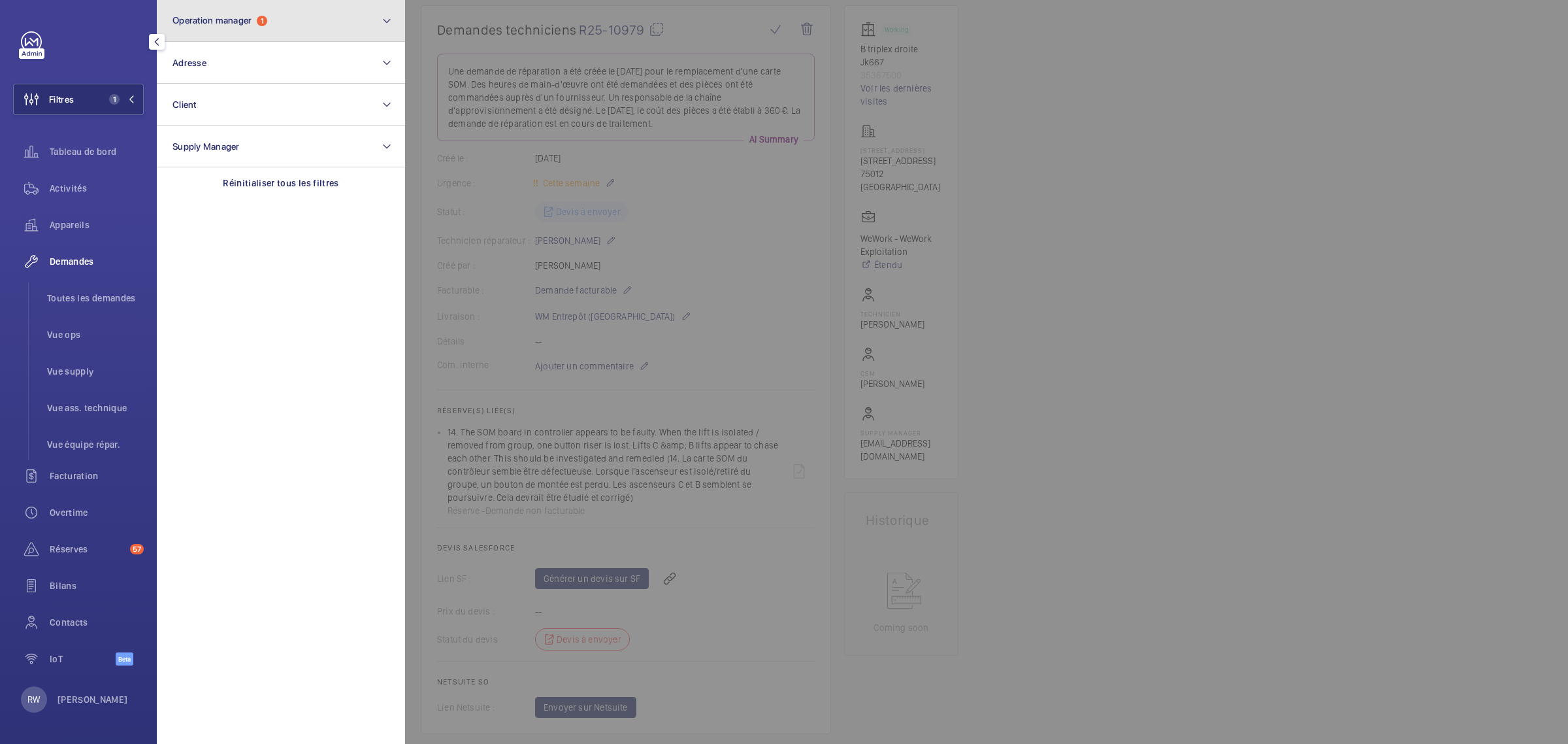
click at [259, 25] on span "Operation manager 1" at bounding box center [219, 20] width 94 height 11
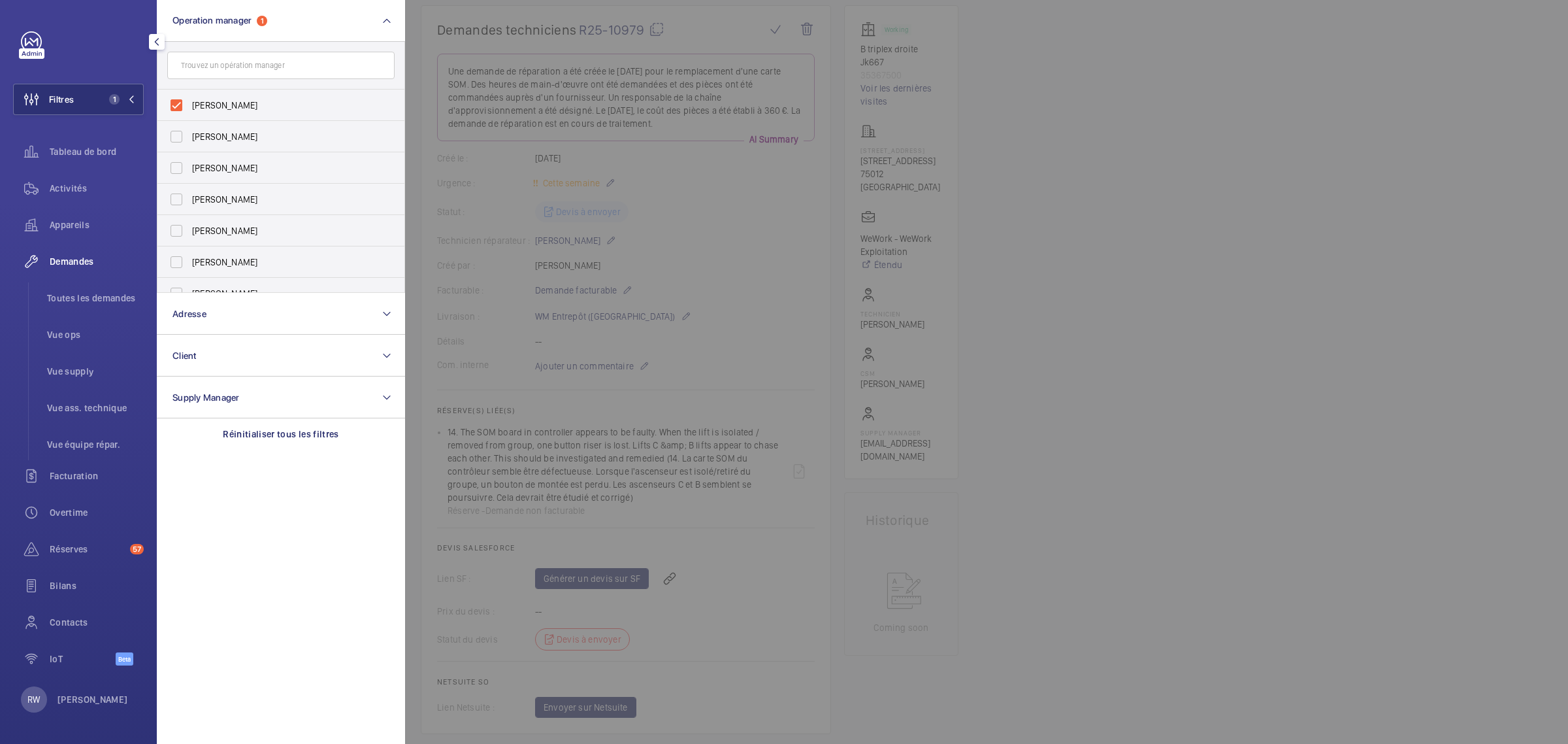
click at [173, 103] on label "[PERSON_NAME]" at bounding box center [271, 105] width 227 height 32
click at [173, 103] on input "[PERSON_NAME]" at bounding box center [176, 105] width 26 height 26
checkbox input "false"
click at [216, 11] on button "Operation manager" at bounding box center [281, 21] width 249 height 42
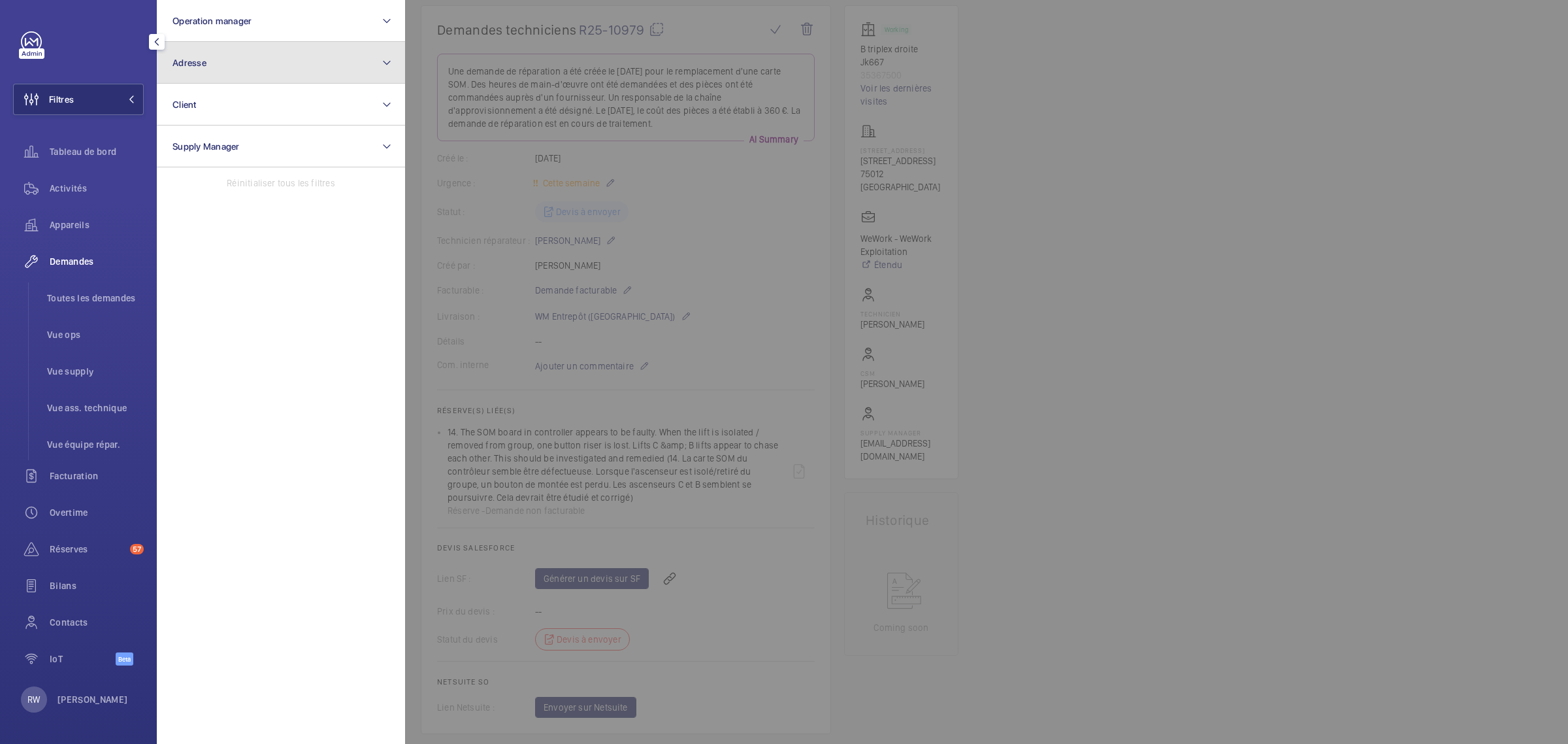
click at [202, 64] on span "Adresse" at bounding box center [189, 63] width 34 height 11
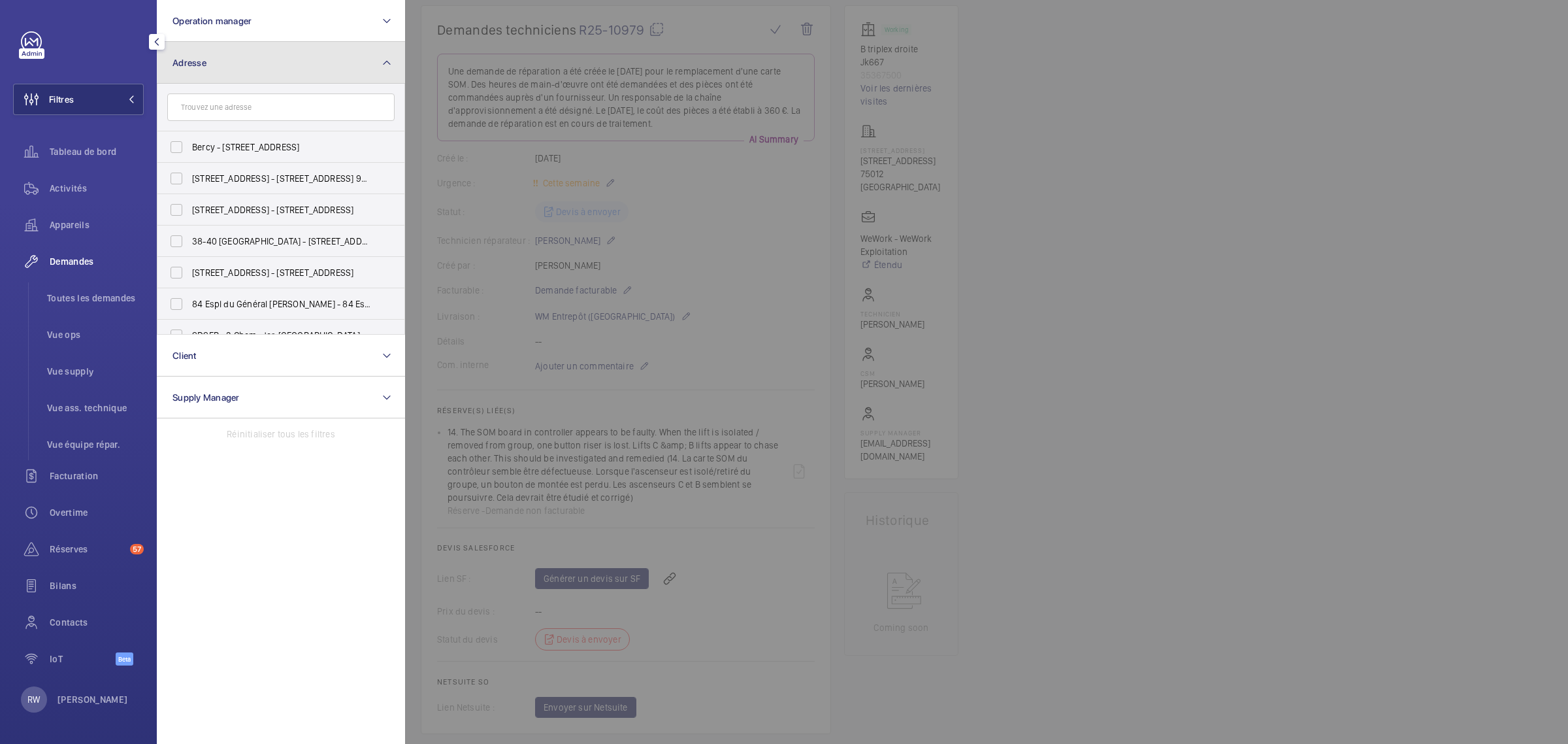
click at [202, 66] on span "Adresse" at bounding box center [189, 63] width 34 height 11
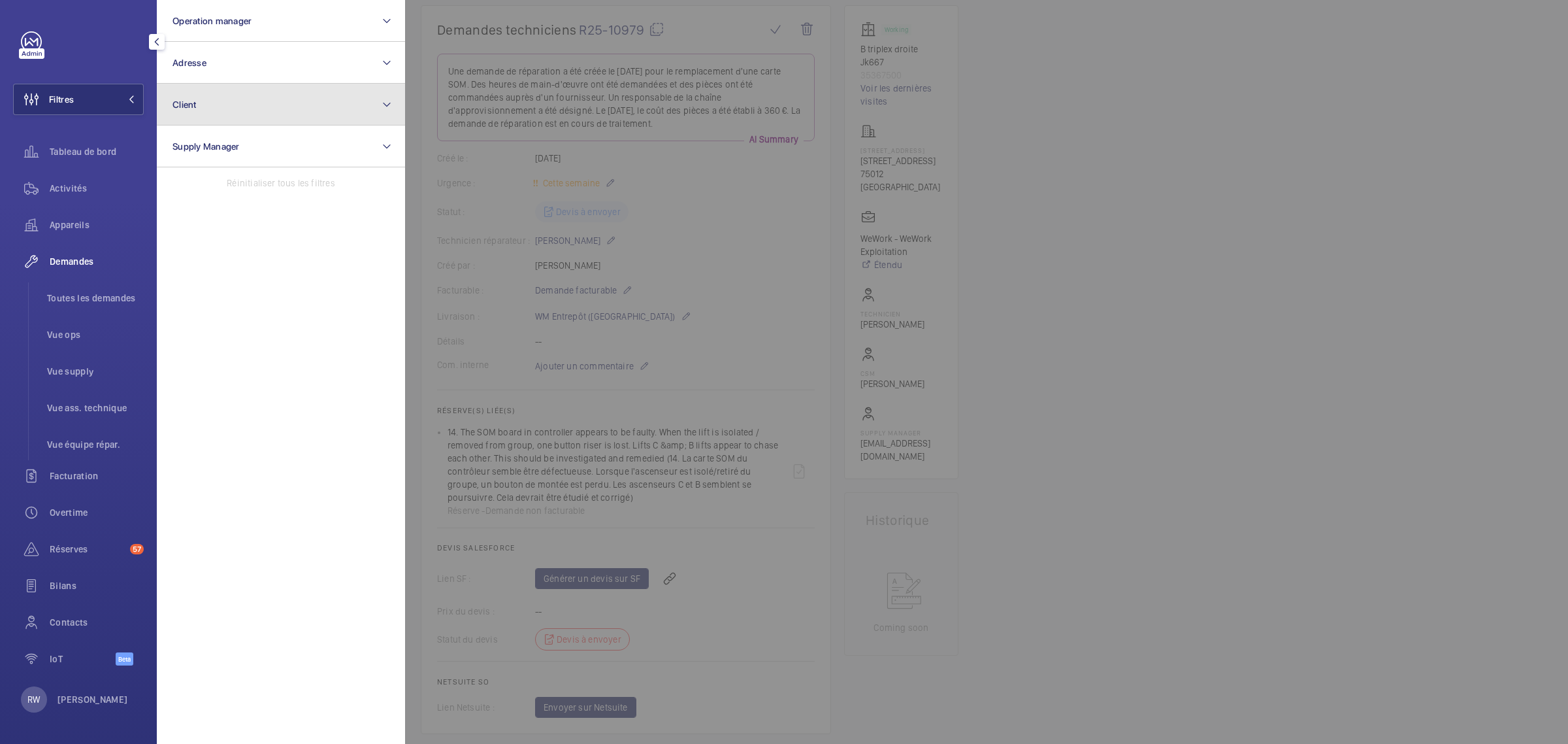
click at [195, 105] on span "Client" at bounding box center [184, 105] width 24 height 11
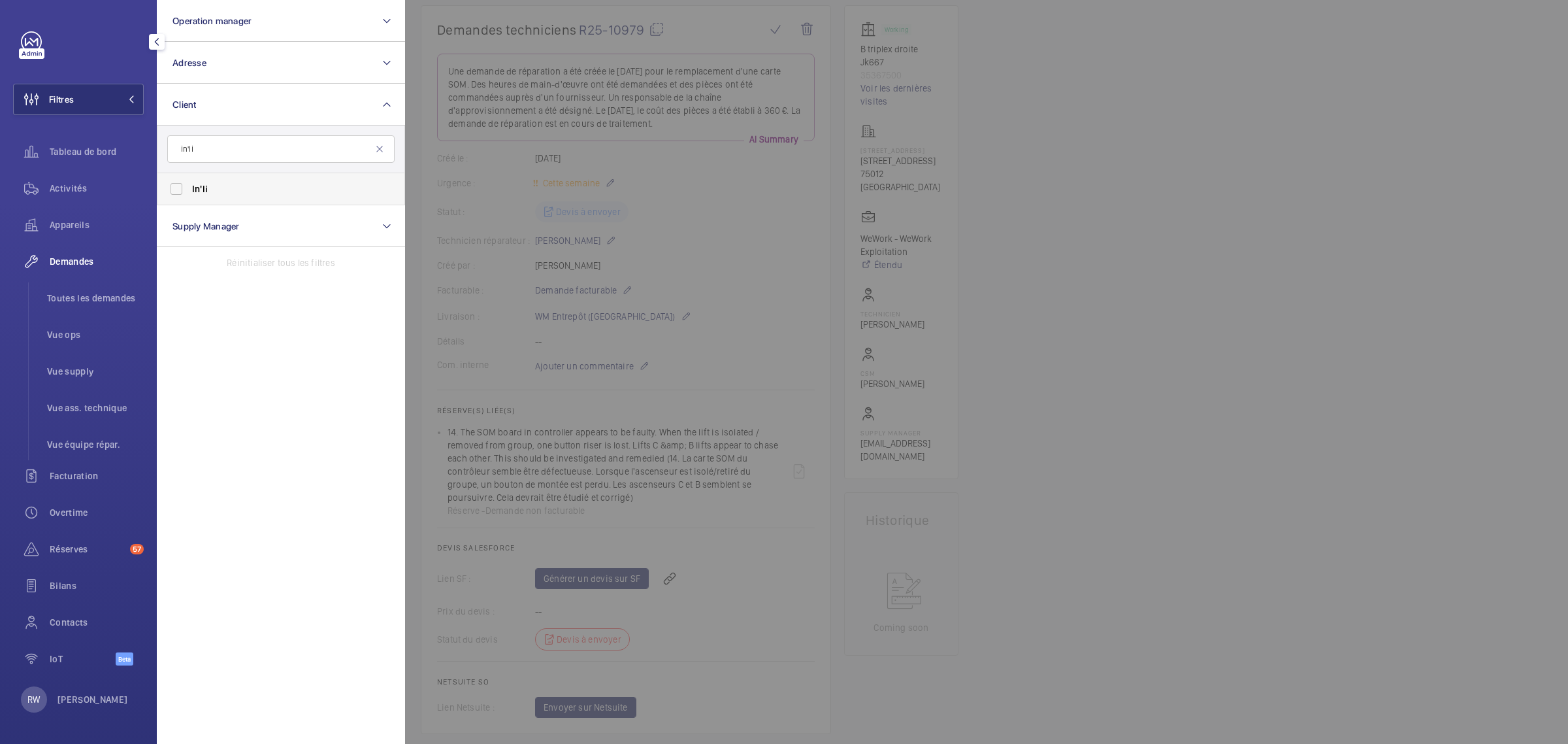
type input "in'li"
click at [177, 191] on label "In'li" at bounding box center [271, 188] width 227 height 32
click at [177, 191] on input "In'li" at bounding box center [176, 188] width 26 height 26
checkbox input "true"
click at [75, 155] on span "Tableau de bord" at bounding box center [96, 151] width 94 height 13
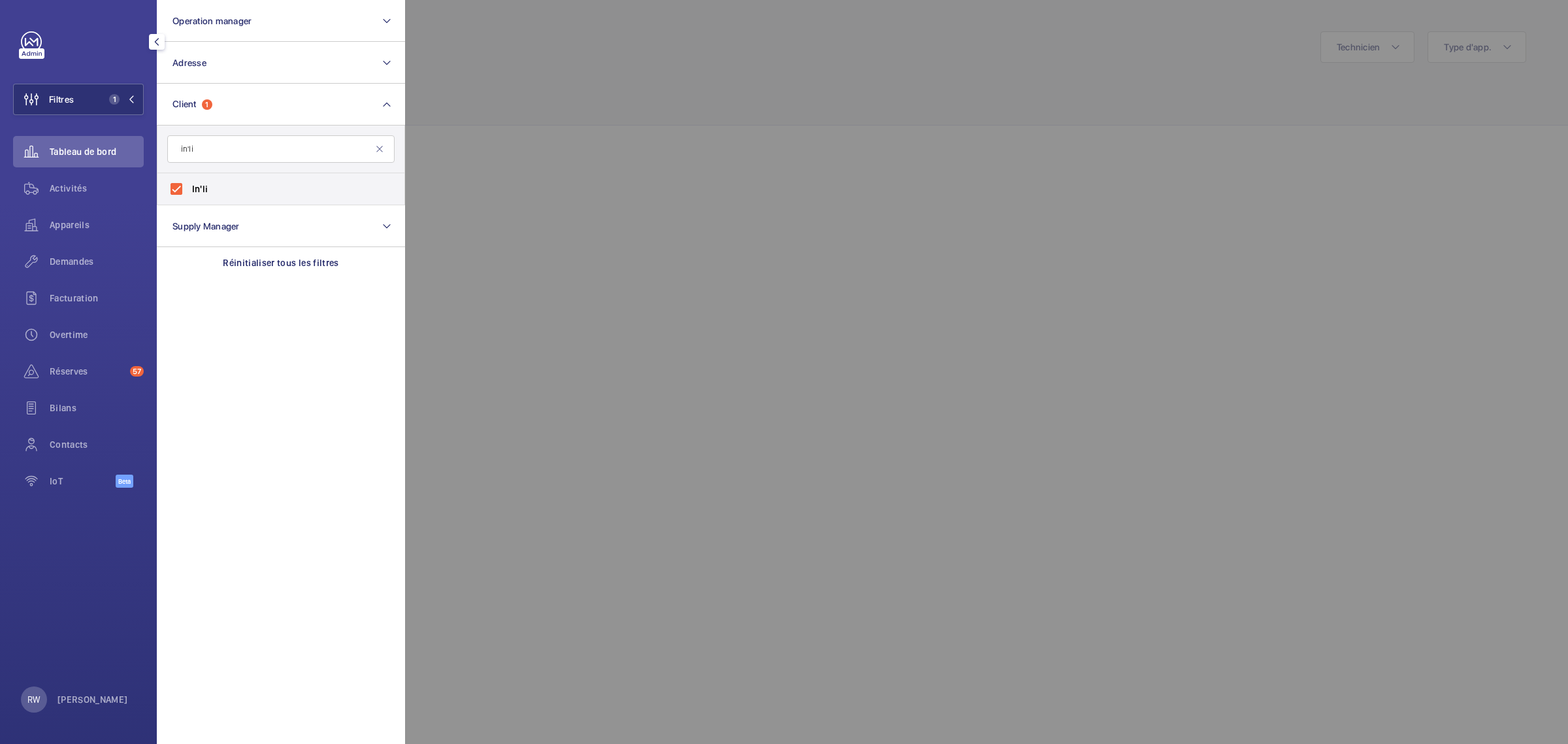
click at [810, 59] on div at bounding box center [1189, 372] width 1568 height 744
